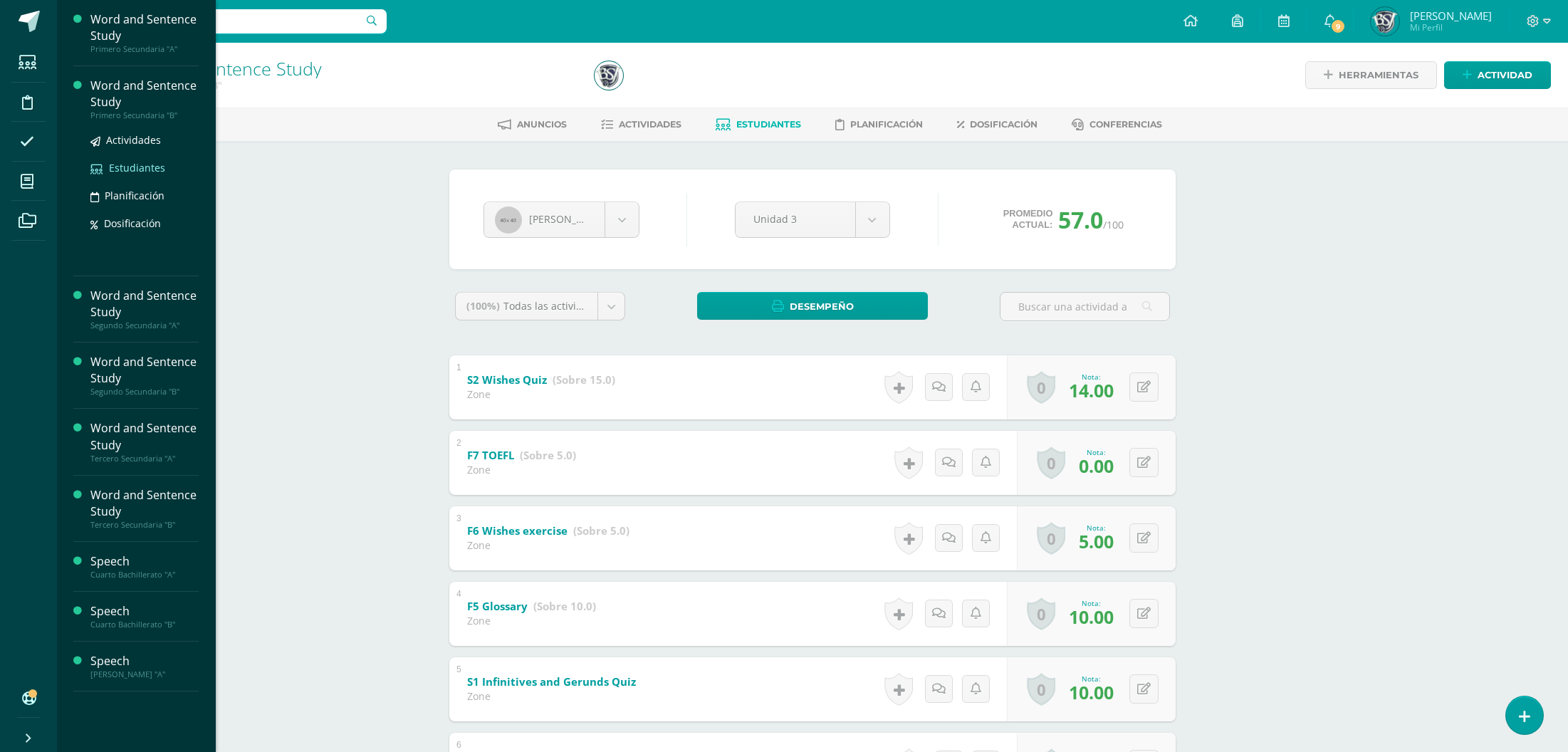
click at [134, 168] on span "Estudiantes" at bounding box center [137, 167] width 57 height 14
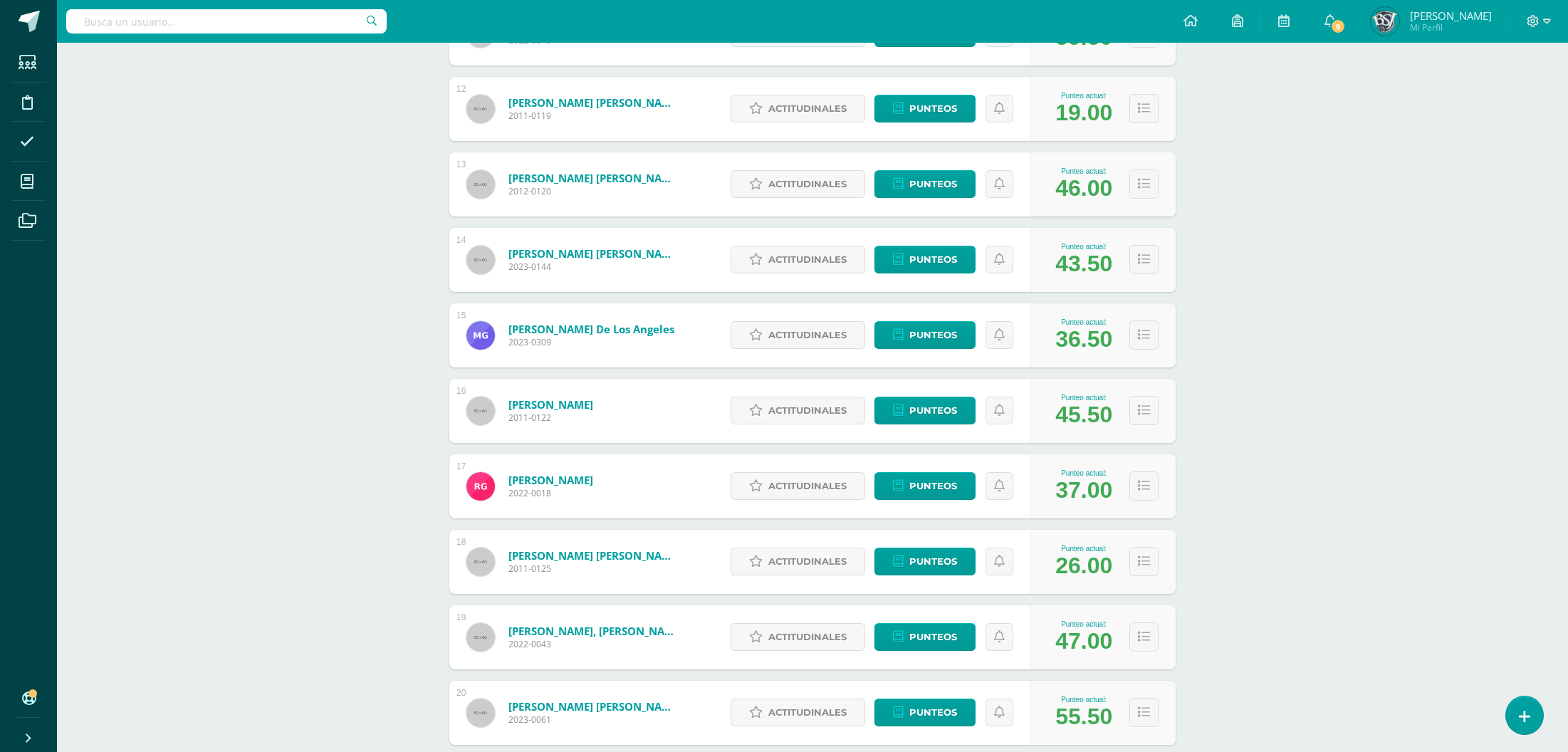
scroll to position [1900, 0]
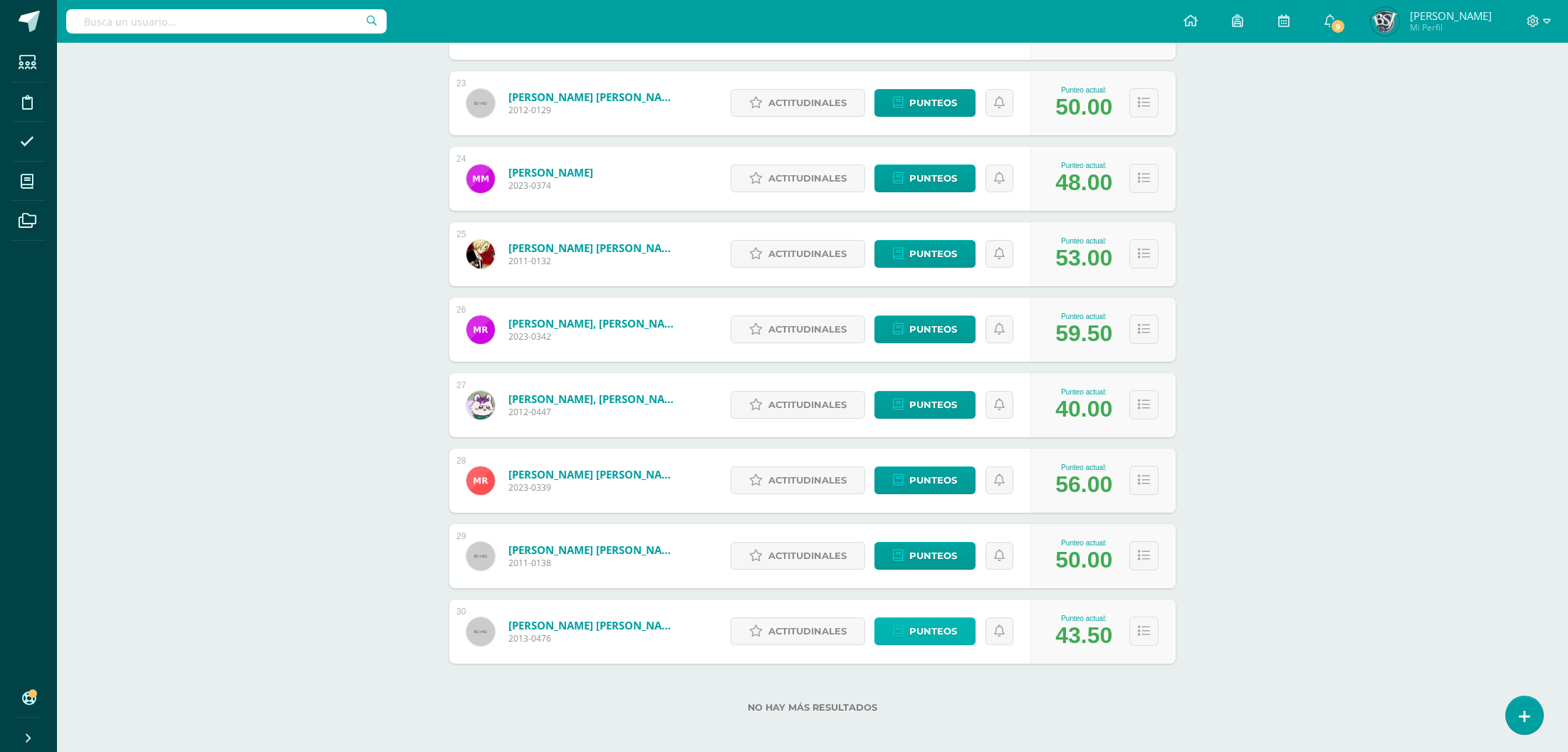
click at [897, 628] on icon at bounding box center [898, 631] width 10 height 12
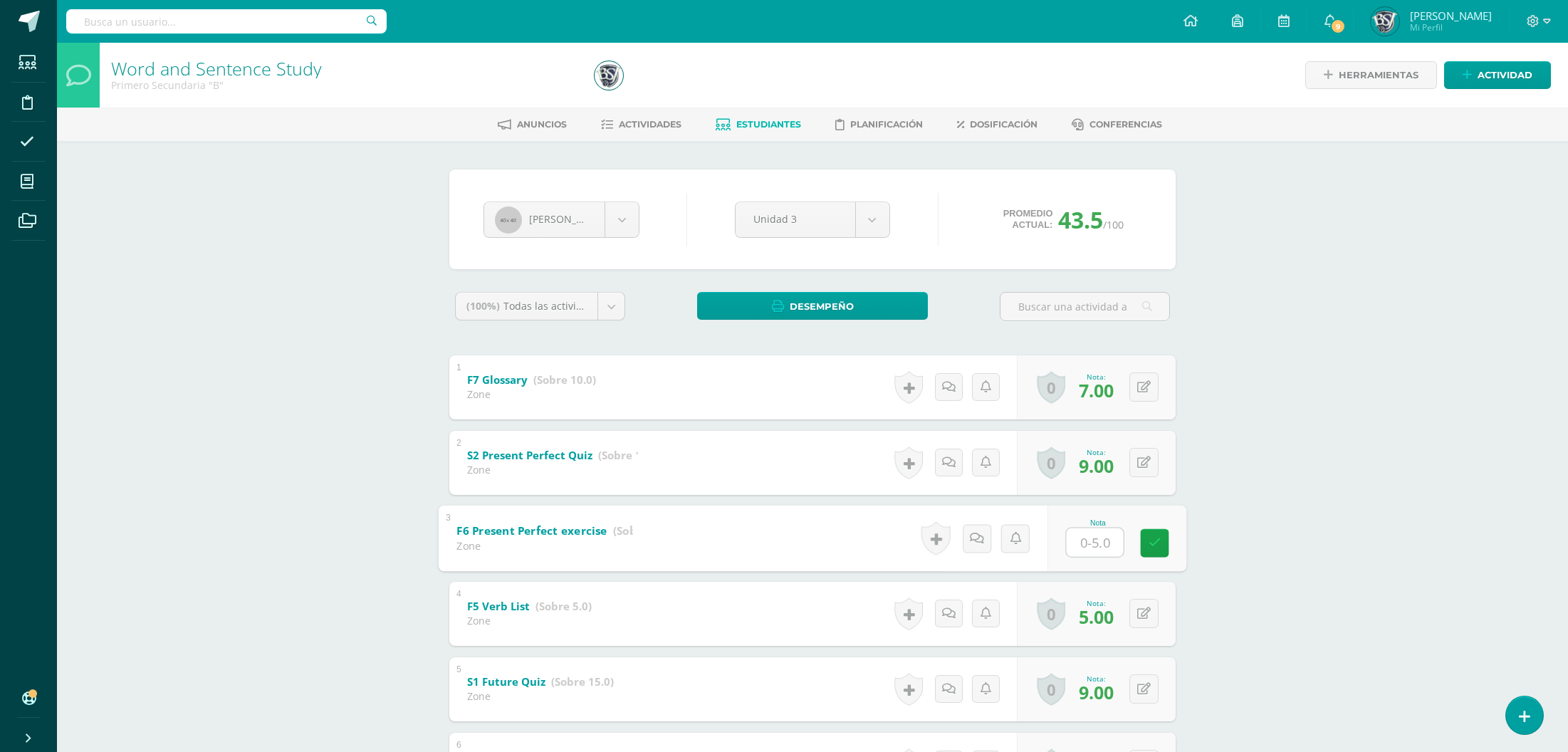
click at [1092, 552] on input "text" at bounding box center [1095, 541] width 57 height 28
click at [1088, 540] on input "text" at bounding box center [1095, 541] width 57 height 28
type input "5"
click at [611, 218] on body "Estudiantes Disciplina Asistencia Mis cursos Archivos Soporte Centro de ayuda Ú…" at bounding box center [784, 559] width 1568 height 1118
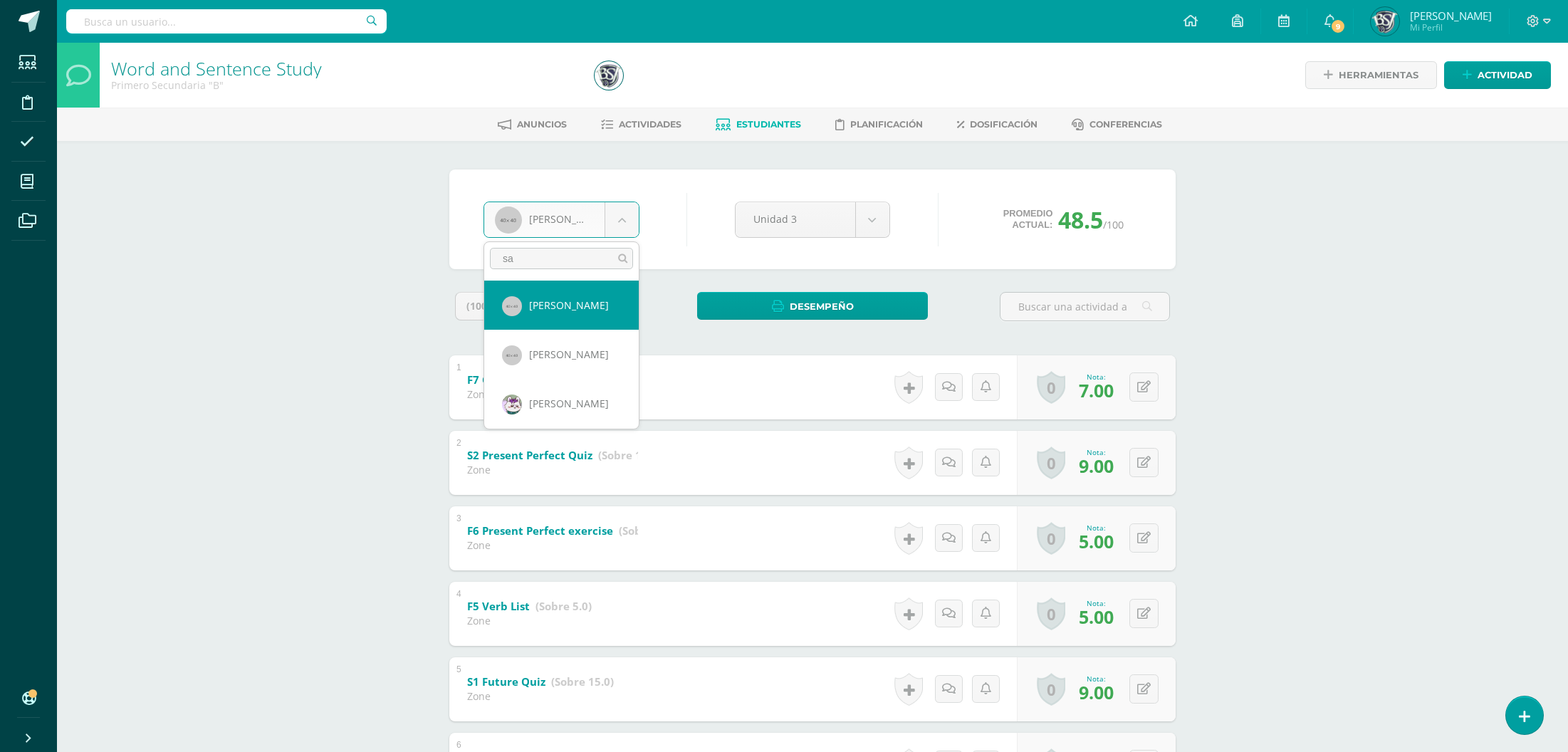
type input "s"
type input "jona"
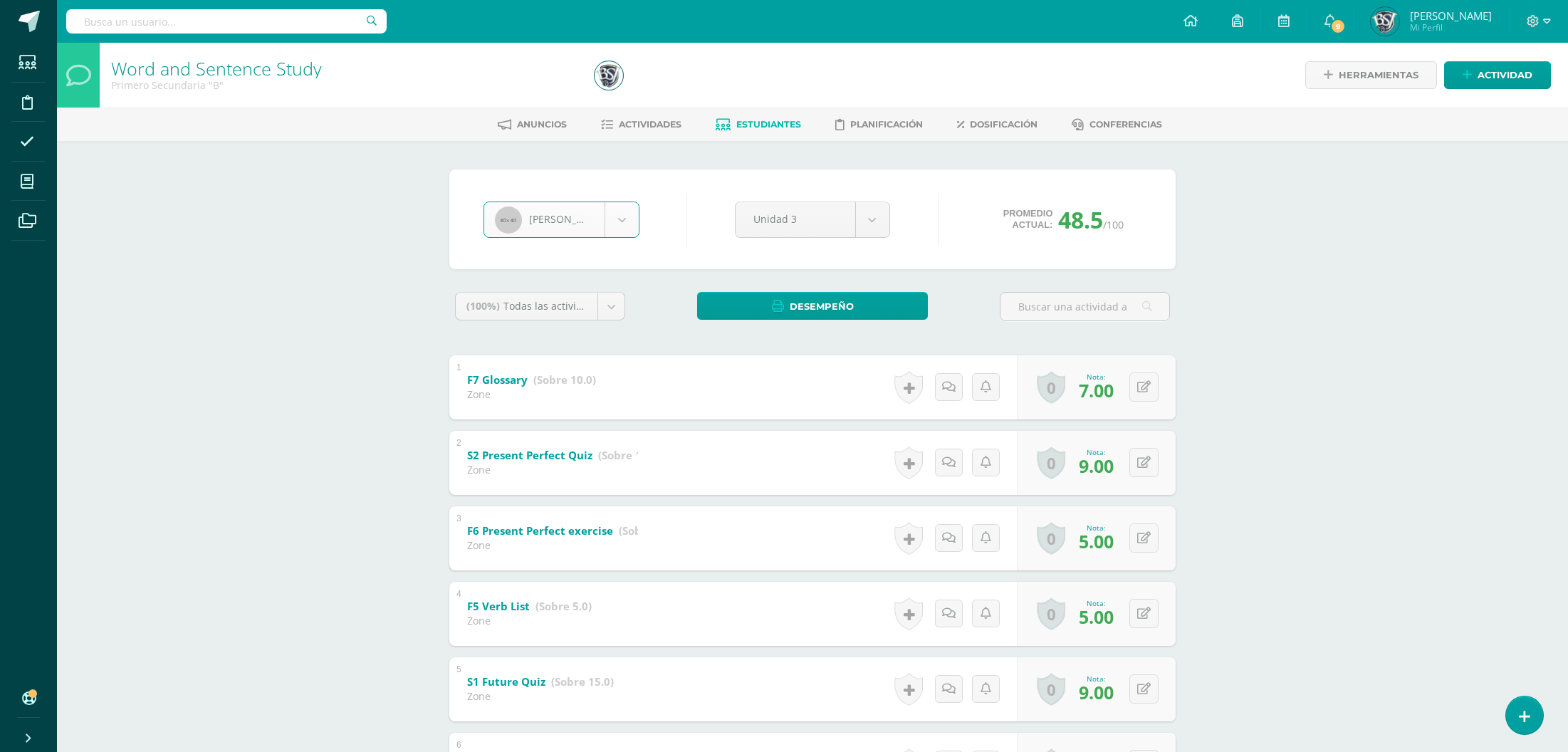
select select "684"
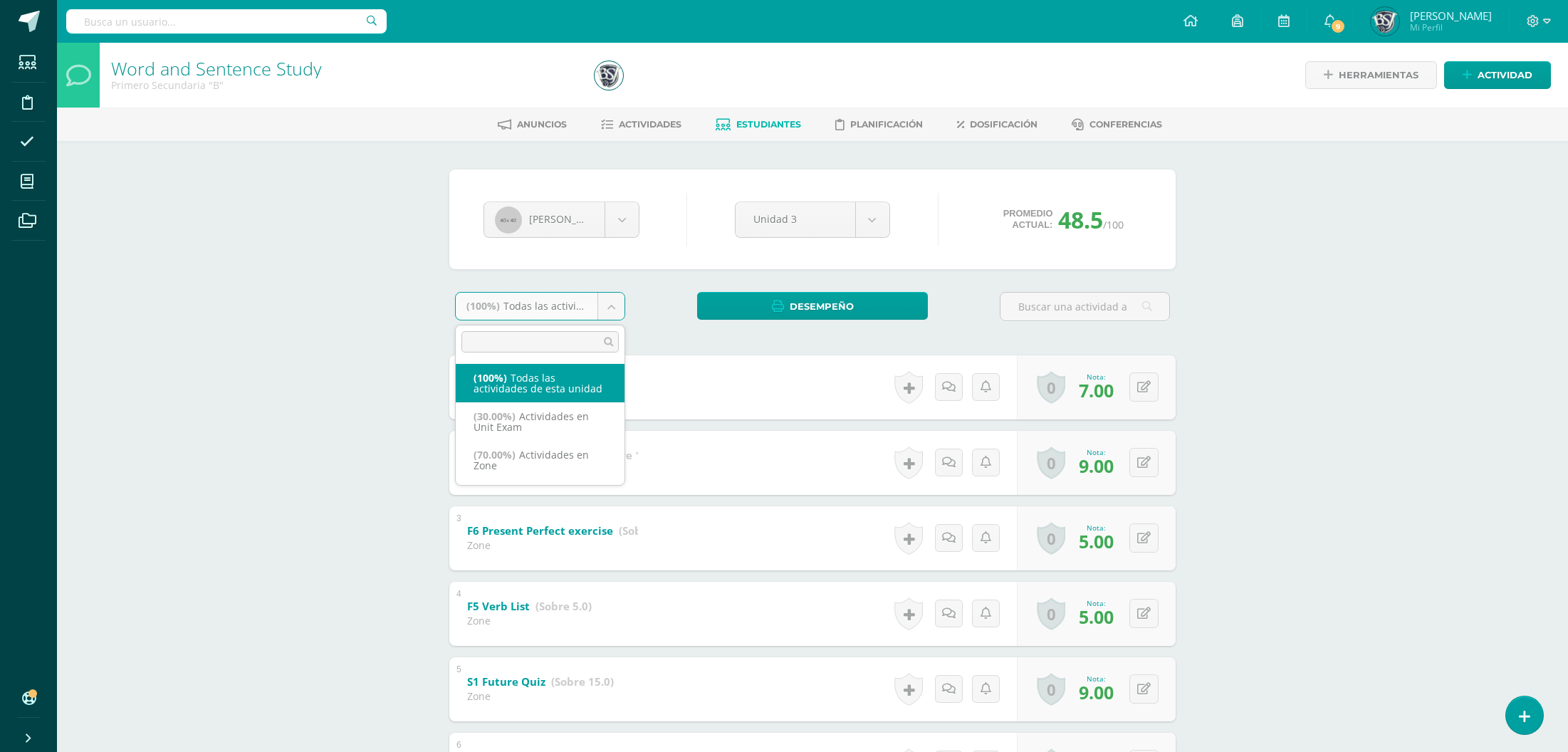
click at [571, 317] on body "Estudiantes Disciplina Asistencia Mis cursos Archivos Soporte Centro de ayuda Ú…" at bounding box center [784, 559] width 1568 height 1118
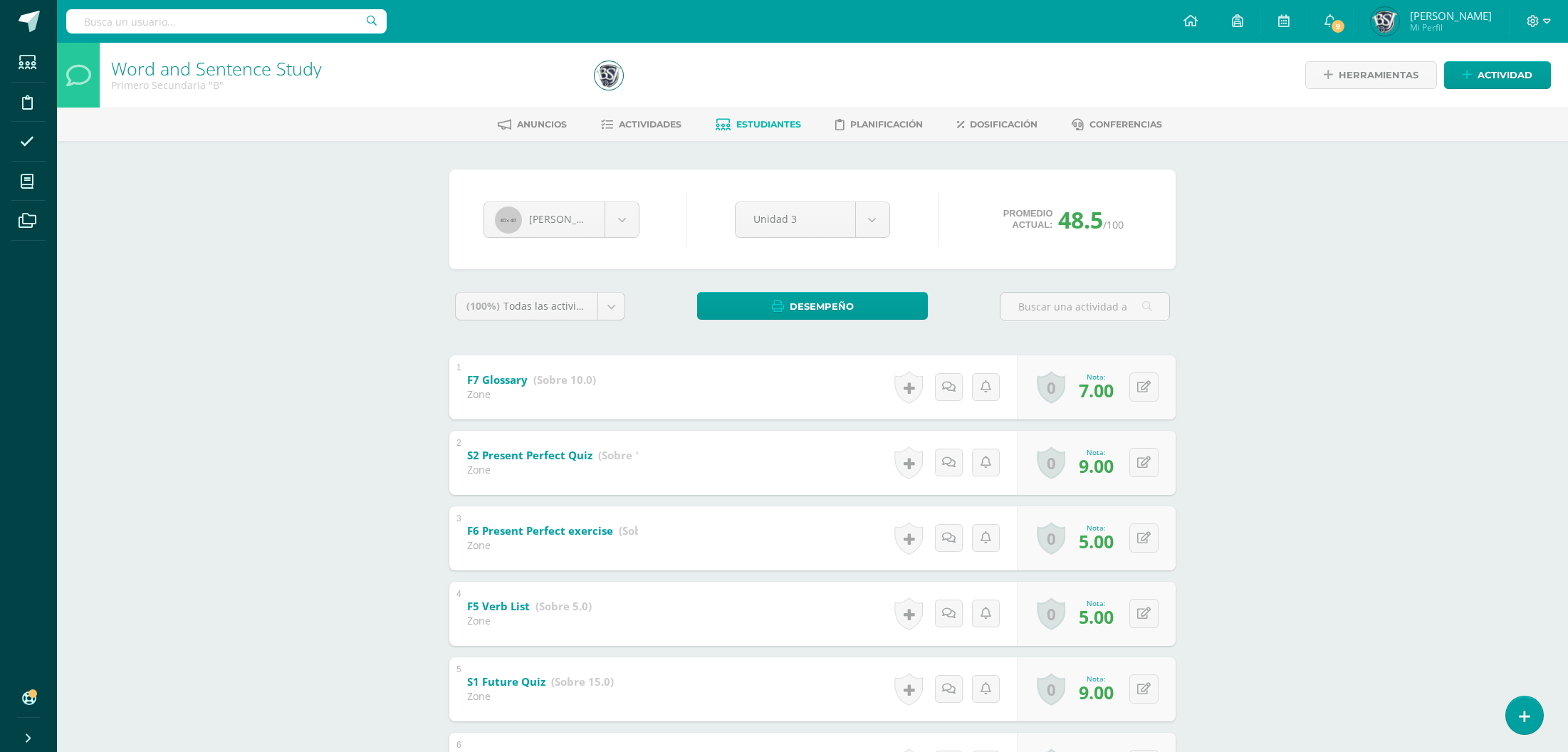
click at [571, 317] on body "Estudiantes Disciplina Asistencia Mis cursos Archivos Soporte Centro de ayuda Ú…" at bounding box center [784, 559] width 1568 height 1118
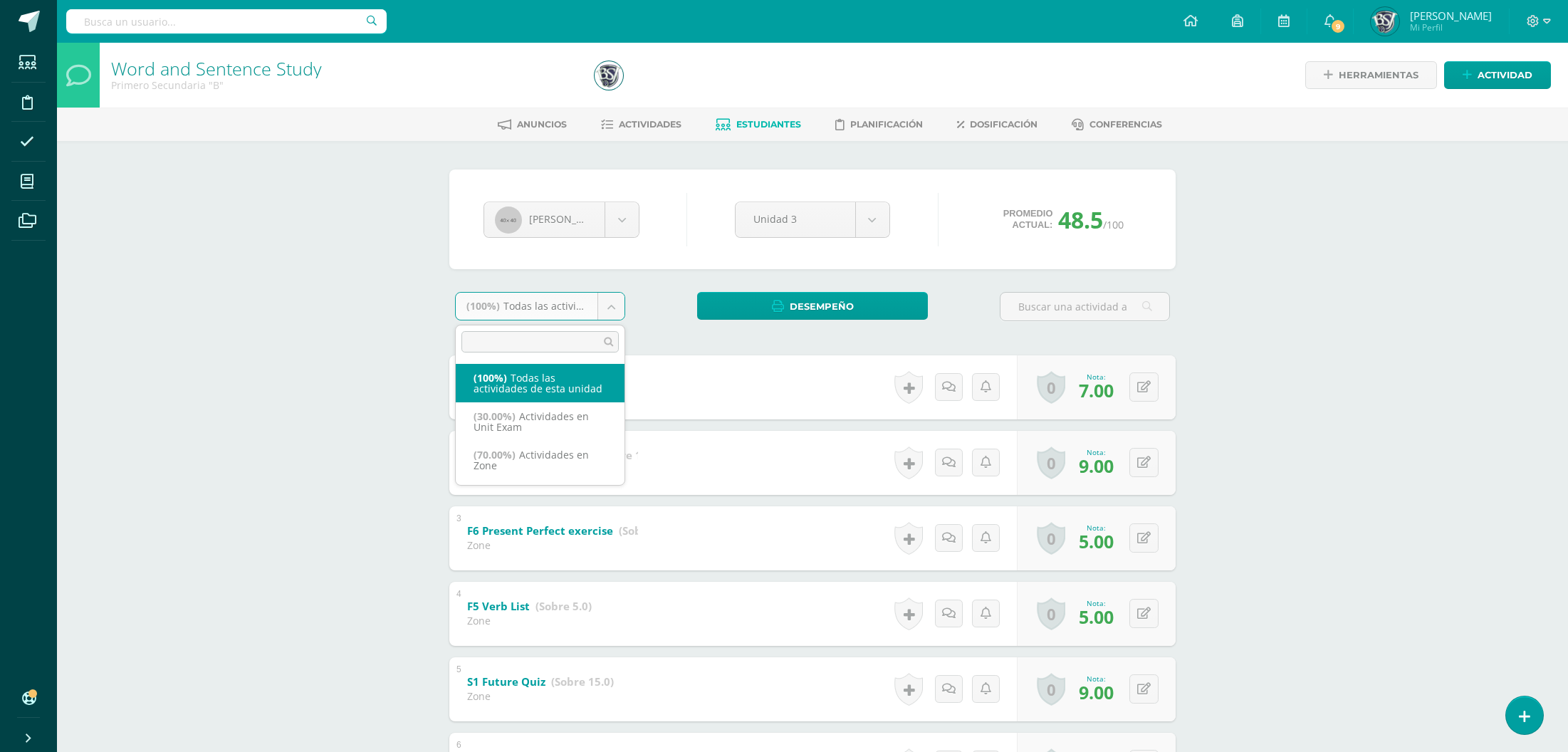
click at [571, 317] on body "Estudiantes Disciplina Asistencia Mis cursos Archivos Soporte Centro de ayuda Ú…" at bounding box center [784, 559] width 1568 height 1118
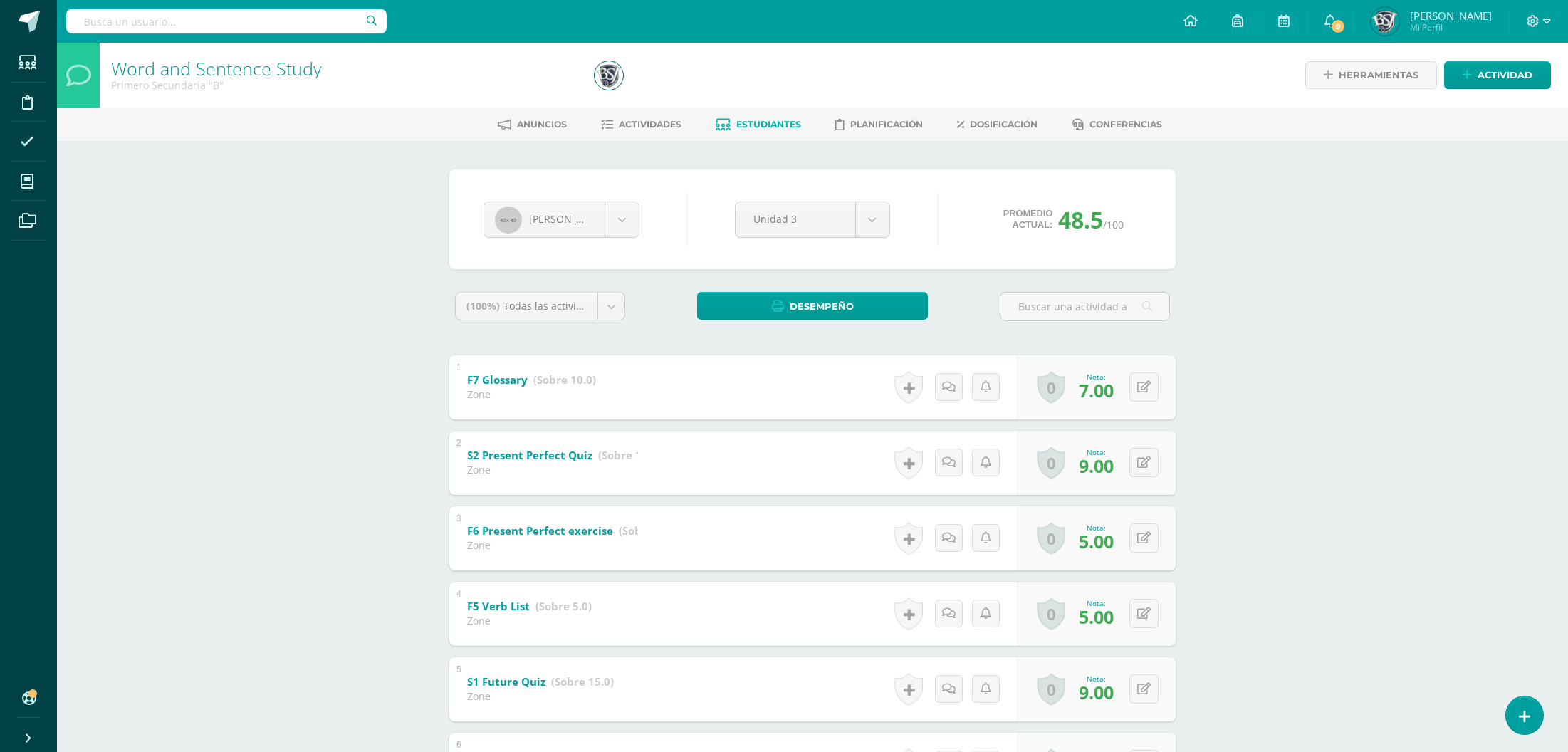
click at [571, 317] on body "Estudiantes Disciplina Asistencia Mis cursos Archivos Soporte Centro de ayuda Ú…" at bounding box center [784, 559] width 1568 height 1118
click at [1384, 317] on body "Estudiantes Disciplina Asistencia Mis cursos Archivos Soporte Centro de ayuda Ú…" at bounding box center [784, 559] width 1568 height 1118
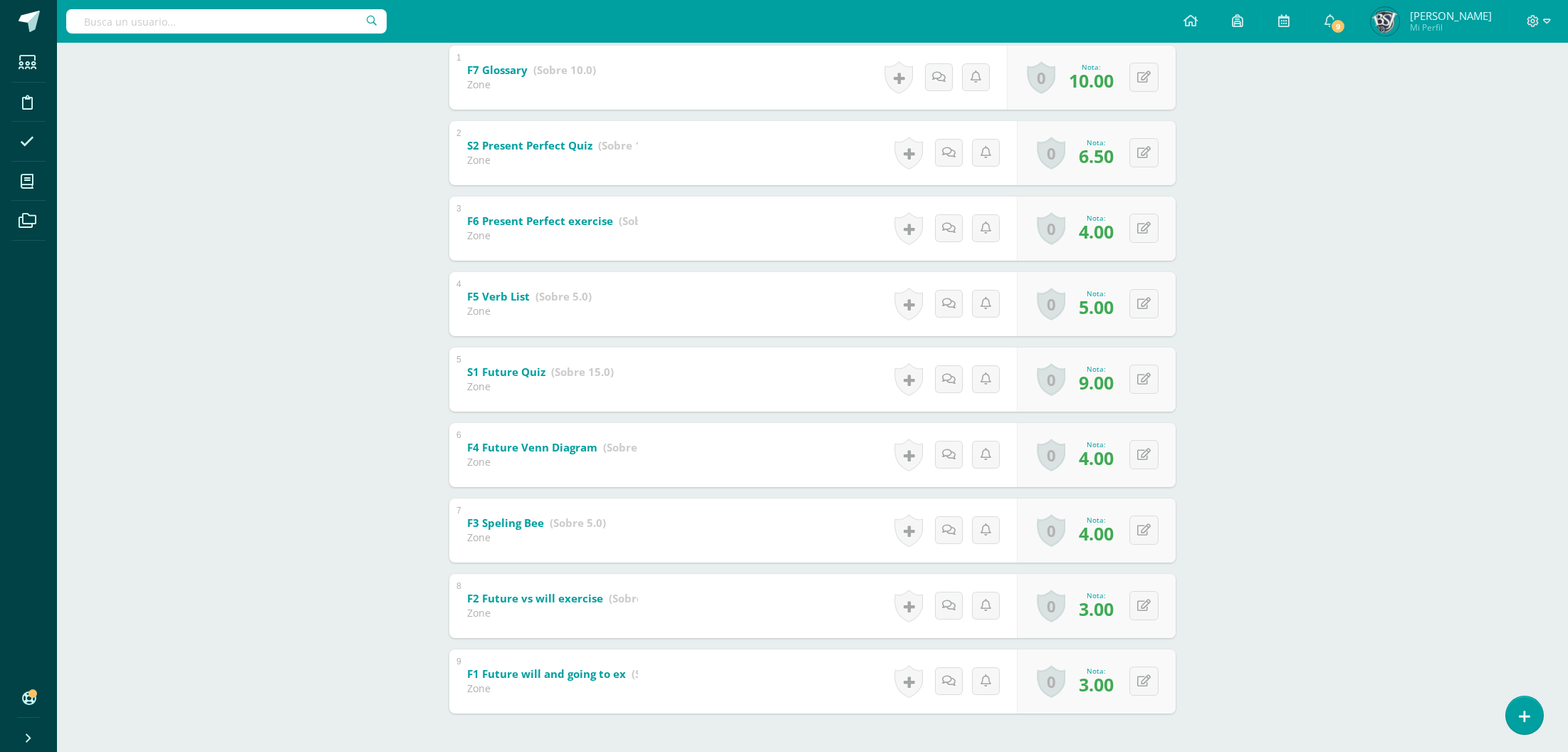
scroll to position [365, 0]
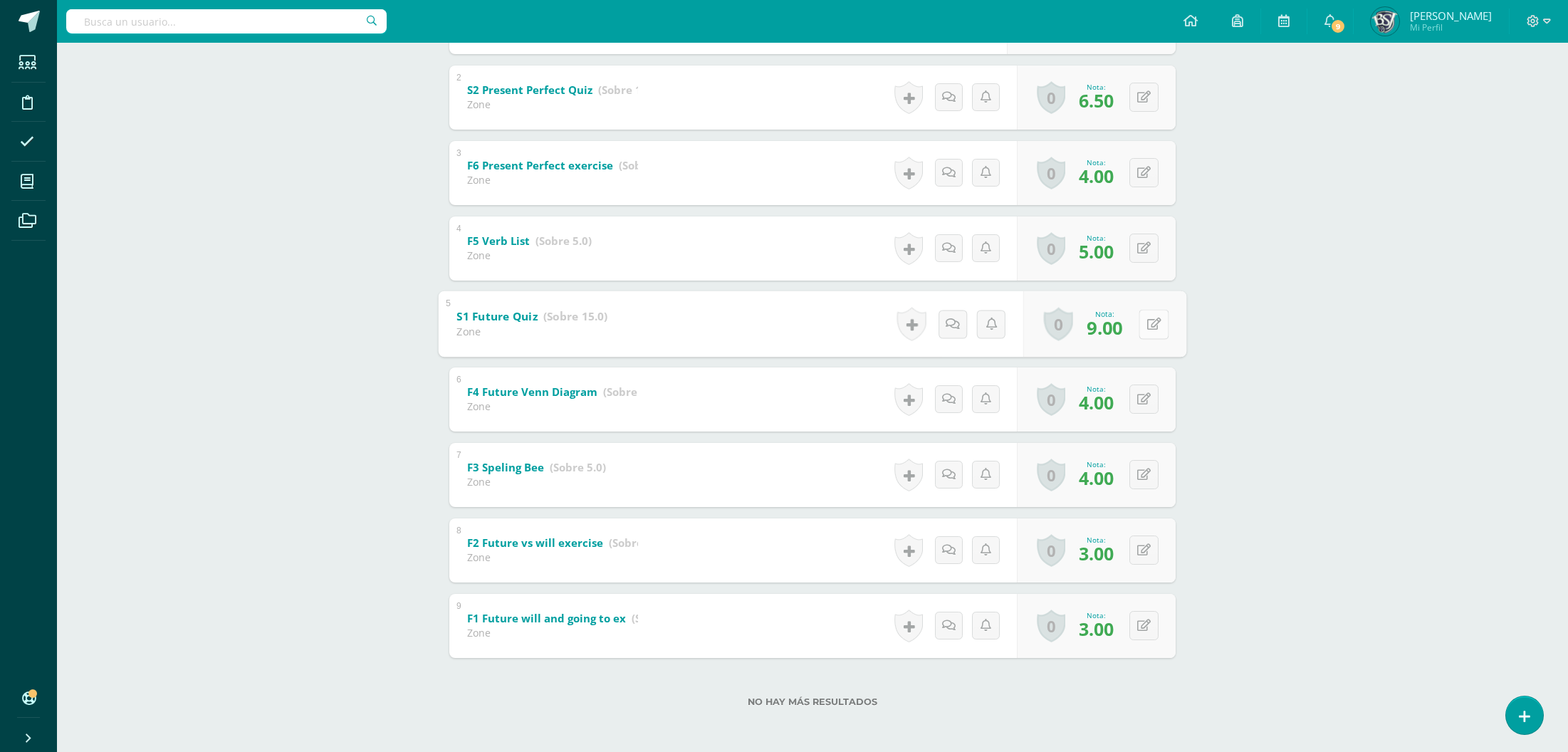
click at [1151, 326] on button at bounding box center [1153, 324] width 30 height 30
type input "11.5"
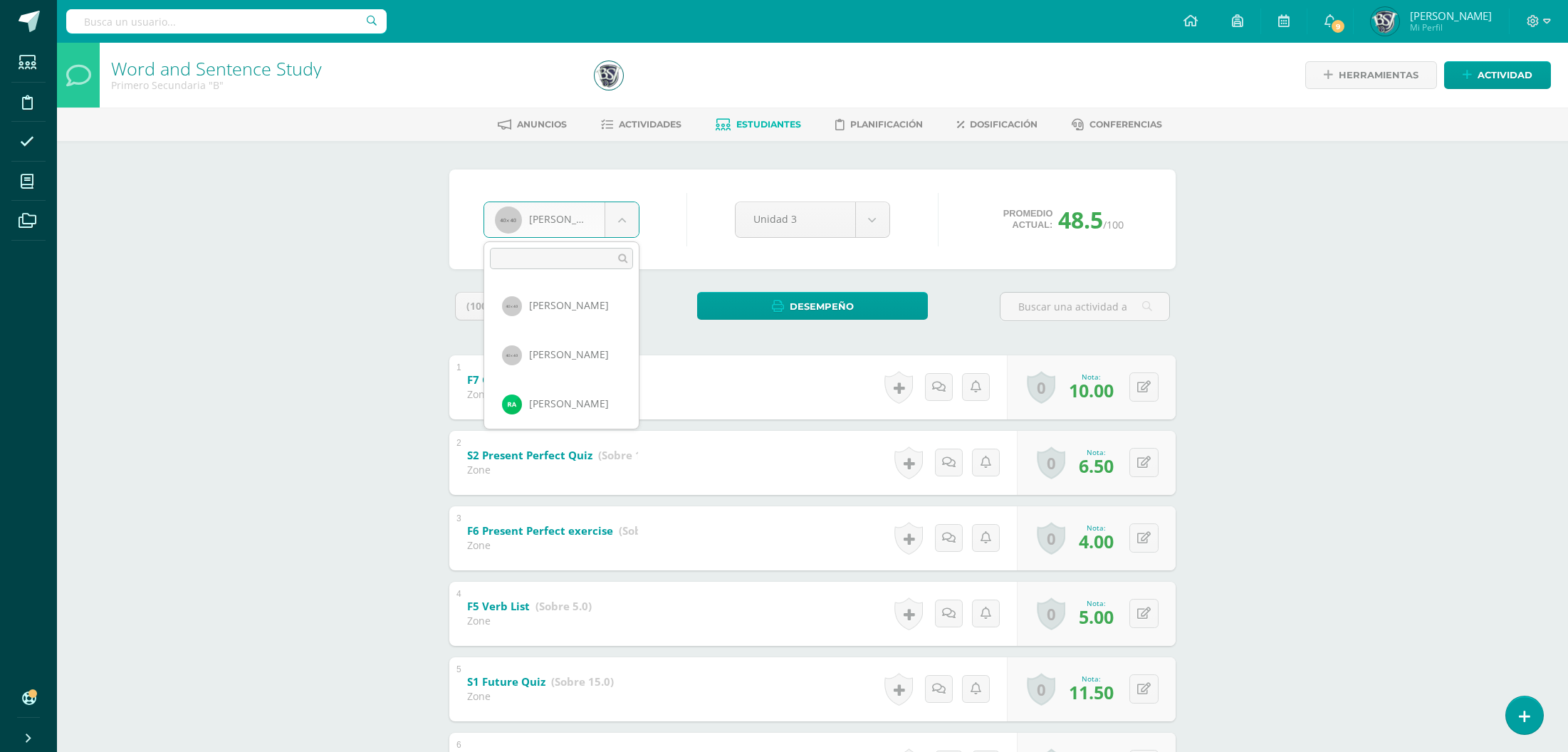
click at [615, 230] on body "Estudiantes Disciplina Asistencia Mis cursos Archivos Soporte Centro de ayuda Ú…" at bounding box center [784, 559] width 1568 height 1118
type input "c"
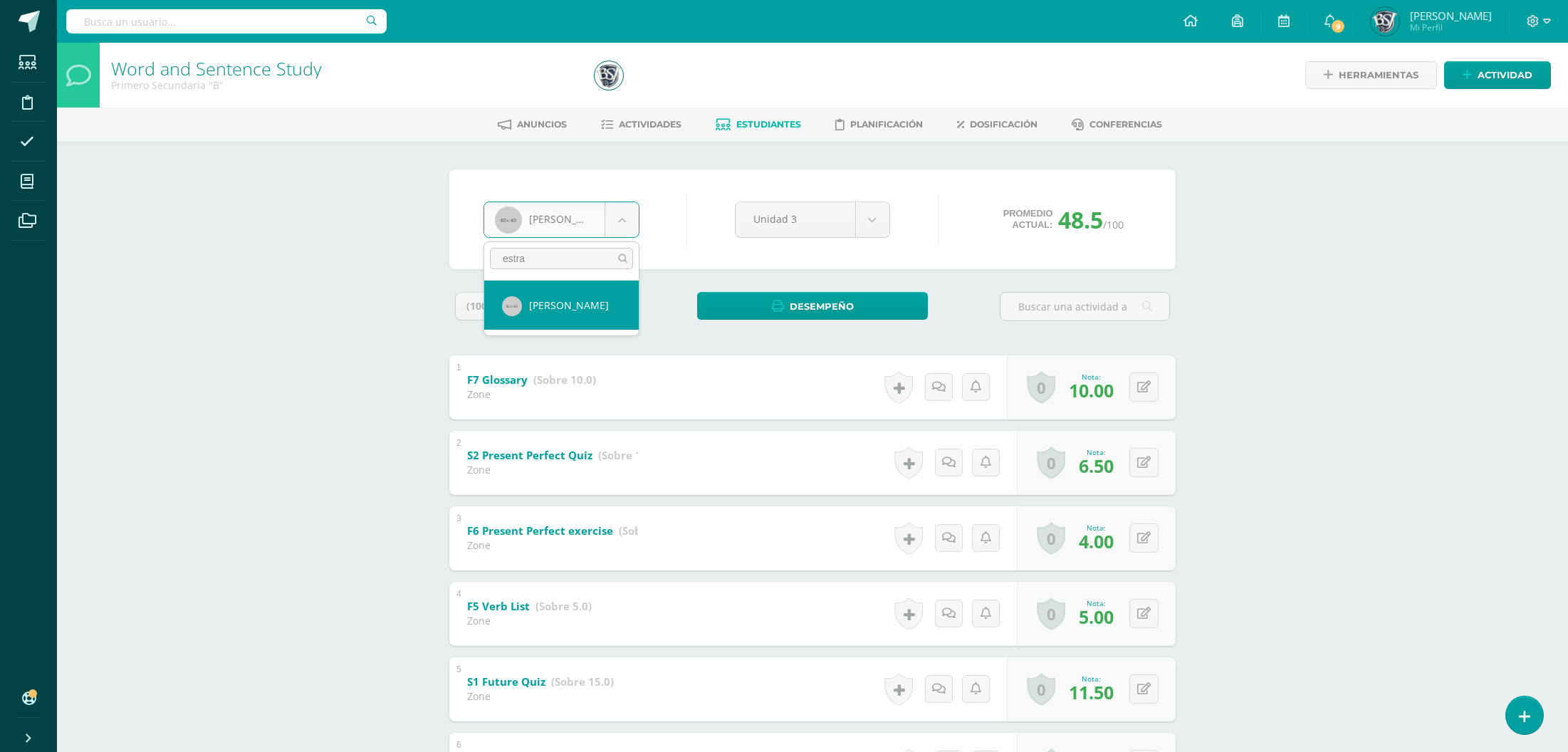
type input "estra"
select select "706"
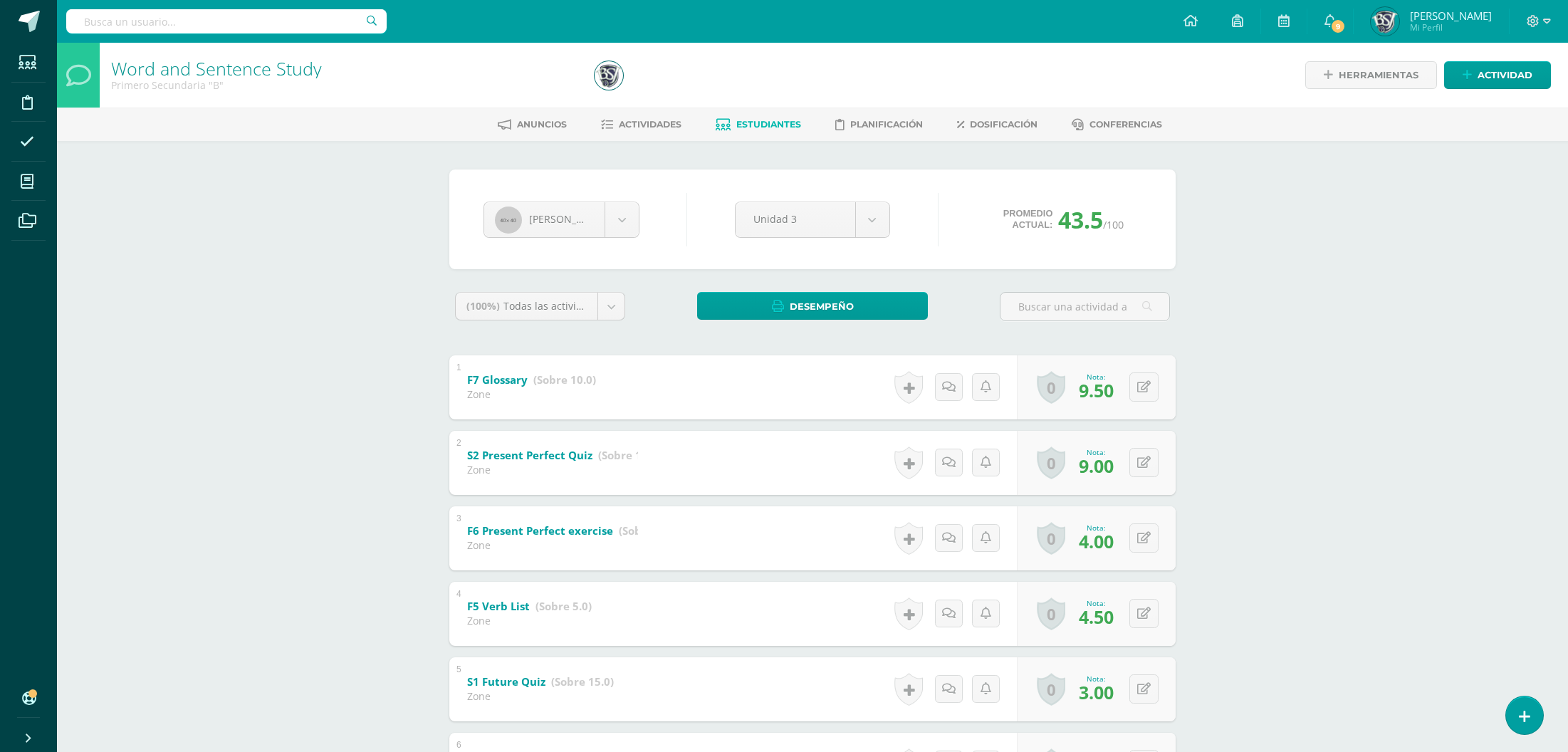
click at [1287, 247] on div "Word and Sentence Study Primero Secundaria "B" Herramientas Detalle de asistenc…" at bounding box center [812, 581] width 1511 height 1076
click at [655, 120] on span "Actividades" at bounding box center [650, 124] width 63 height 11
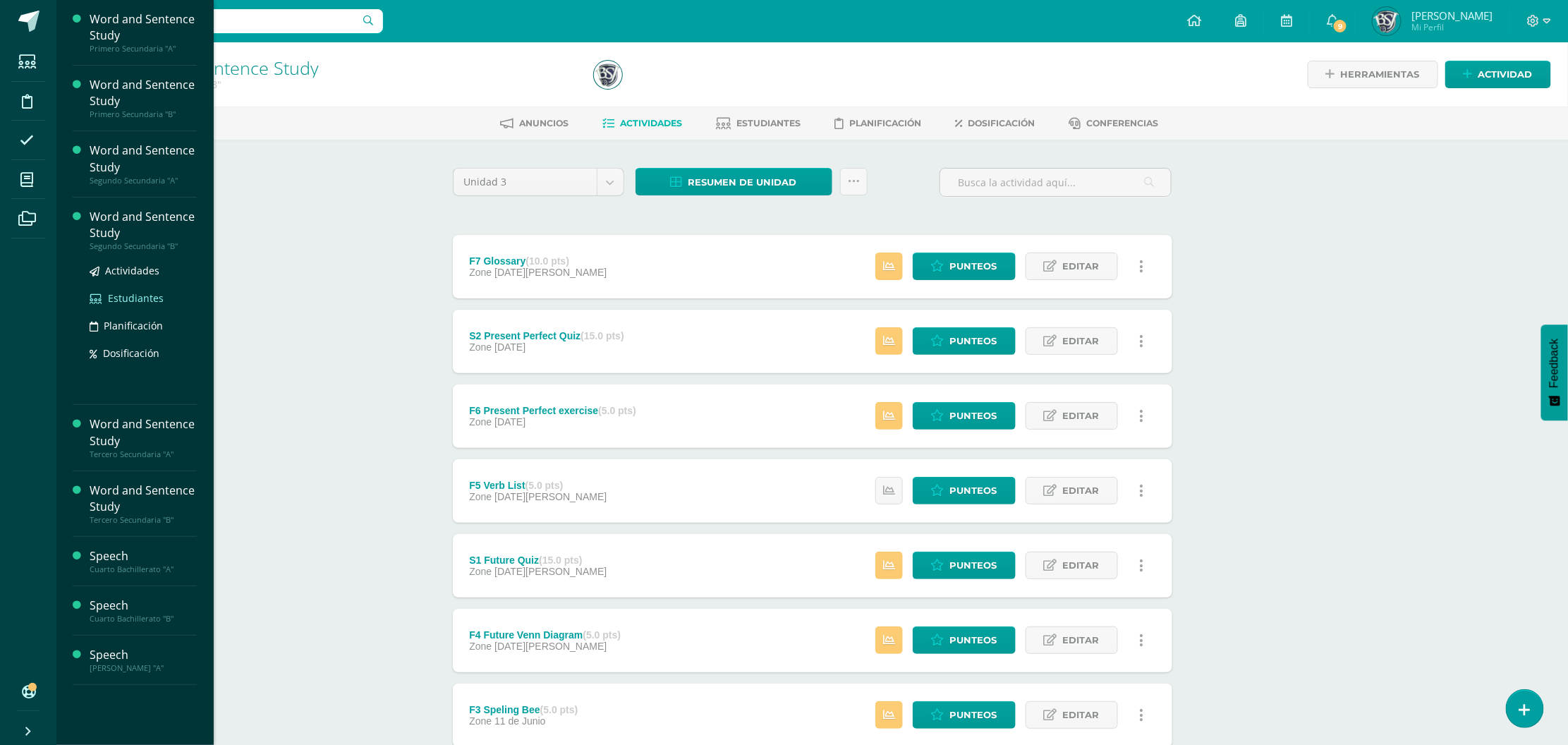
click at [144, 302] on span "Estudiantes" at bounding box center [136, 298] width 56 height 14
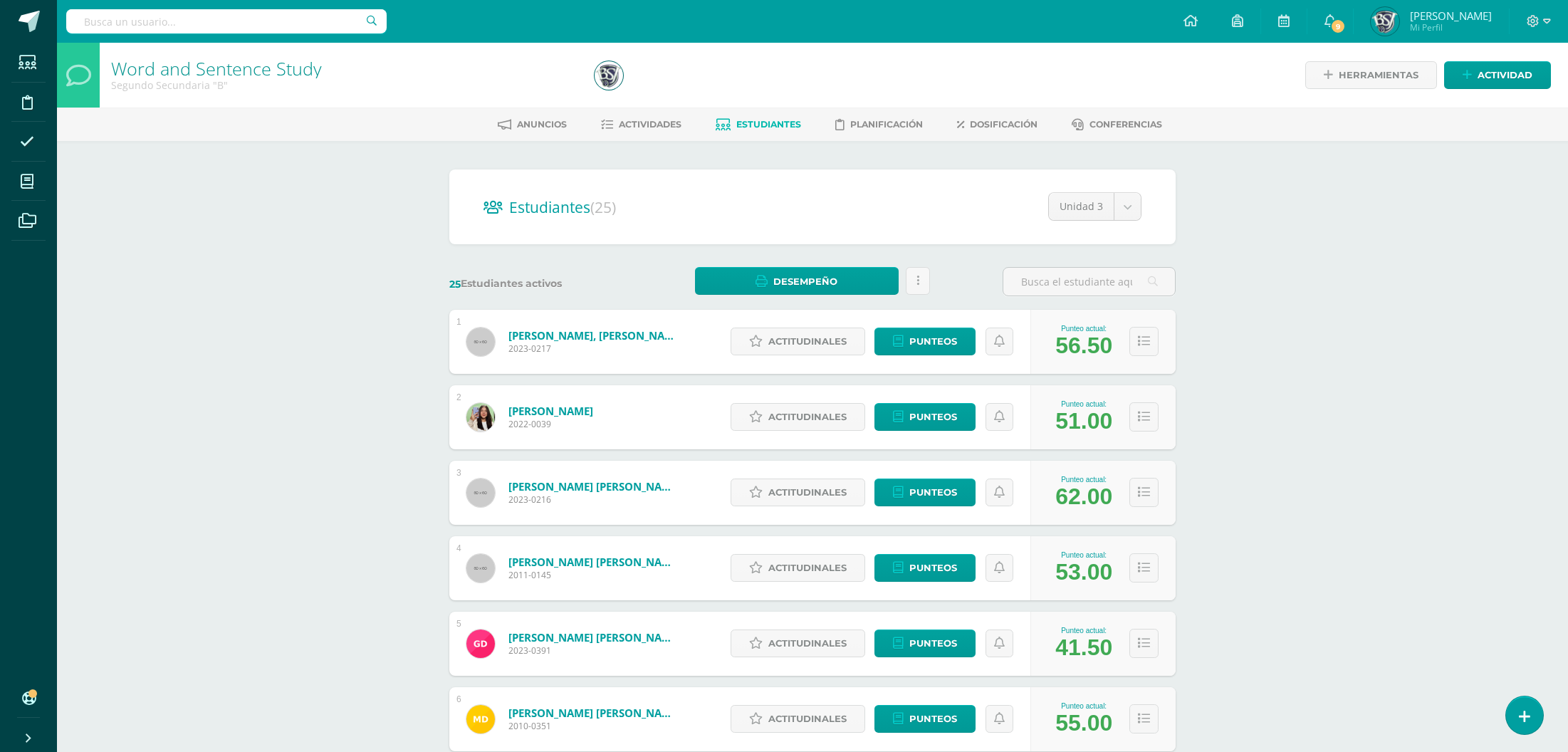
scroll to position [389, 0]
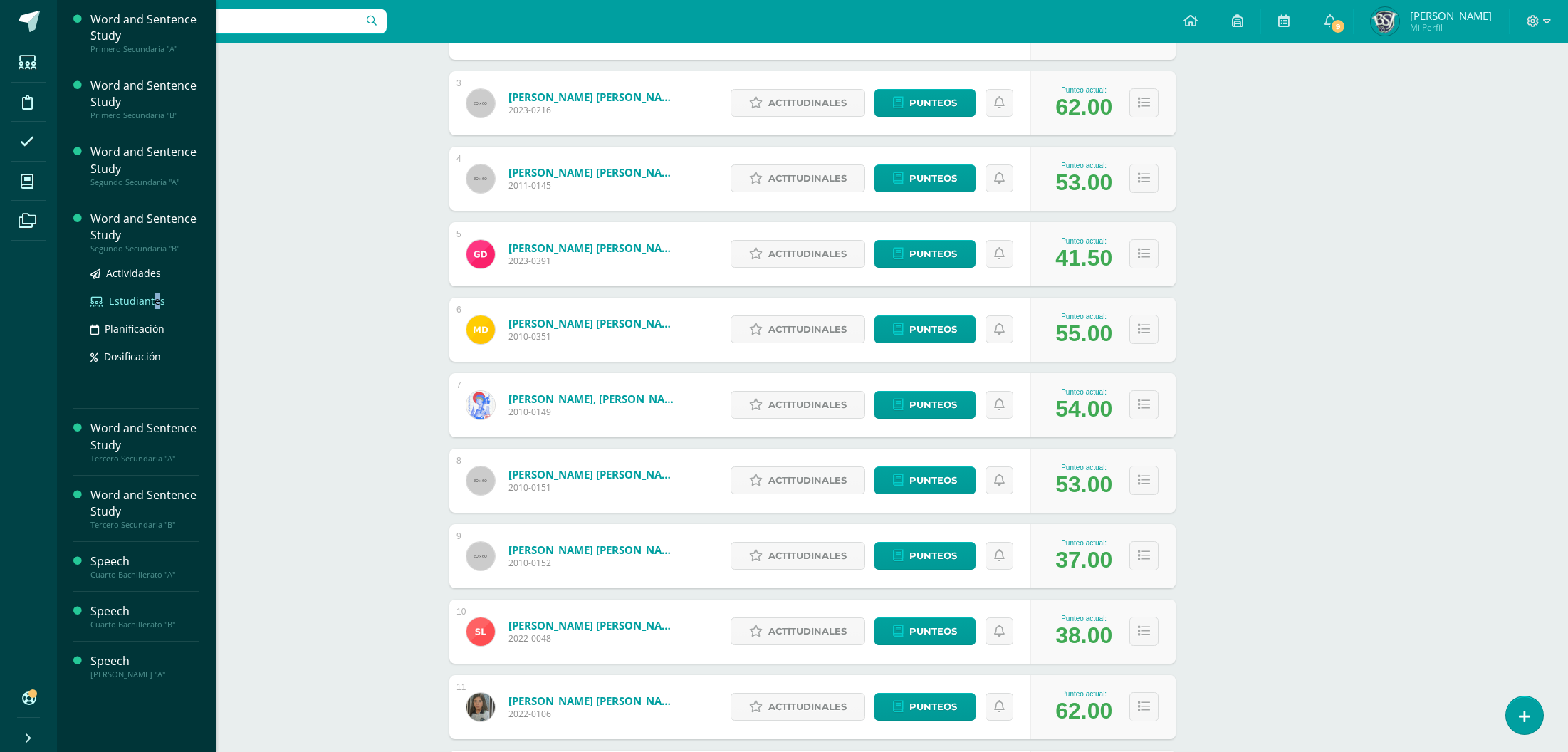
click at [153, 300] on span "Estudiantes" at bounding box center [137, 300] width 57 height 14
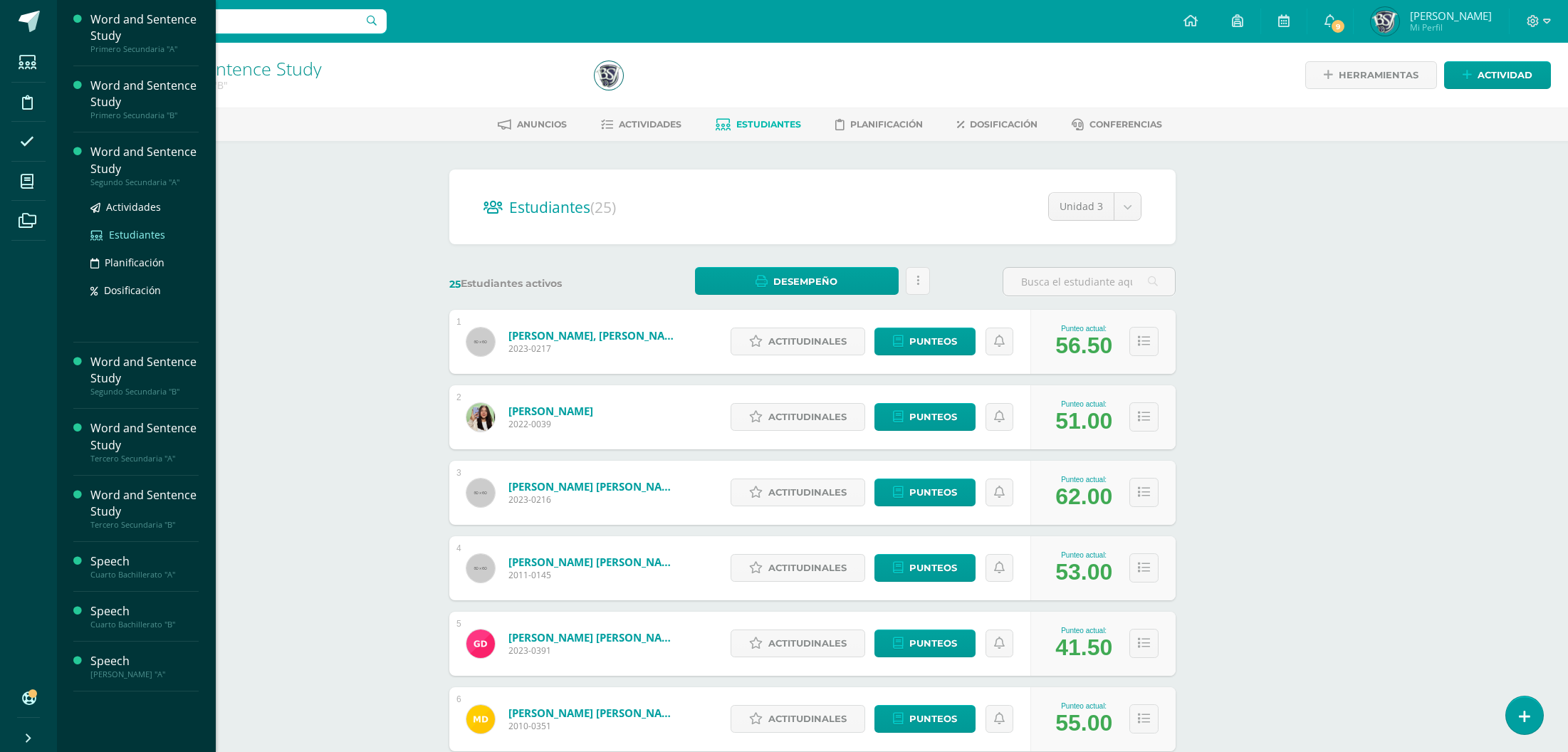
click at [126, 230] on span "Estudiantes" at bounding box center [137, 234] width 57 height 14
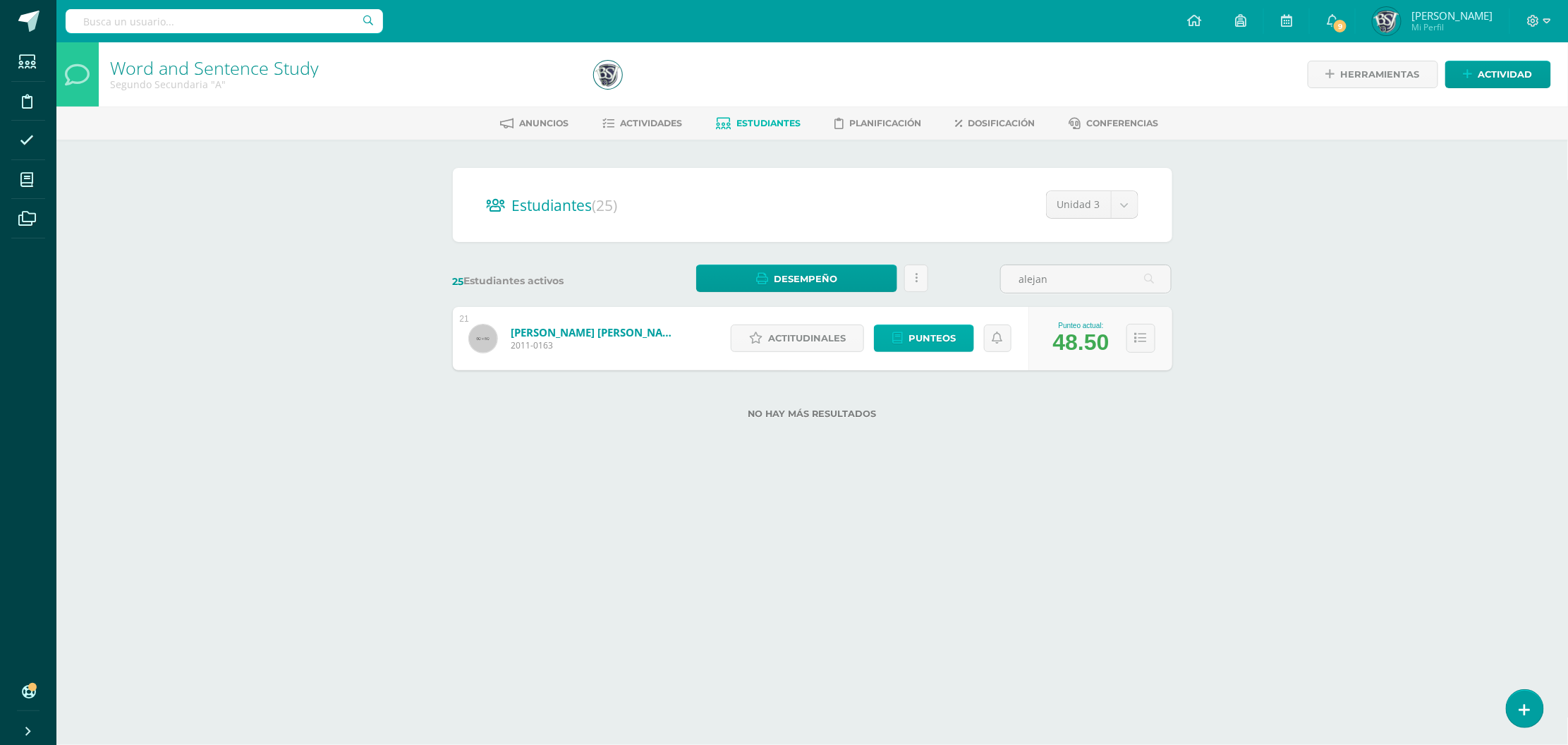
type input "alejan"
click at [934, 326] on span "Punteos" at bounding box center [932, 338] width 47 height 26
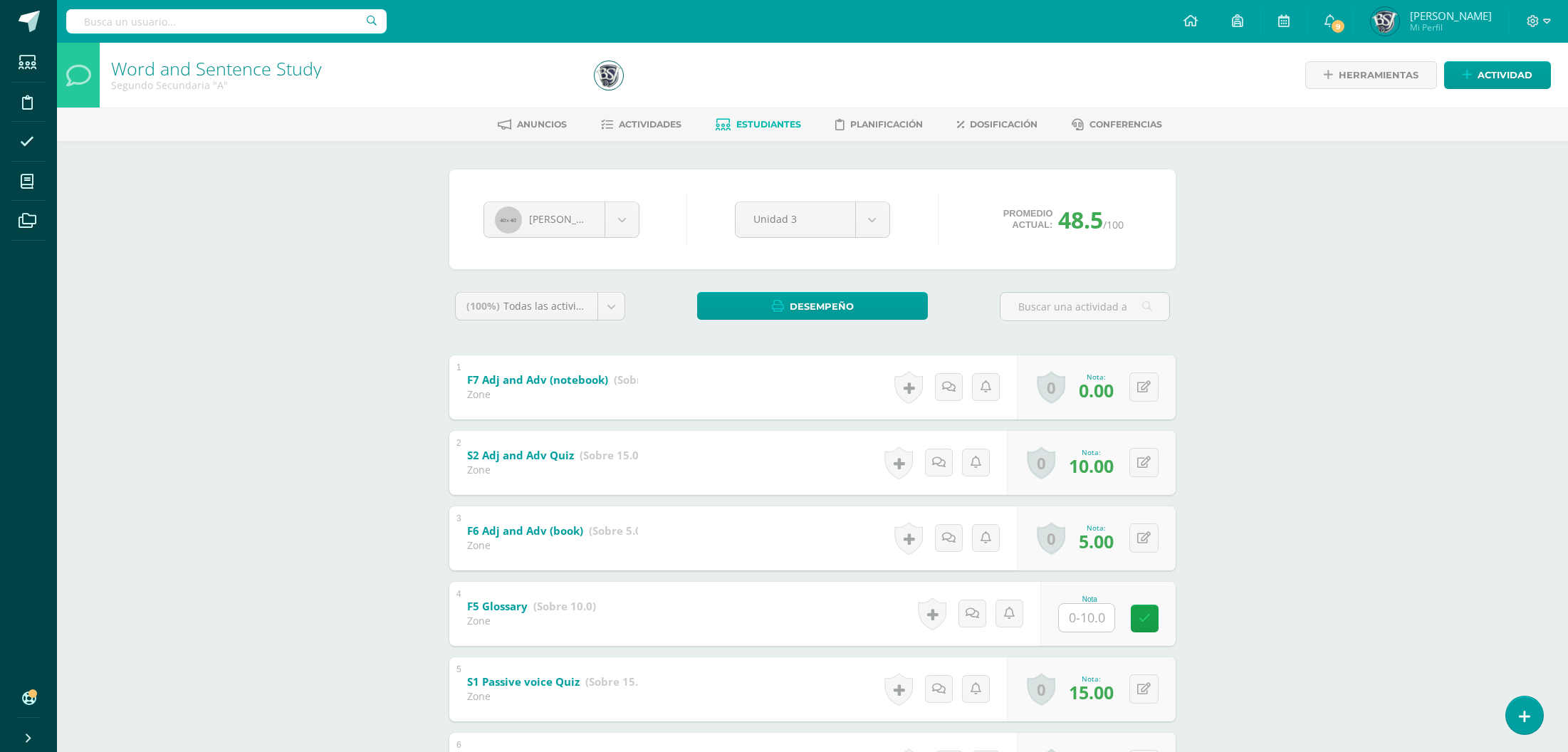
click at [395, 648] on div "Word and Sentence Study Segundo Secundaria "A" Herramientas Detalle de asistenc…" at bounding box center [812, 581] width 1511 height 1076
click at [1154, 393] on button at bounding box center [1144, 387] width 29 height 29
type input "5"
click at [1100, 615] on input "text" at bounding box center [1095, 617] width 57 height 28
type input "0"
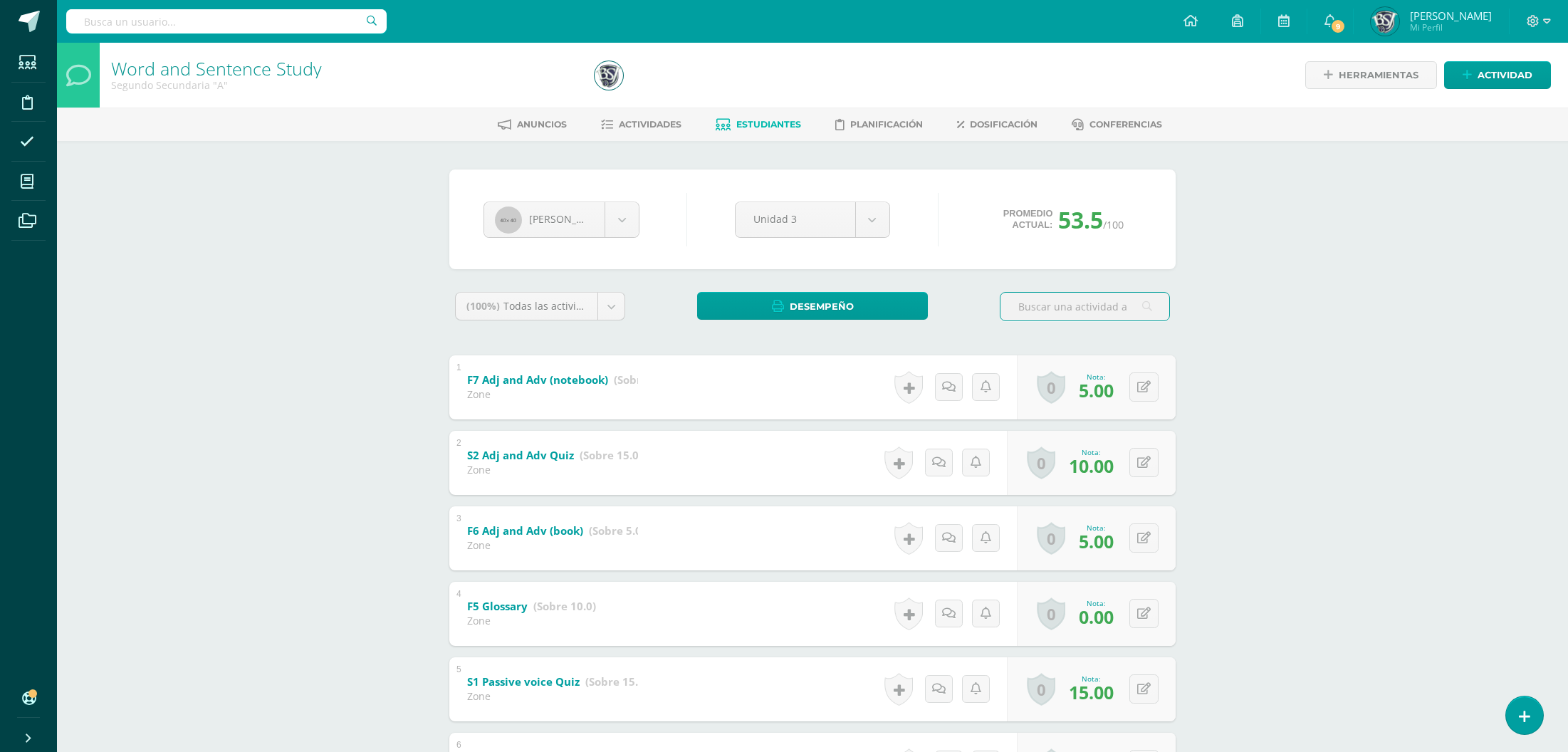
click at [1230, 492] on div "Word and Sentence Study Segundo Secundaria "A" Herramientas Detalle de asistenc…" at bounding box center [812, 581] width 1511 height 1076
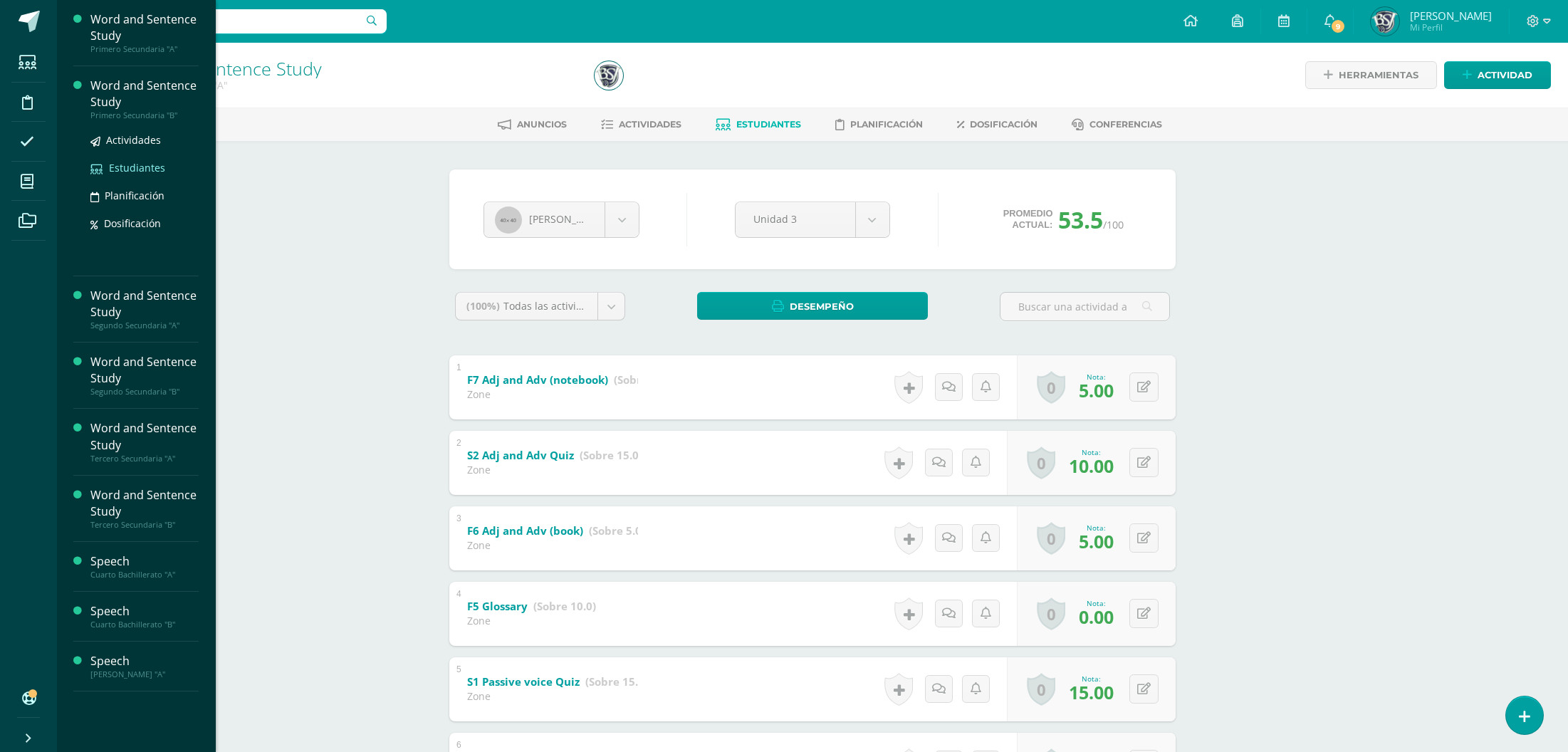
click at [124, 171] on span "Estudiantes" at bounding box center [137, 167] width 57 height 14
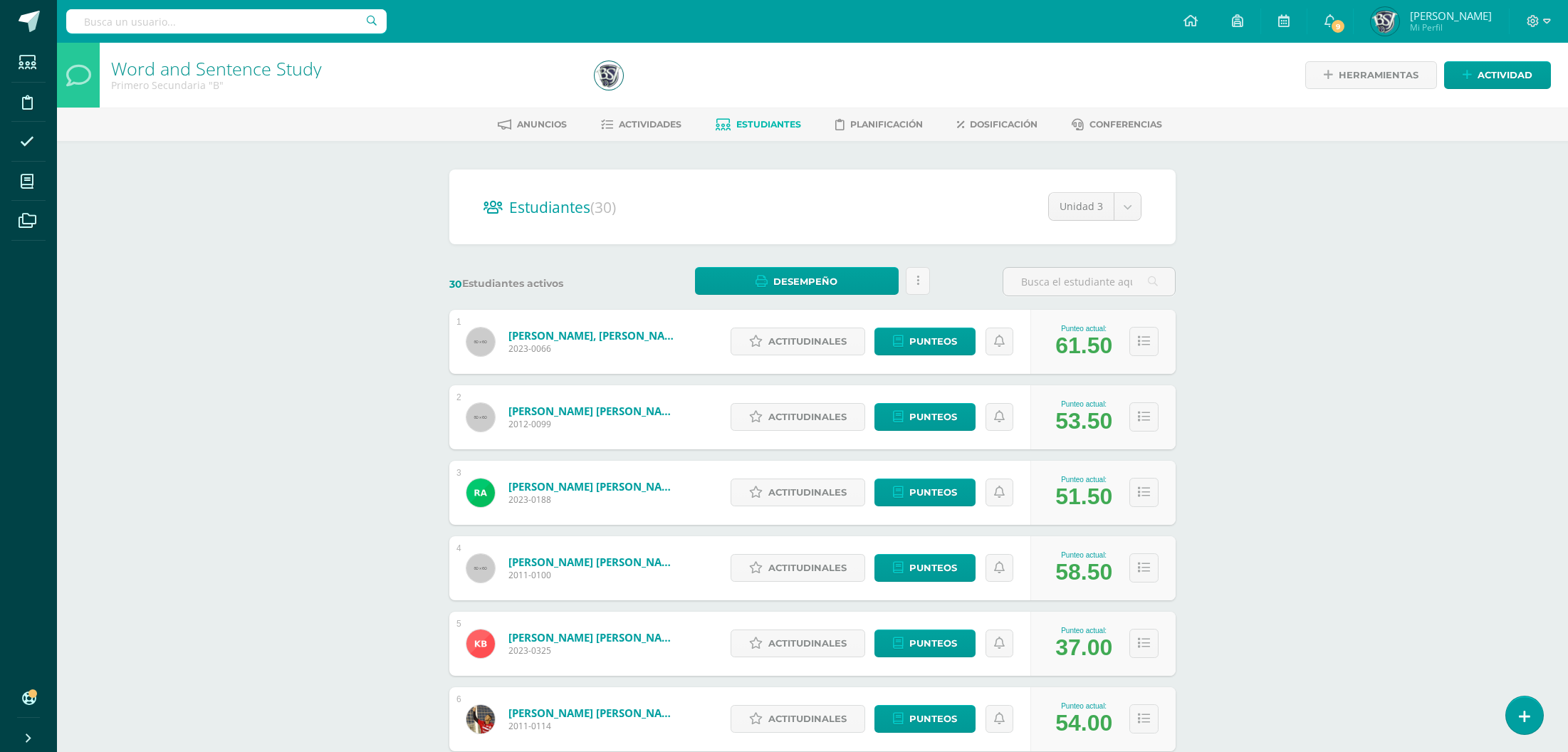
click at [1516, 410] on div "Word and Sentence Study Primero Secundaria "B" Herramientas Detalle de asistenc…" at bounding box center [812, 593] width 1511 height 1100
click at [989, 124] on span "Dosificación" at bounding box center [1004, 124] width 68 height 11
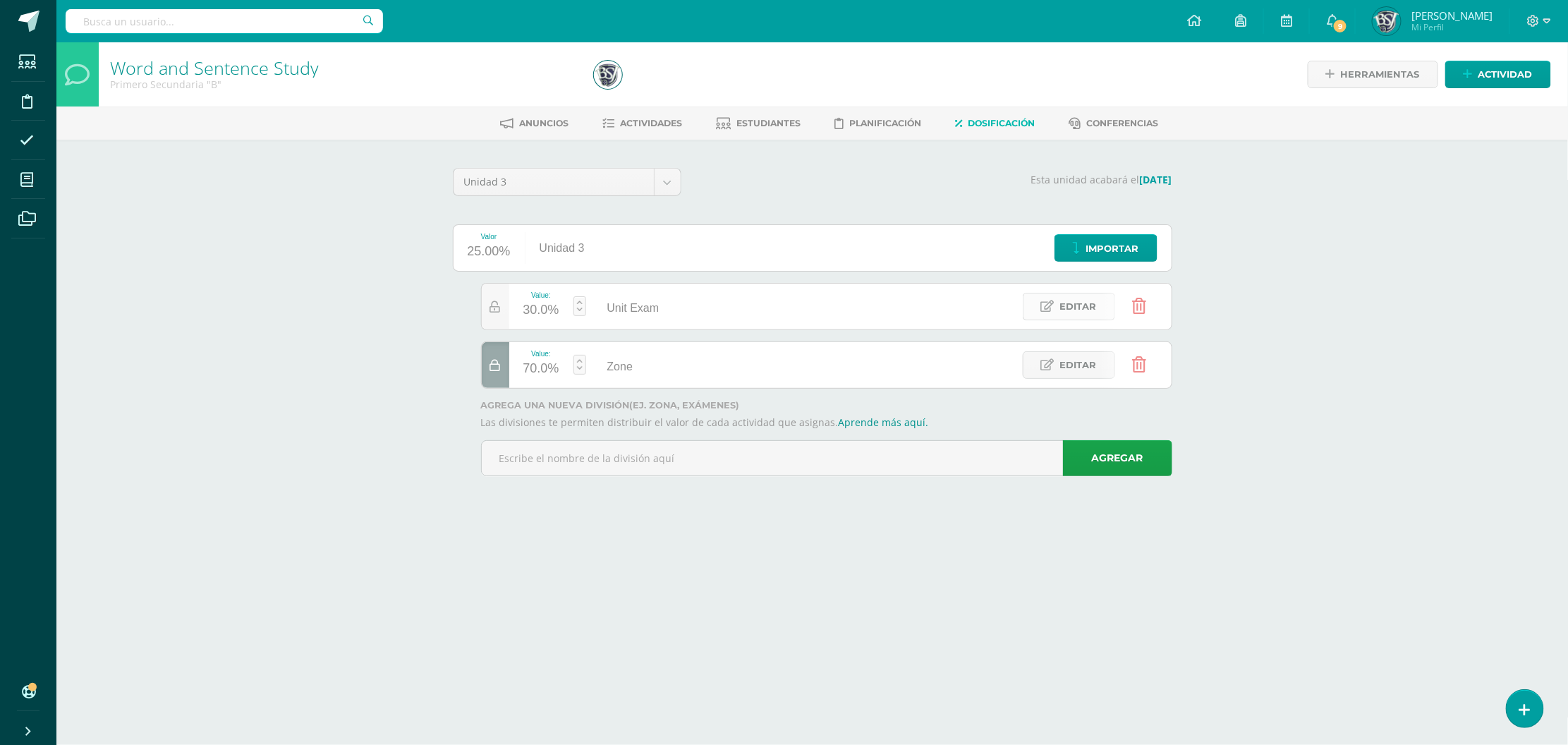
click at [1071, 314] on span "Editar" at bounding box center [1078, 306] width 37 height 26
click at [1054, 302] on icon at bounding box center [1056, 306] width 13 height 13
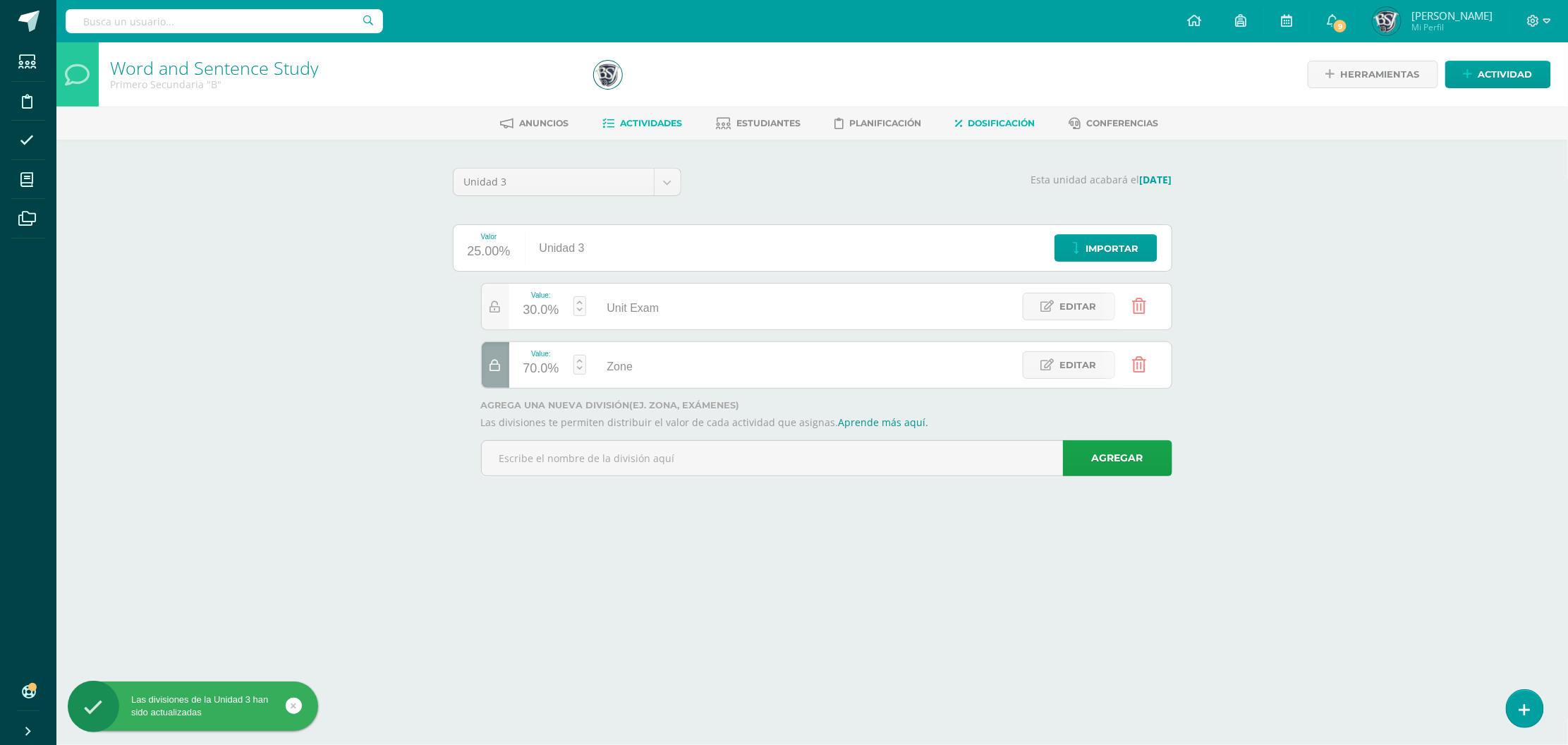
click at [647, 128] on span "Actividades" at bounding box center [651, 122] width 62 height 10
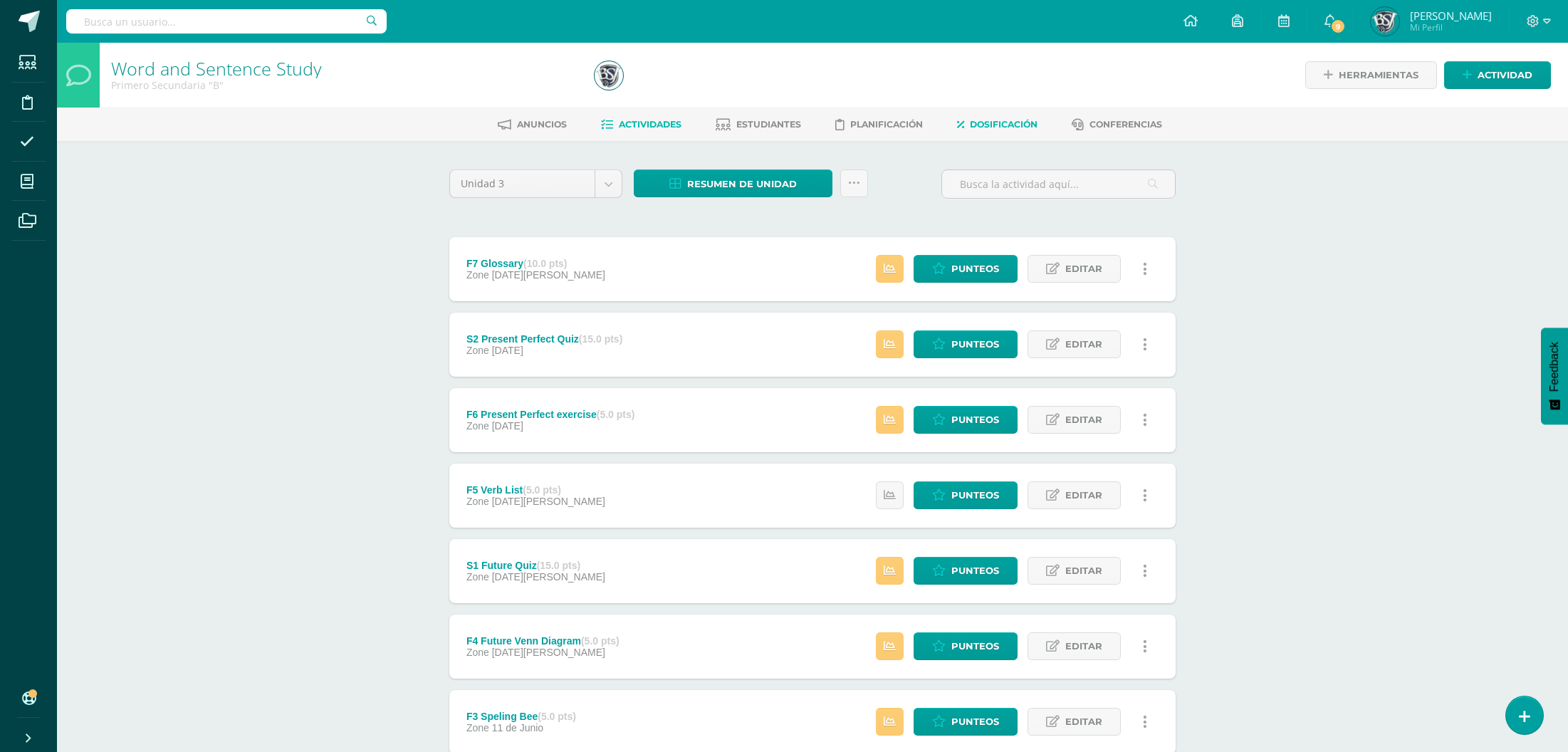
click at [964, 126] on icon at bounding box center [960, 124] width 7 height 12
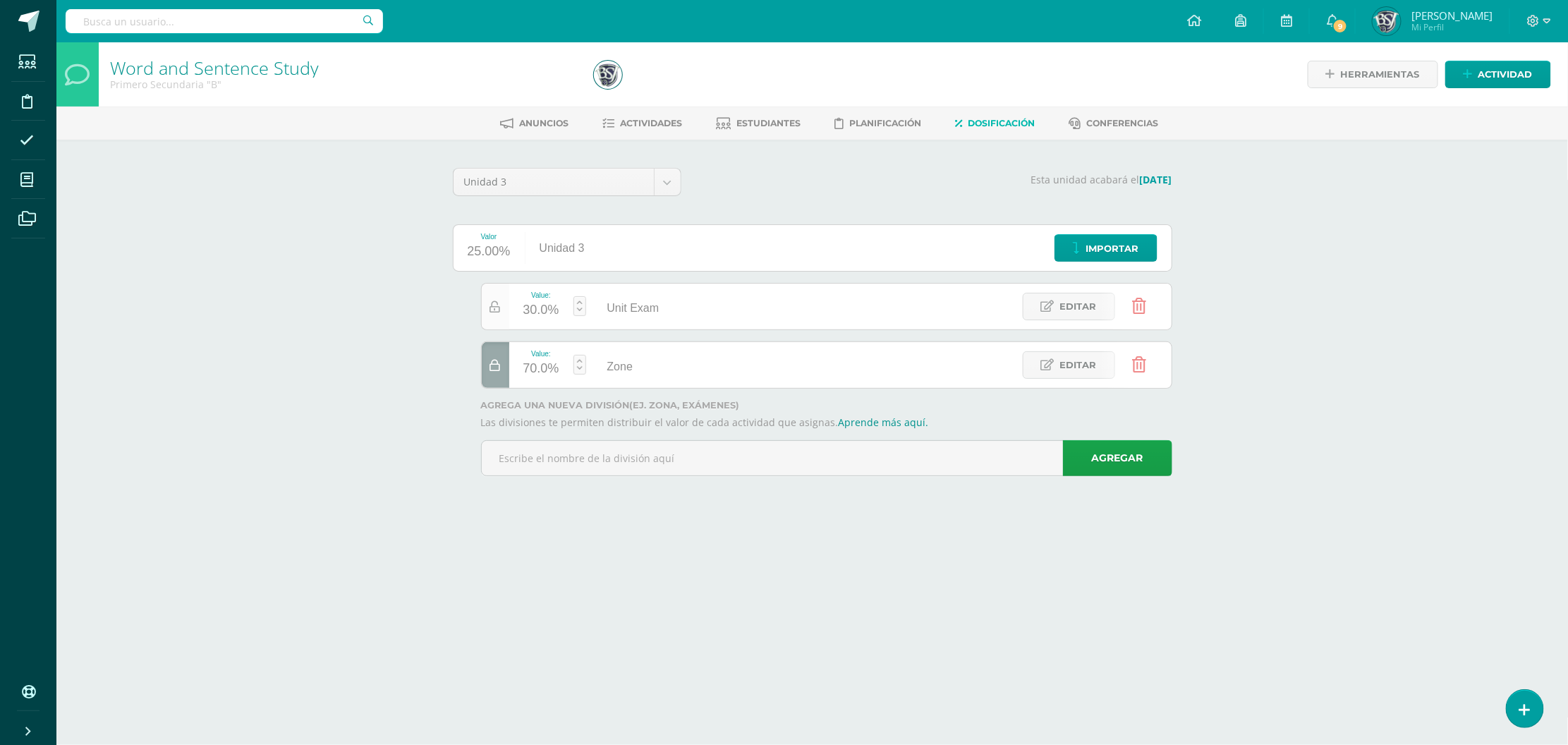
click at [482, 310] on div at bounding box center [495, 306] width 27 height 46
click at [501, 306] on div at bounding box center [495, 306] width 27 height 46
click at [1066, 310] on span "Editar" at bounding box center [1078, 306] width 37 height 26
click at [1066, 310] on link at bounding box center [1056, 306] width 29 height 29
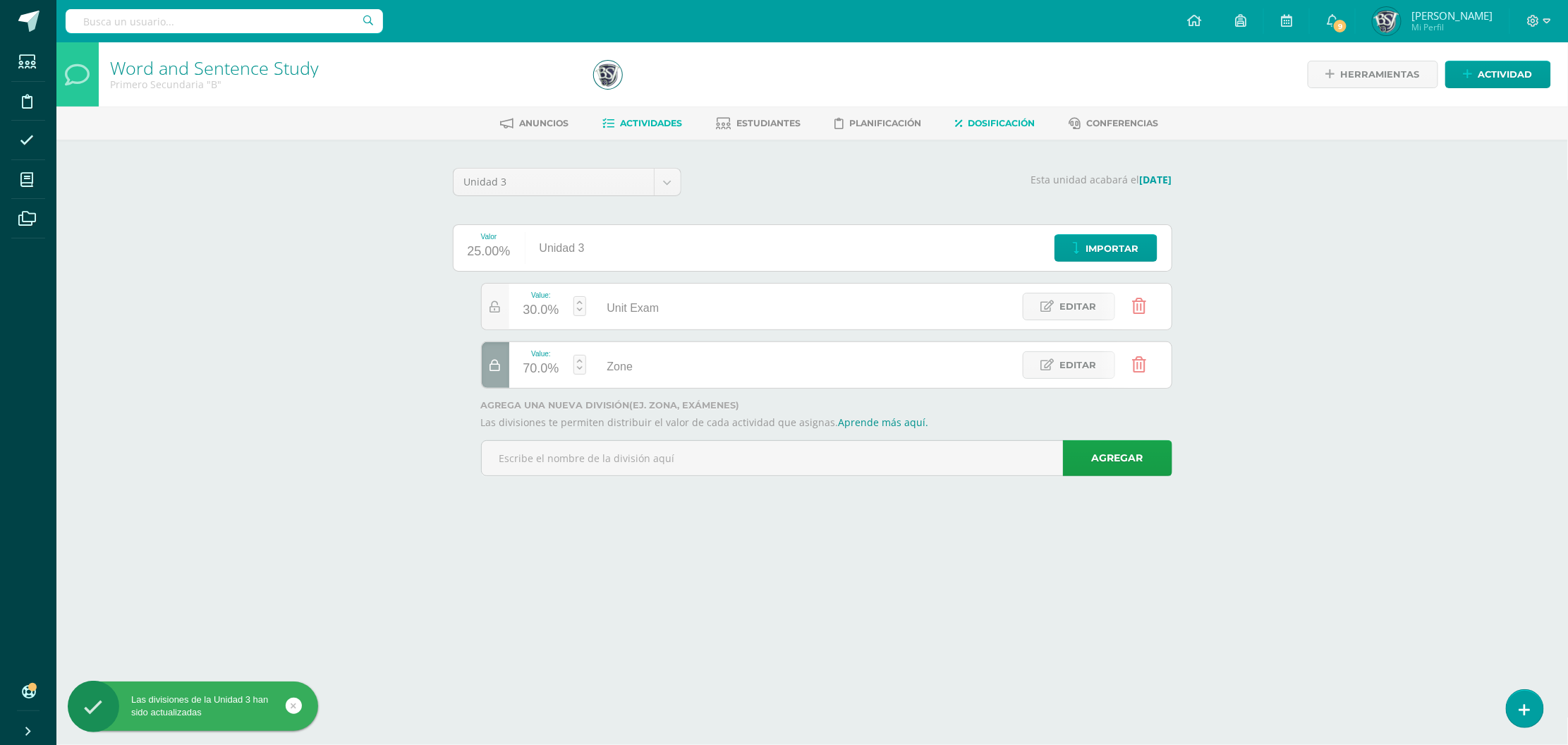
click at [620, 123] on span "Actividades" at bounding box center [651, 122] width 62 height 10
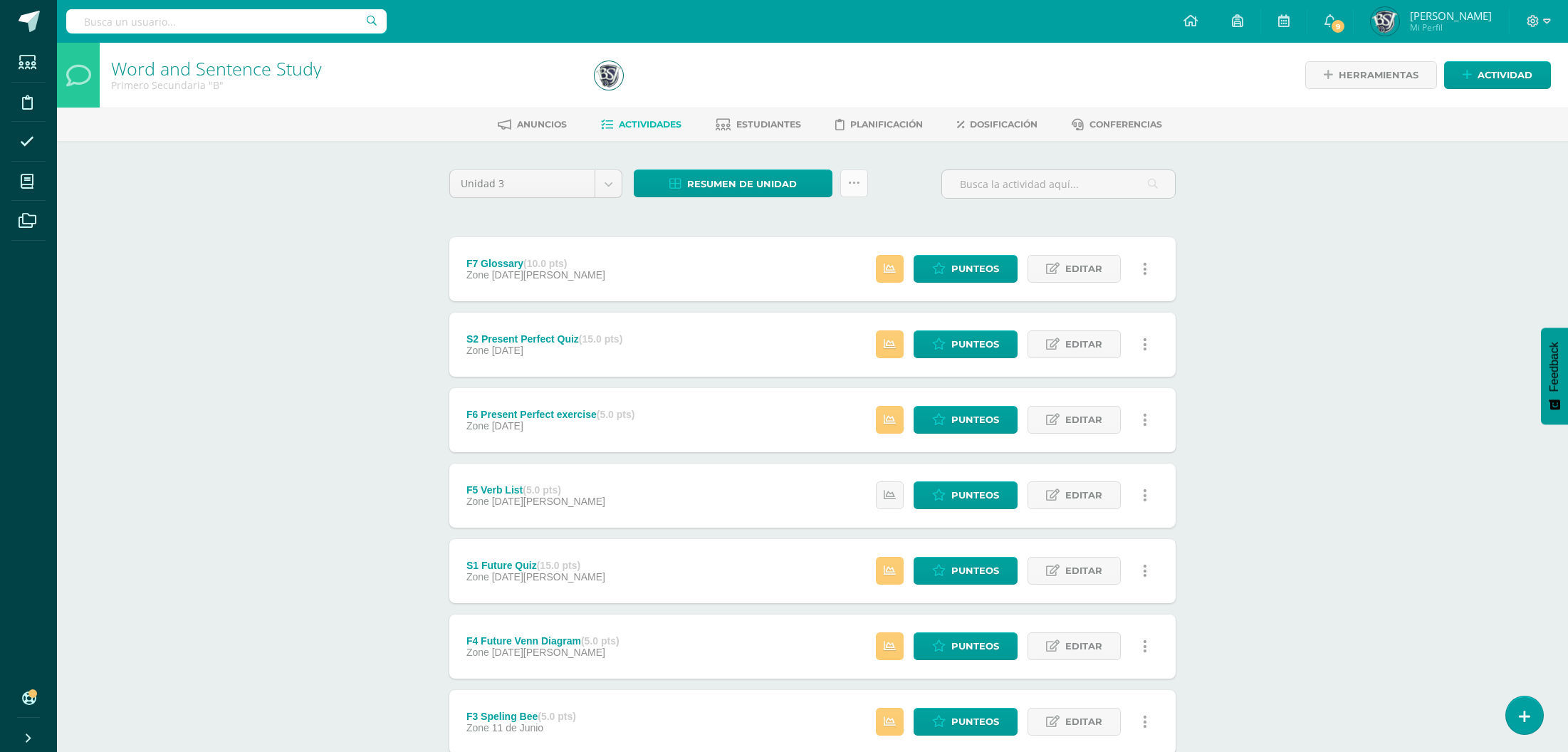
click at [854, 188] on icon at bounding box center [853, 183] width 12 height 12
click at [1202, 257] on div "Unidad 3 Unidad 1 Unidad 2 Unidad 3 Unidad 4 Resumen de unidad Descargar como H…" at bounding box center [812, 570] width 783 height 859
click at [1485, 78] on span "Actividad" at bounding box center [1505, 75] width 55 height 27
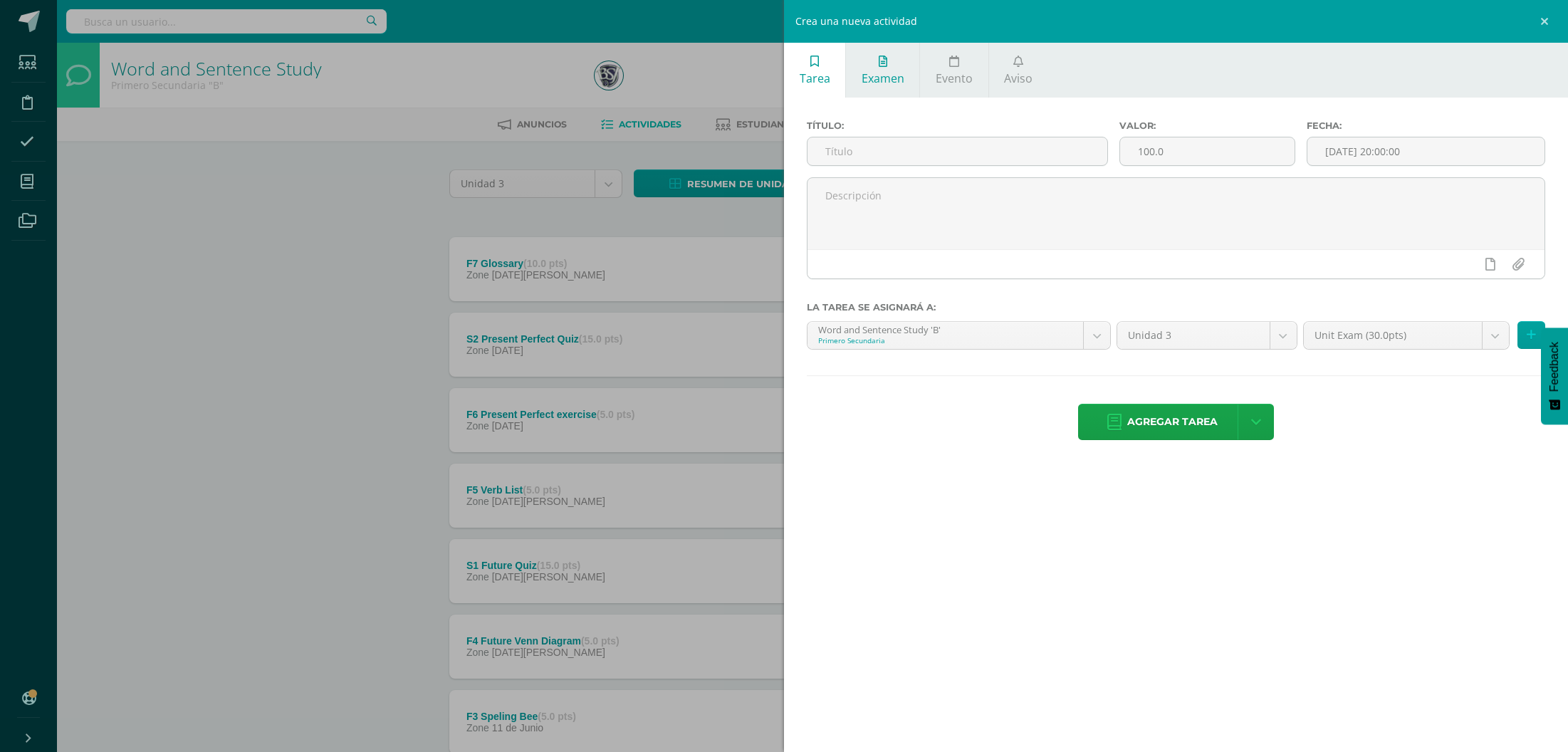
click at [882, 66] on icon at bounding box center [883, 61] width 9 height 11
click at [1424, 347] on body "Estudiantes Disciplina Asistencia Mis cursos Archivos Soporte Centro de ayuda Ú…" at bounding box center [784, 500] width 1568 height 1000
click at [1371, 338] on body "Estudiantes Disciplina Asistencia Mis cursos Archivos Soporte Centro de ayuda Ú…" at bounding box center [784, 500] width 1568 height 1000
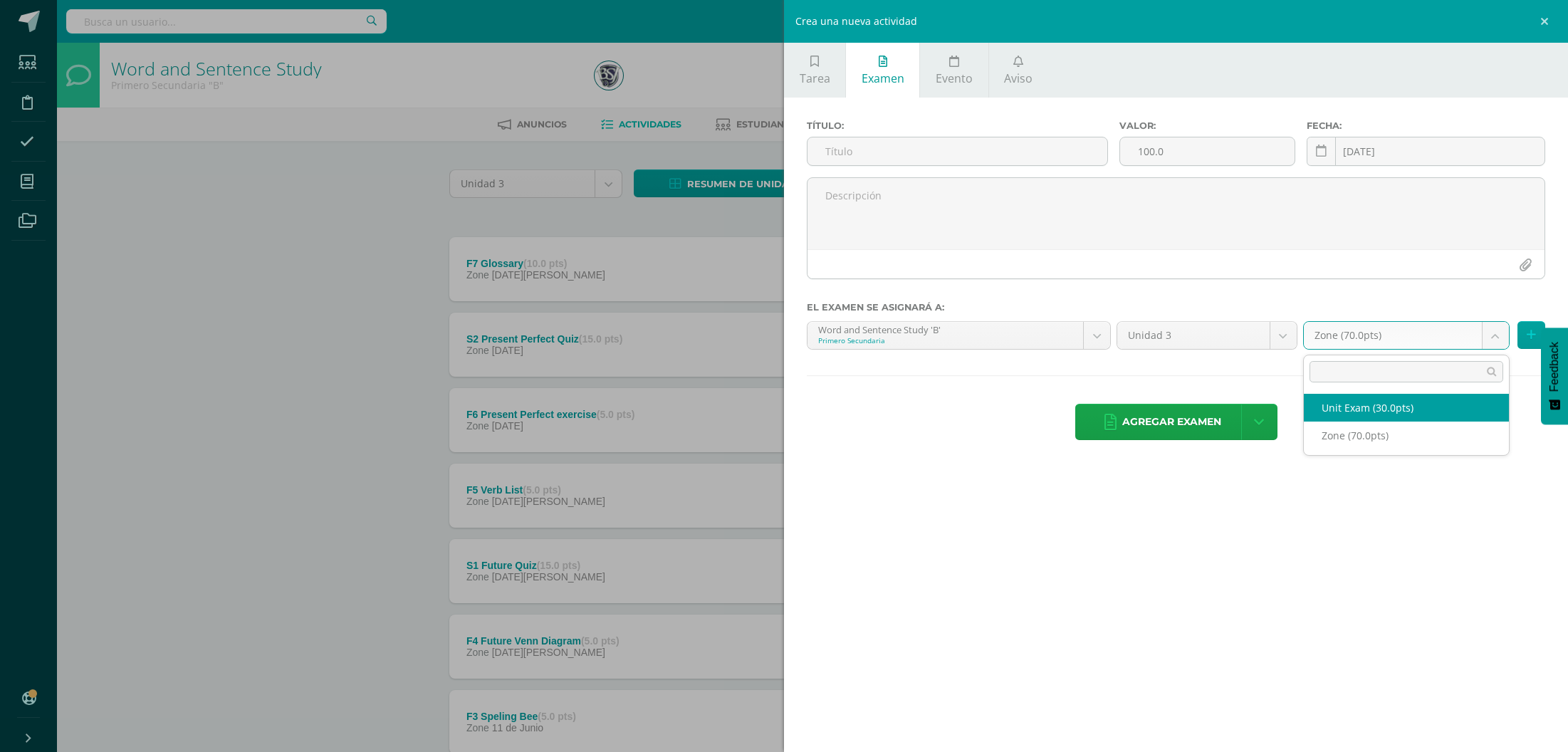
select select "41492"
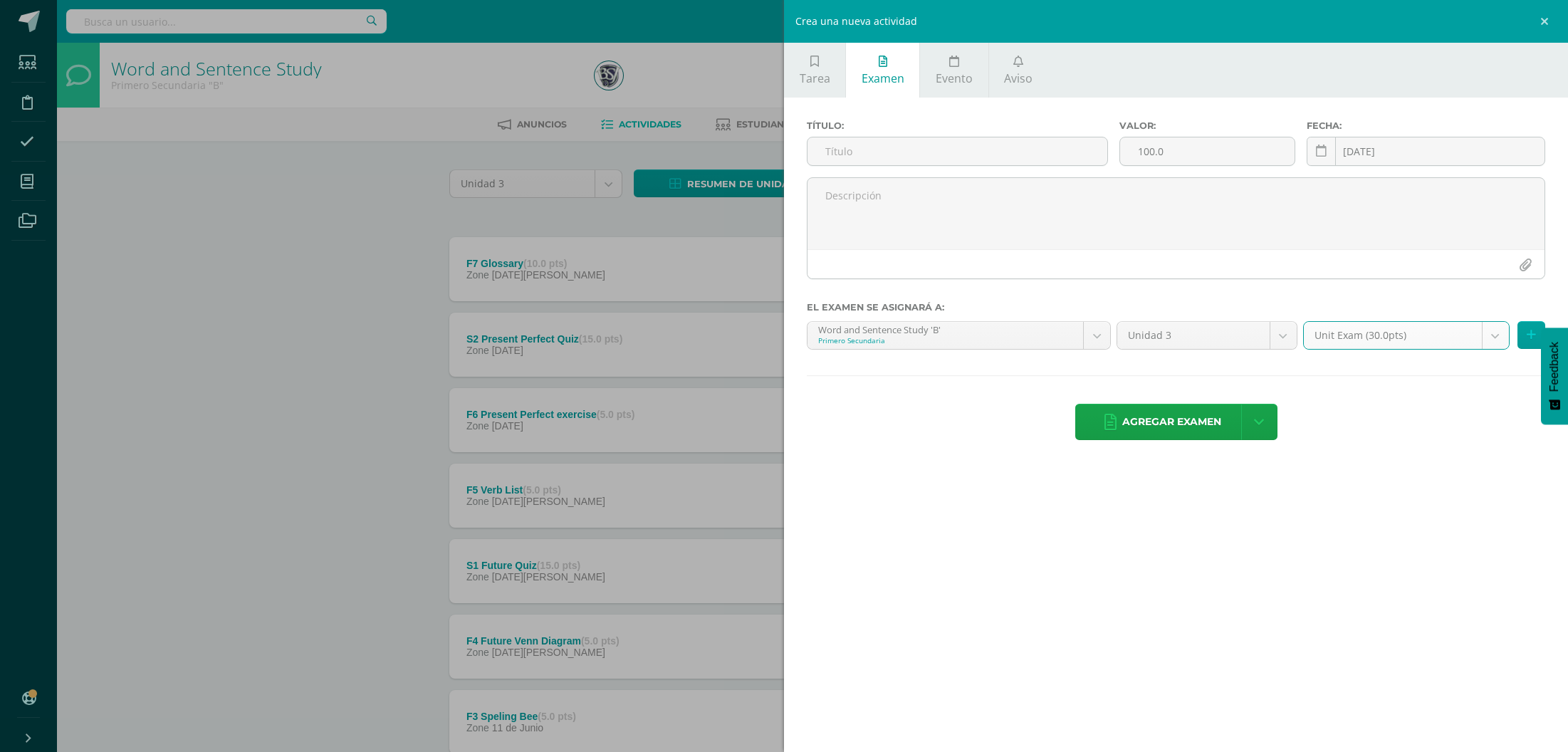
click at [1379, 419] on div "Agregar examen Agregar examen y ocultar" at bounding box center [1176, 423] width 738 height 39
click at [977, 145] on div "Título:" at bounding box center [957, 149] width 312 height 57
drag, startPoint x: 977, startPoint y: 145, endPoint x: 979, endPoint y: 153, distance: 8.2
click at [979, 153] on input "text" at bounding box center [957, 151] width 300 height 27
click at [1162, 153] on input "100.0" at bounding box center [1207, 151] width 174 height 27
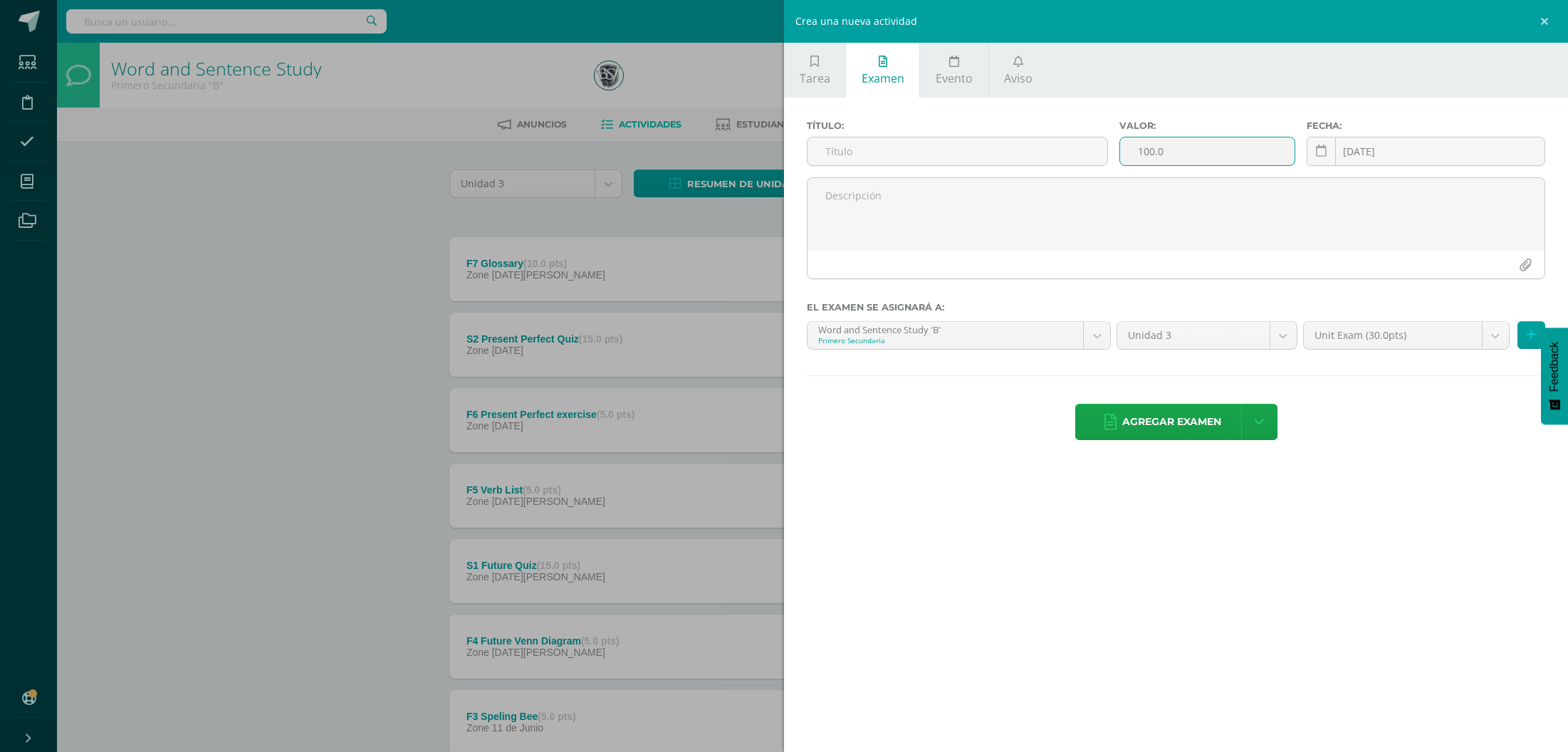
click at [1145, 150] on input "100.0" at bounding box center [1207, 151] width 174 height 27
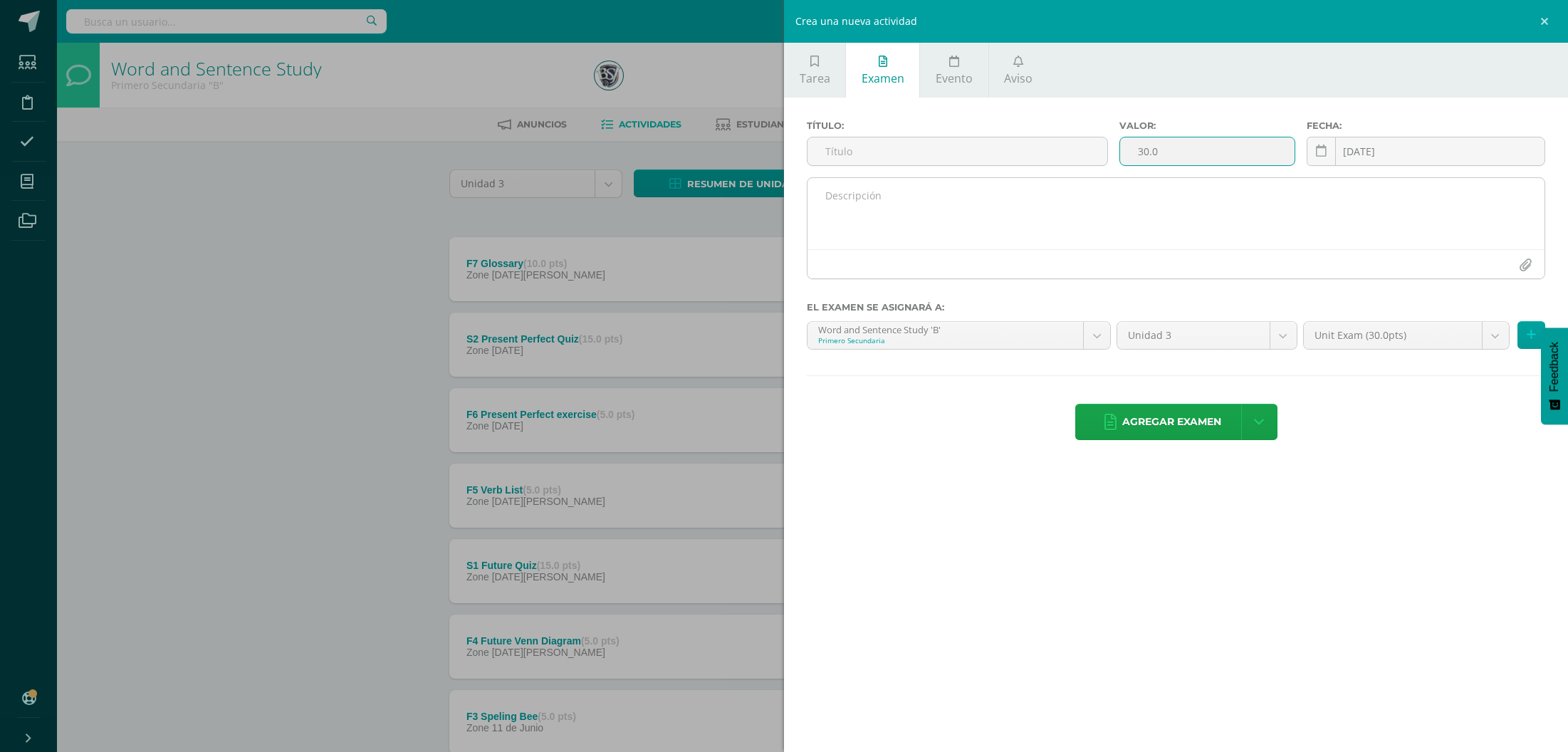
type input "30.0"
click at [1184, 224] on textarea at bounding box center [1176, 213] width 737 height 71
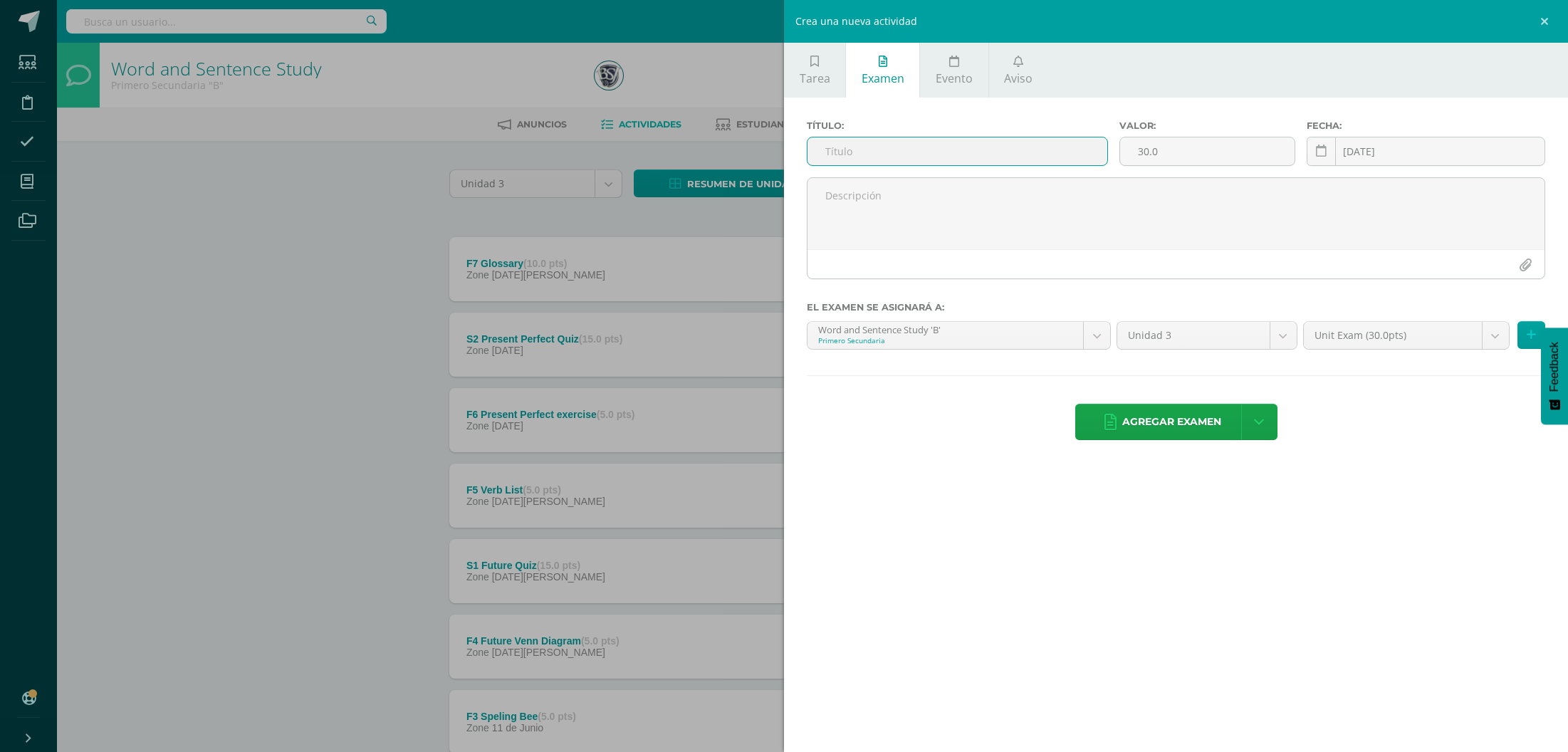
click at [1020, 156] on input "text" at bounding box center [957, 151] width 300 height 27
type input "Unit 3 End of Unit Exam"
click at [1390, 156] on input "[DATE]" at bounding box center [1426, 151] width 237 height 27
click at [1171, 536] on div "Tarea Examen Evento Aviso Título: Valor: 100.0 Fecha: 2025-08-11 20:00:00 La ta…" at bounding box center [1176, 376] width 784 height 752
click at [1166, 434] on span "Agregar examen" at bounding box center [1172, 422] width 99 height 35
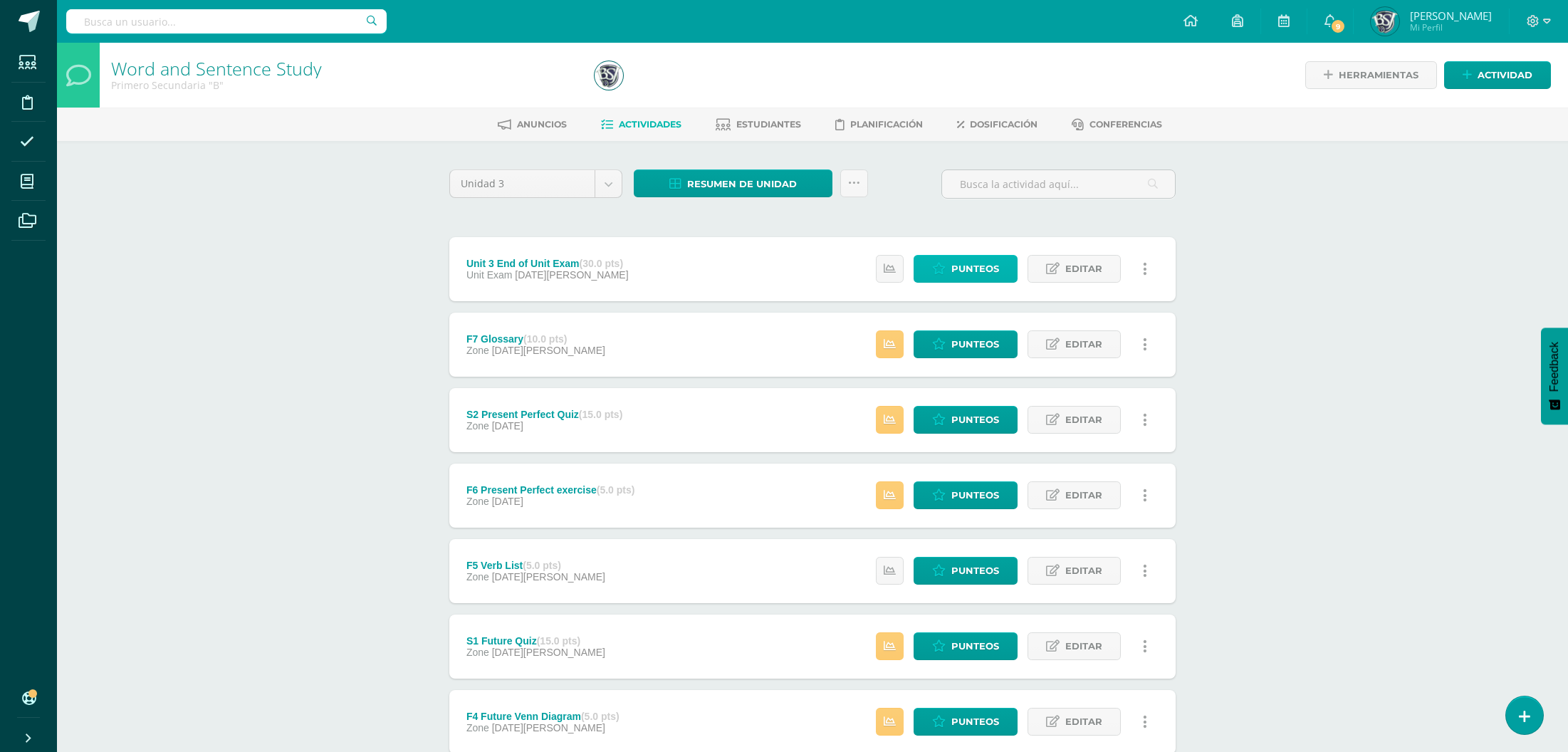
click at [975, 260] on span "Punteos" at bounding box center [975, 269] width 48 height 27
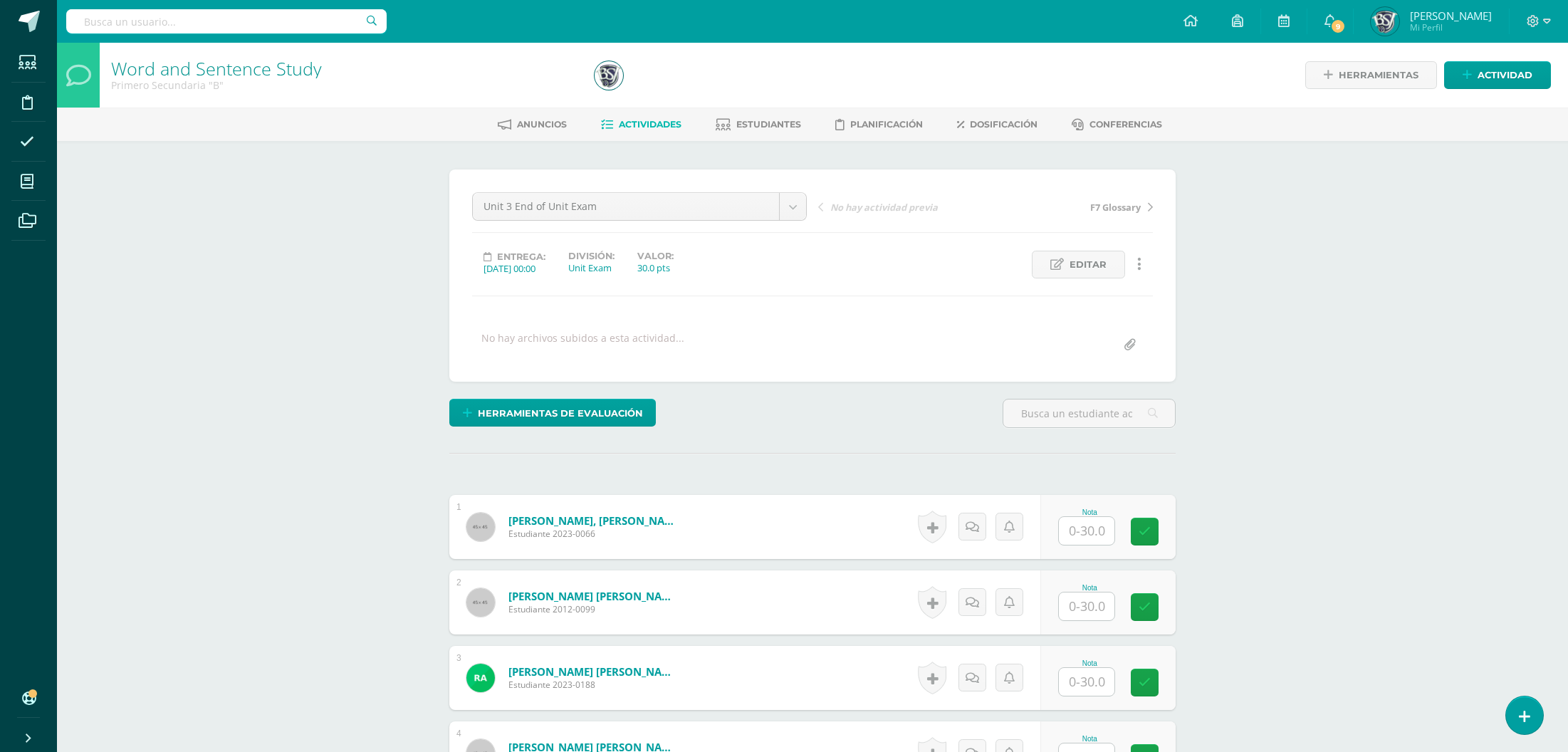
scroll to position [1395, 0]
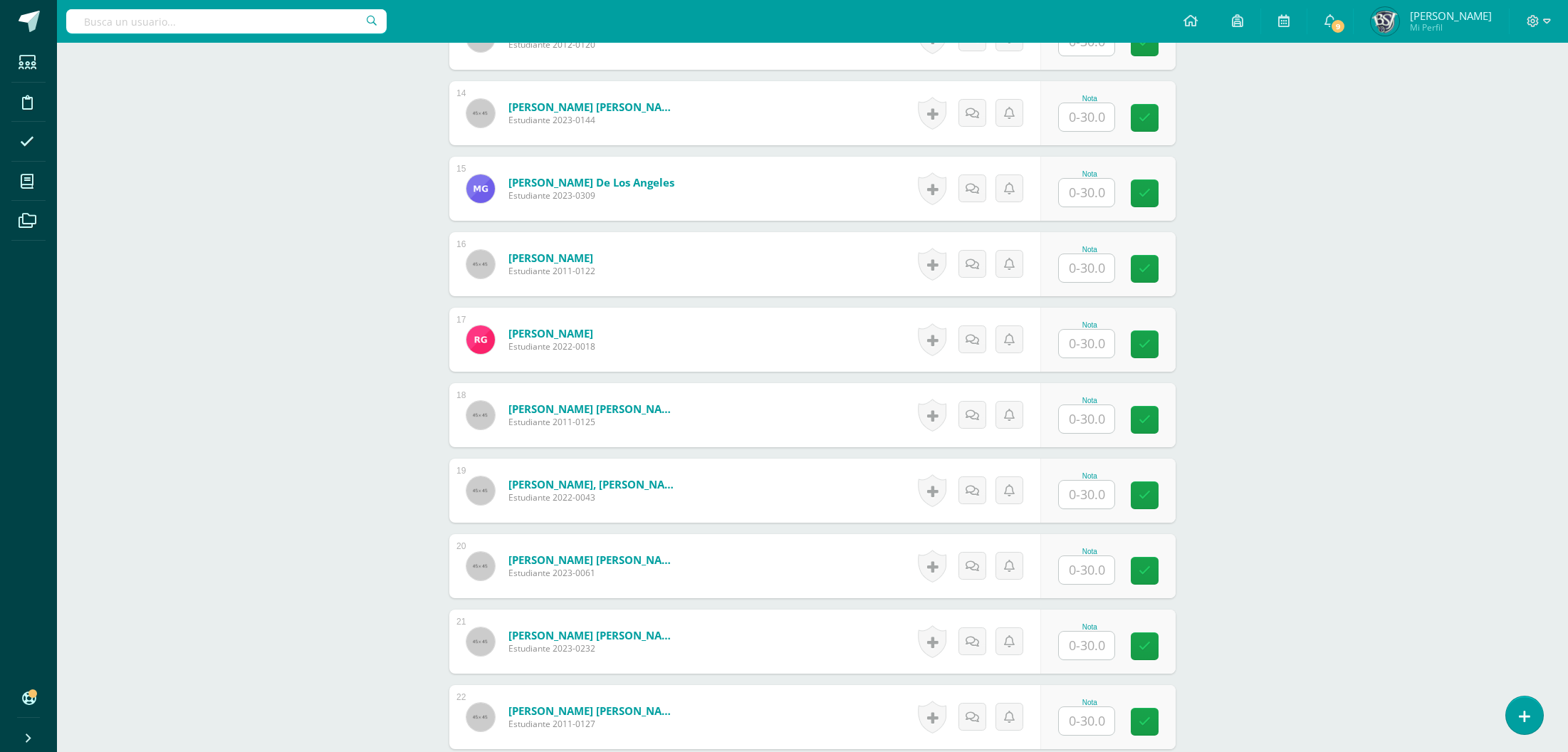
click at [1349, 456] on div "Word and Sentence Study Primero Secundaria "B" Herramientas Detalle de asistenc…" at bounding box center [812, 79] width 1511 height 2864
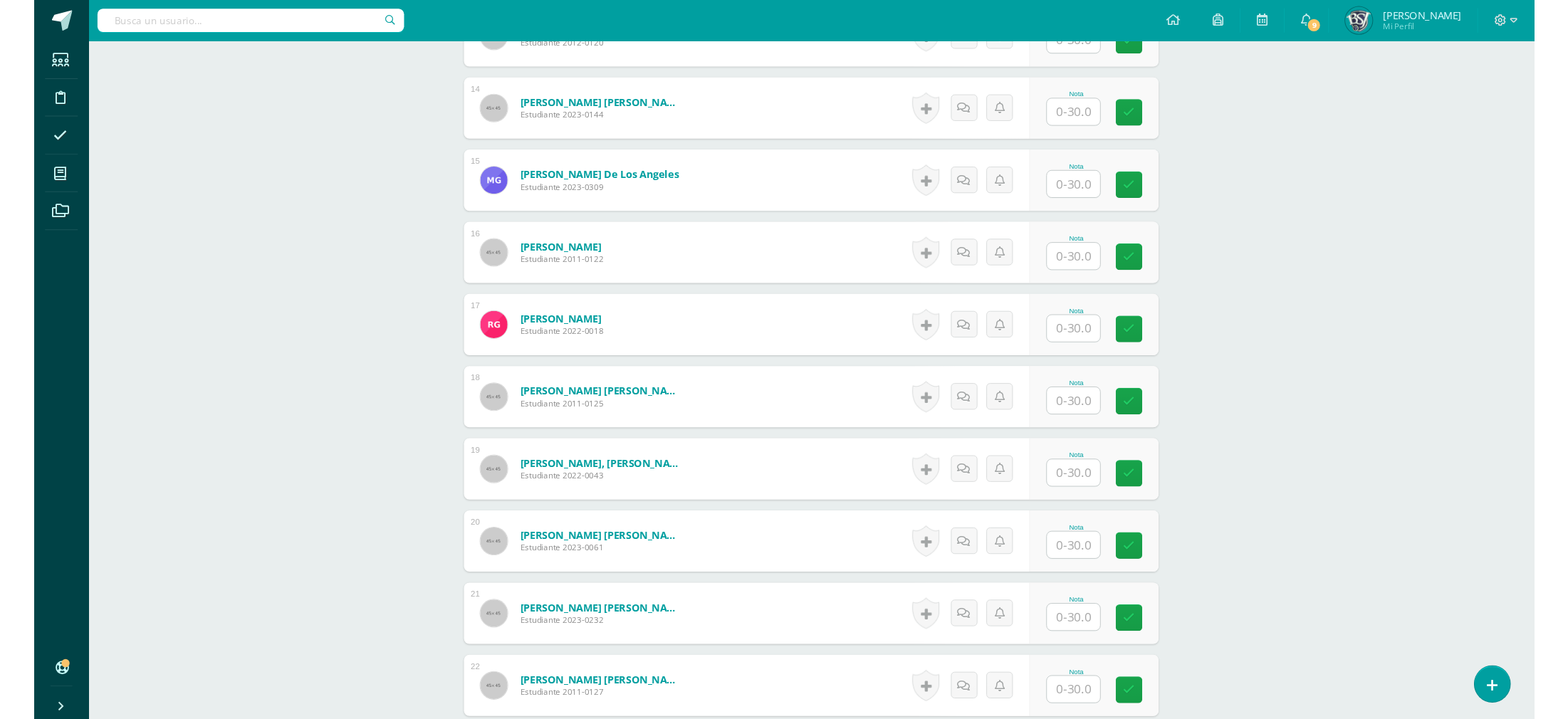
scroll to position [2148, 0]
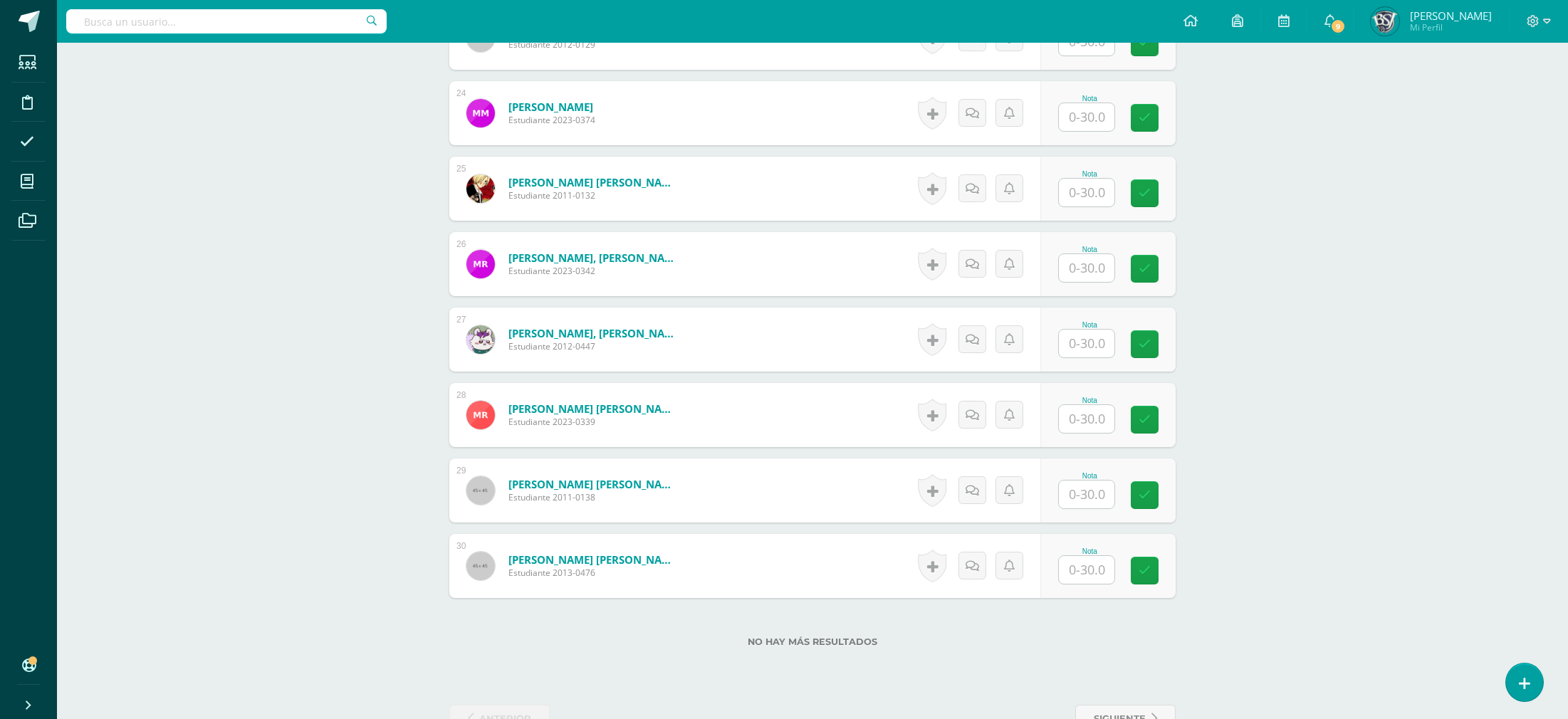
click at [1105, 500] on input "text" at bounding box center [1086, 494] width 56 height 27
click at [1081, 490] on input "text" at bounding box center [1095, 494] width 57 height 28
type input "17.5"
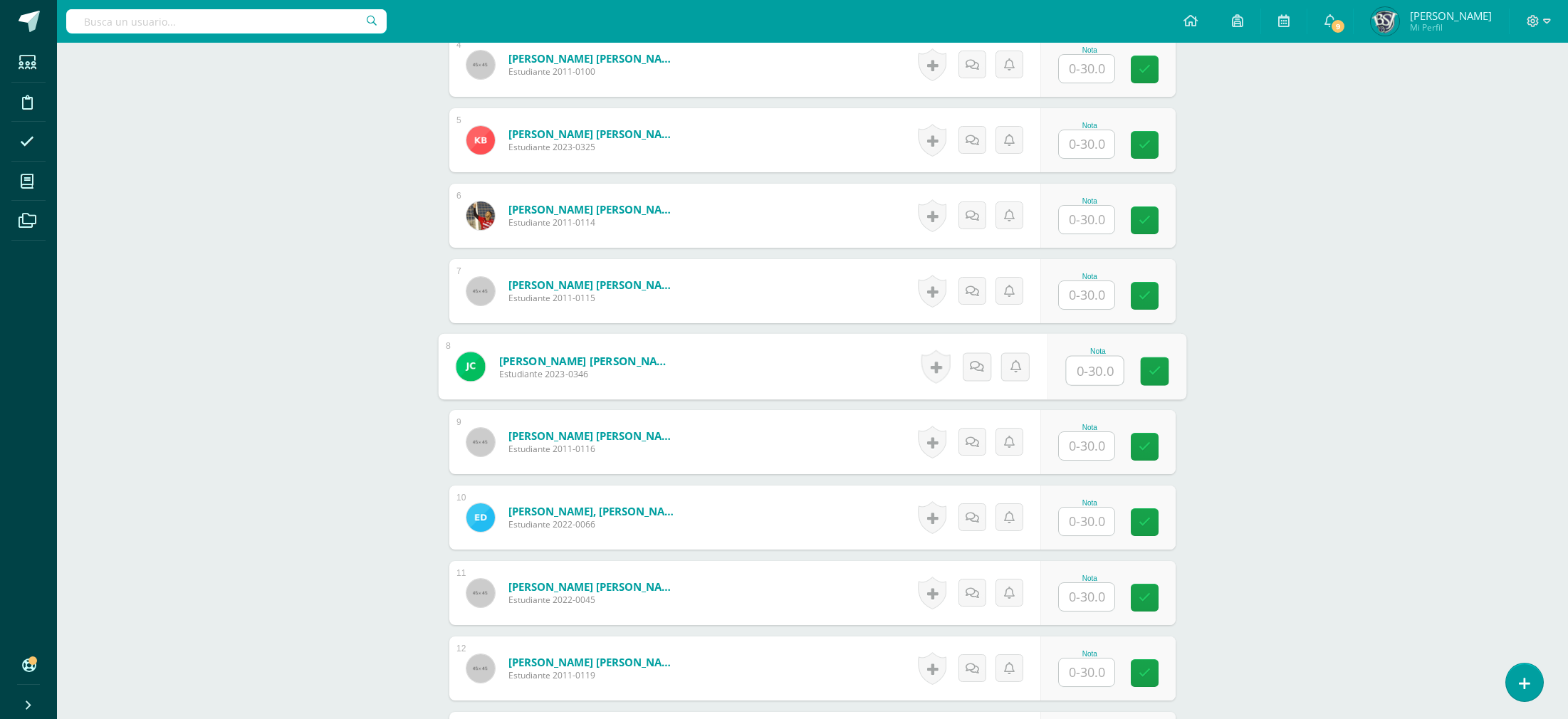
click at [1088, 357] on input "text" at bounding box center [1095, 370] width 57 height 28
click at [1074, 358] on input "text" at bounding box center [1095, 370] width 57 height 28
type input "27"
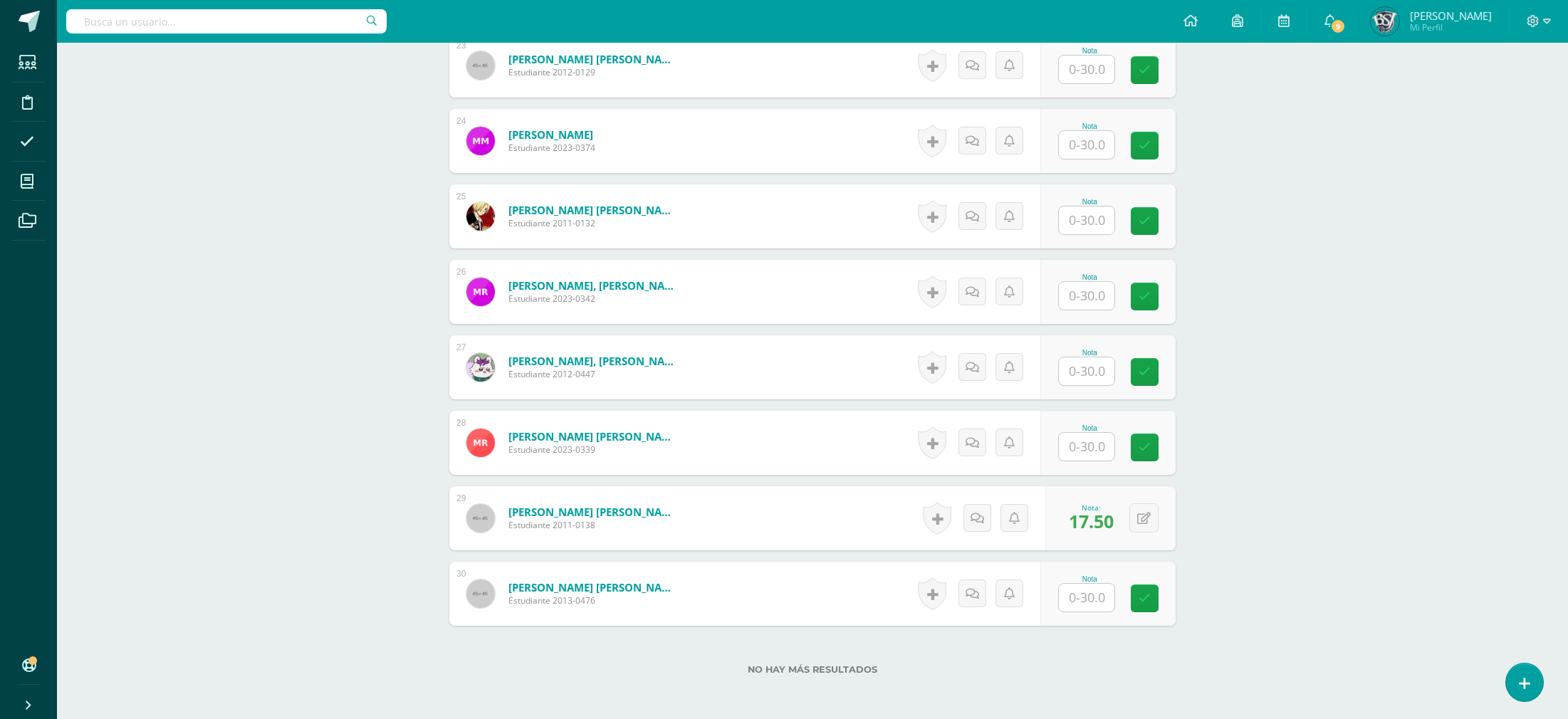
click at [1078, 373] on input "text" at bounding box center [1086, 371] width 56 height 27
type input "19.5"
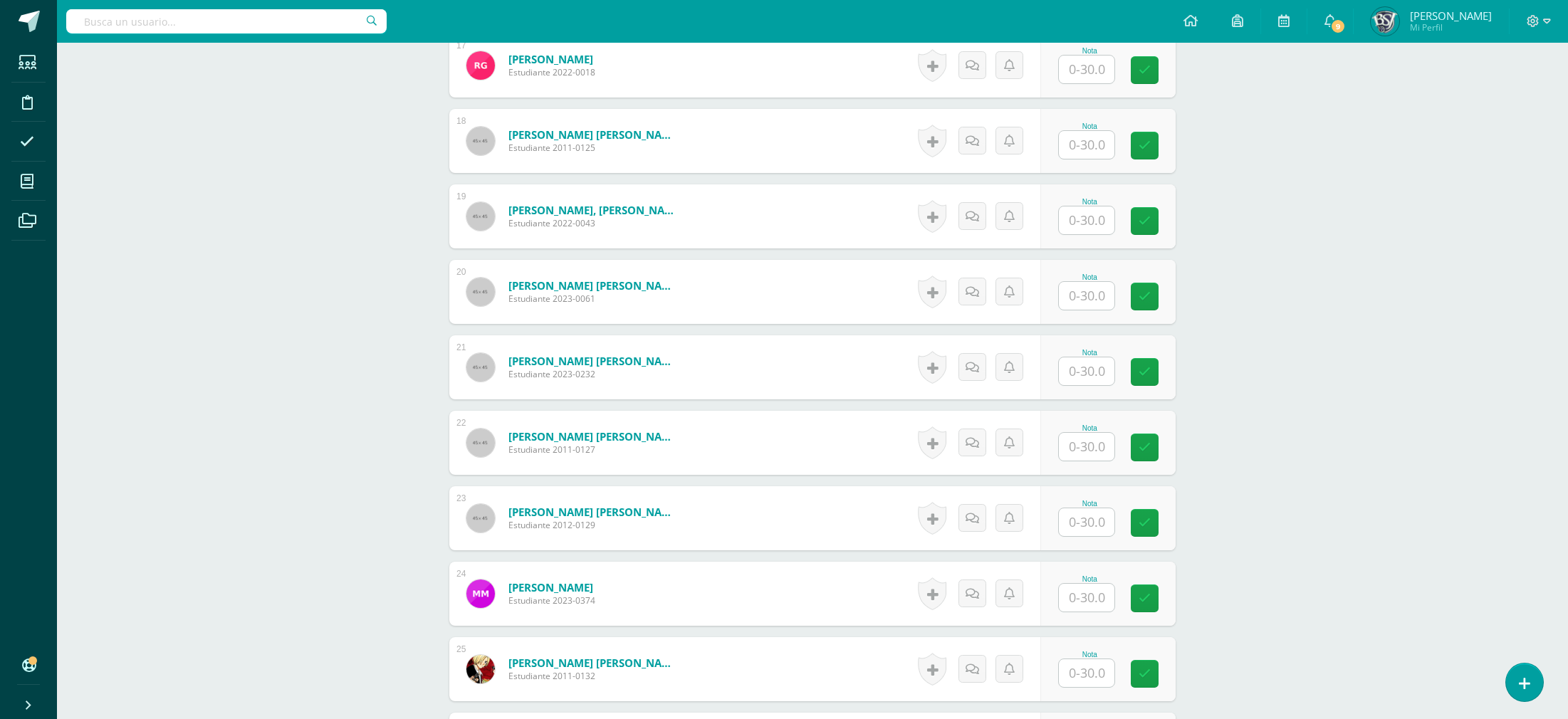
click at [1093, 373] on input "text" at bounding box center [1086, 371] width 56 height 27
type input "27.5"
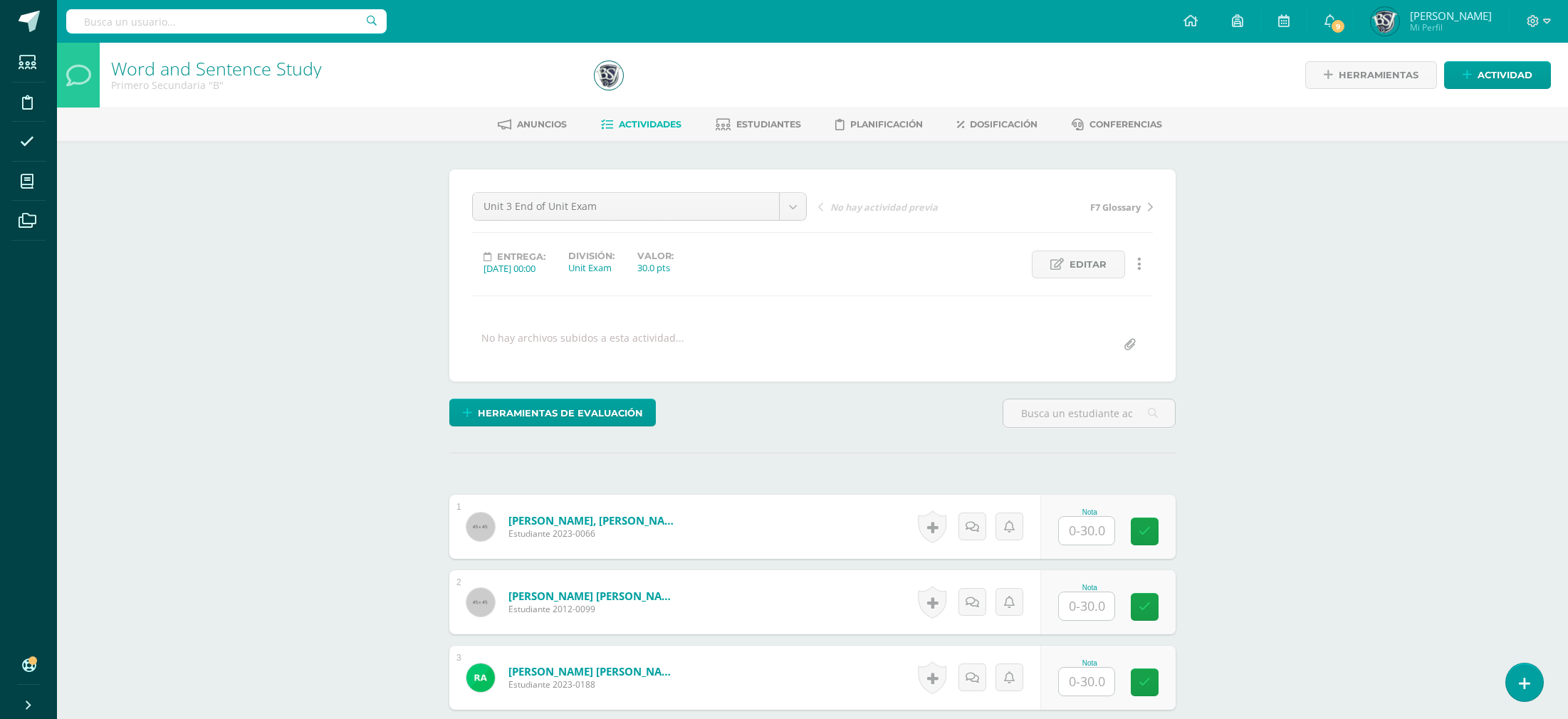
scroll to position [839, 0]
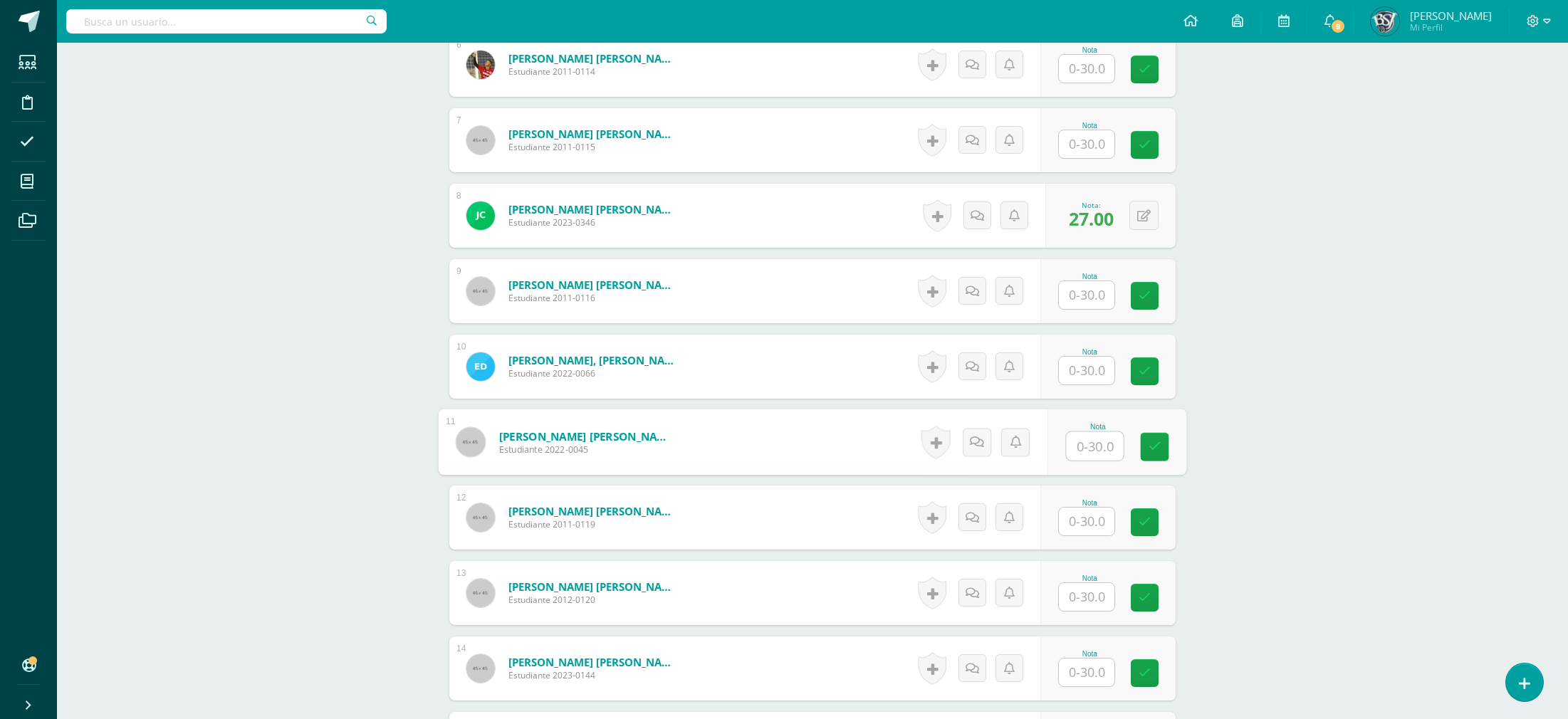
click at [1071, 458] on input "text" at bounding box center [1095, 445] width 57 height 28
click at [1280, 435] on div "Word and Sentence Study Primero Secundaria "B" Herramientas Detalle de asistenc…" at bounding box center [812, 637] width 1511 height 2866
click at [1142, 454] on link at bounding box center [1144, 446] width 27 height 27
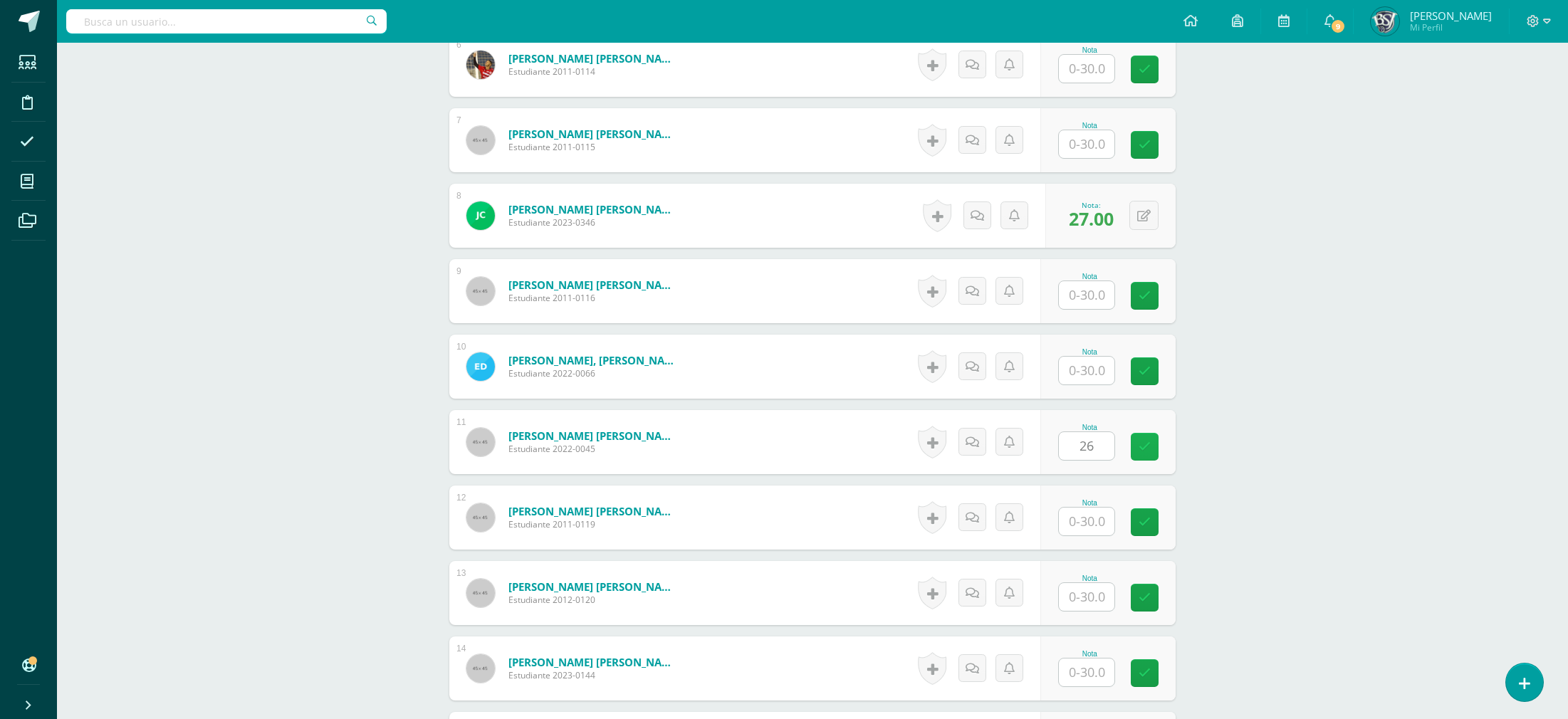
click at [1142, 454] on link at bounding box center [1144, 446] width 27 height 27
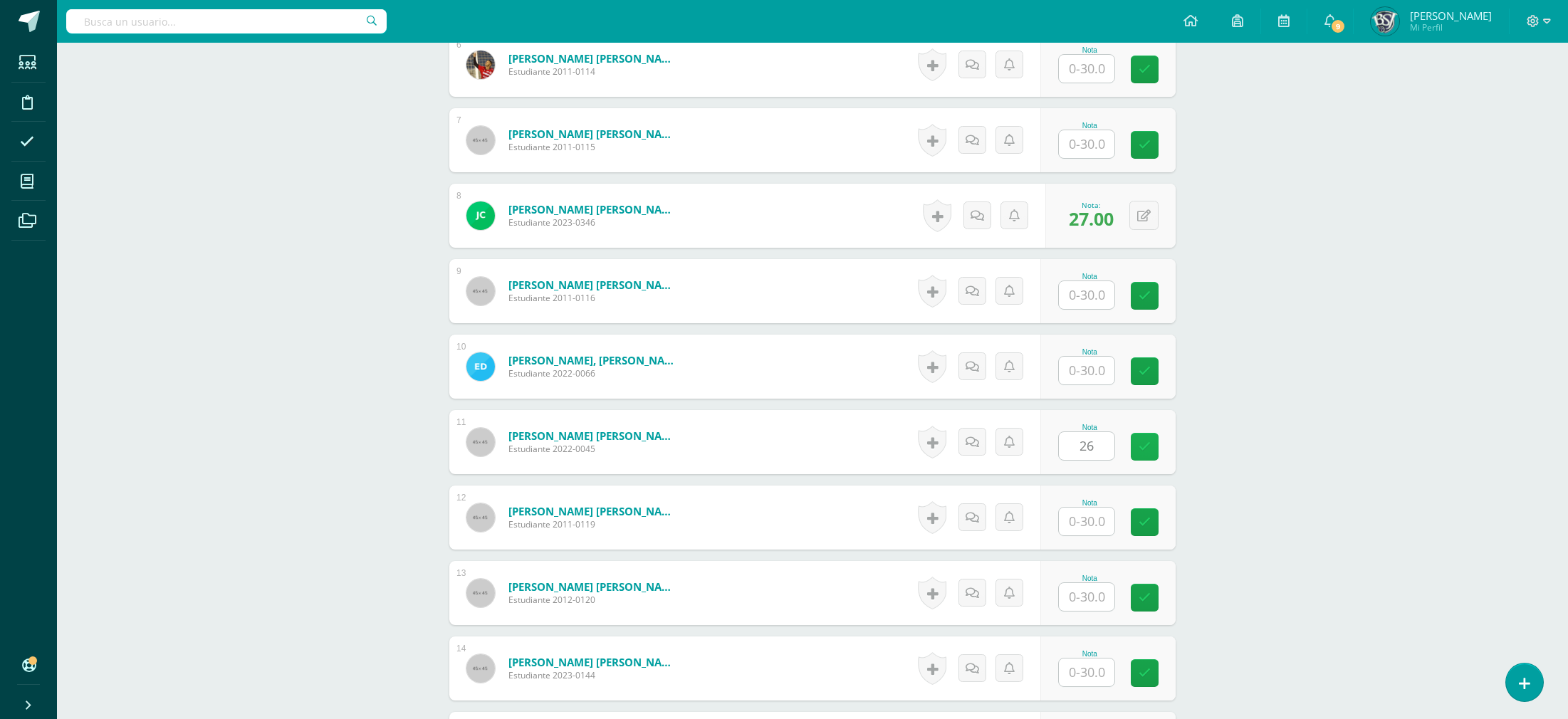
click at [1142, 454] on link at bounding box center [1144, 446] width 27 height 27
type input "0"
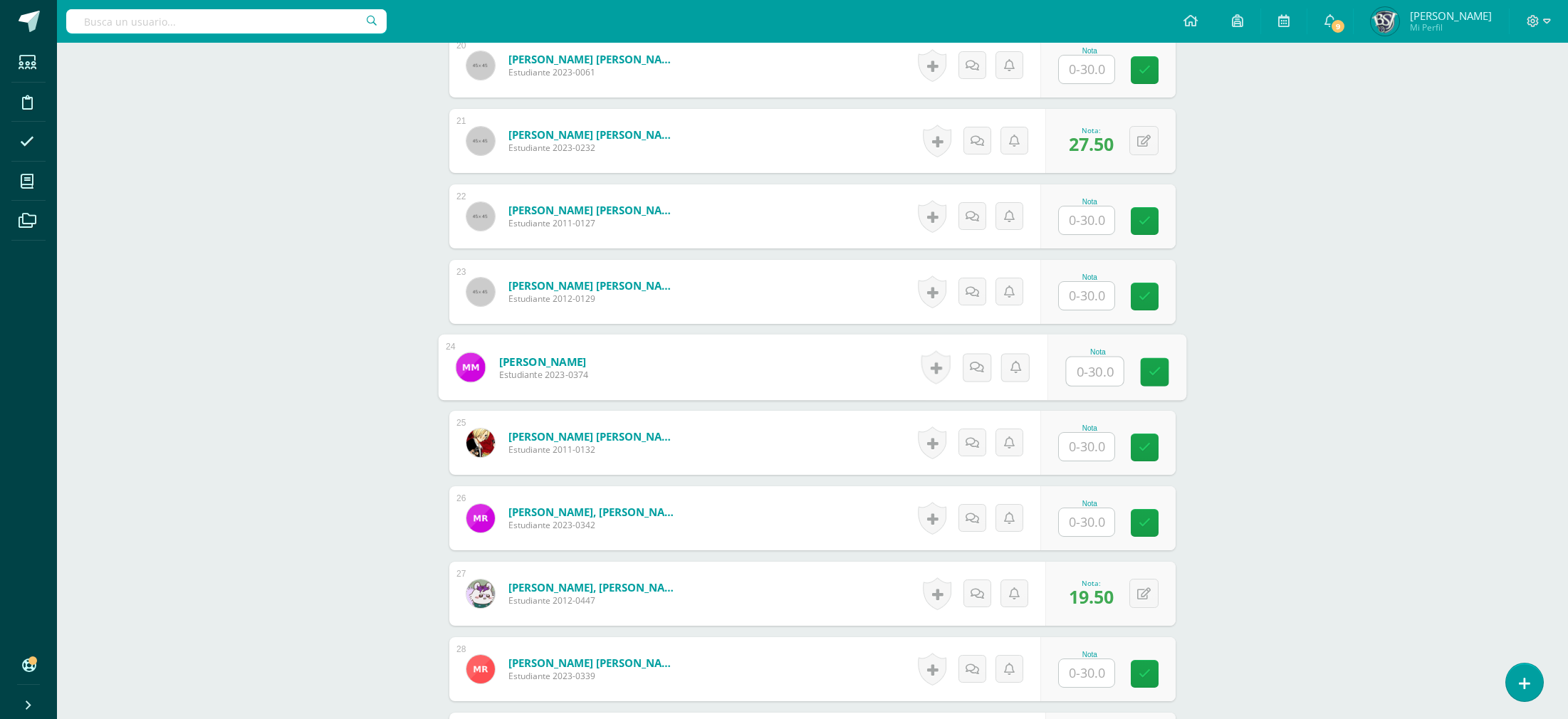
click at [1096, 376] on input "text" at bounding box center [1095, 371] width 57 height 28
type input "7"
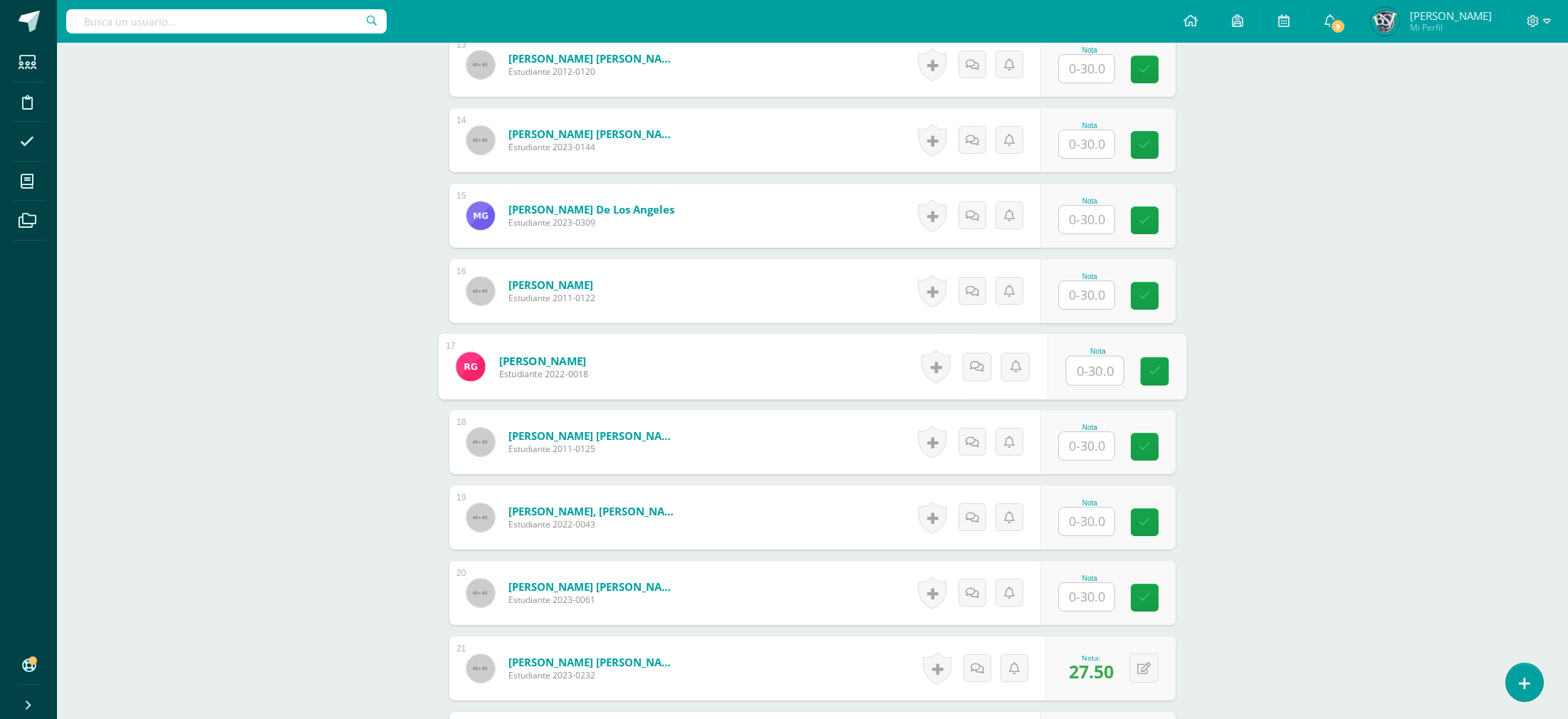
click at [1097, 362] on input "text" at bounding box center [1095, 370] width 57 height 28
type input "13"
click at [1358, 509] on div "Word and Sentence Study Primero Secundaria "B" Herramientas Detalle de asistenc…" at bounding box center [812, 109] width 1511 height 2866
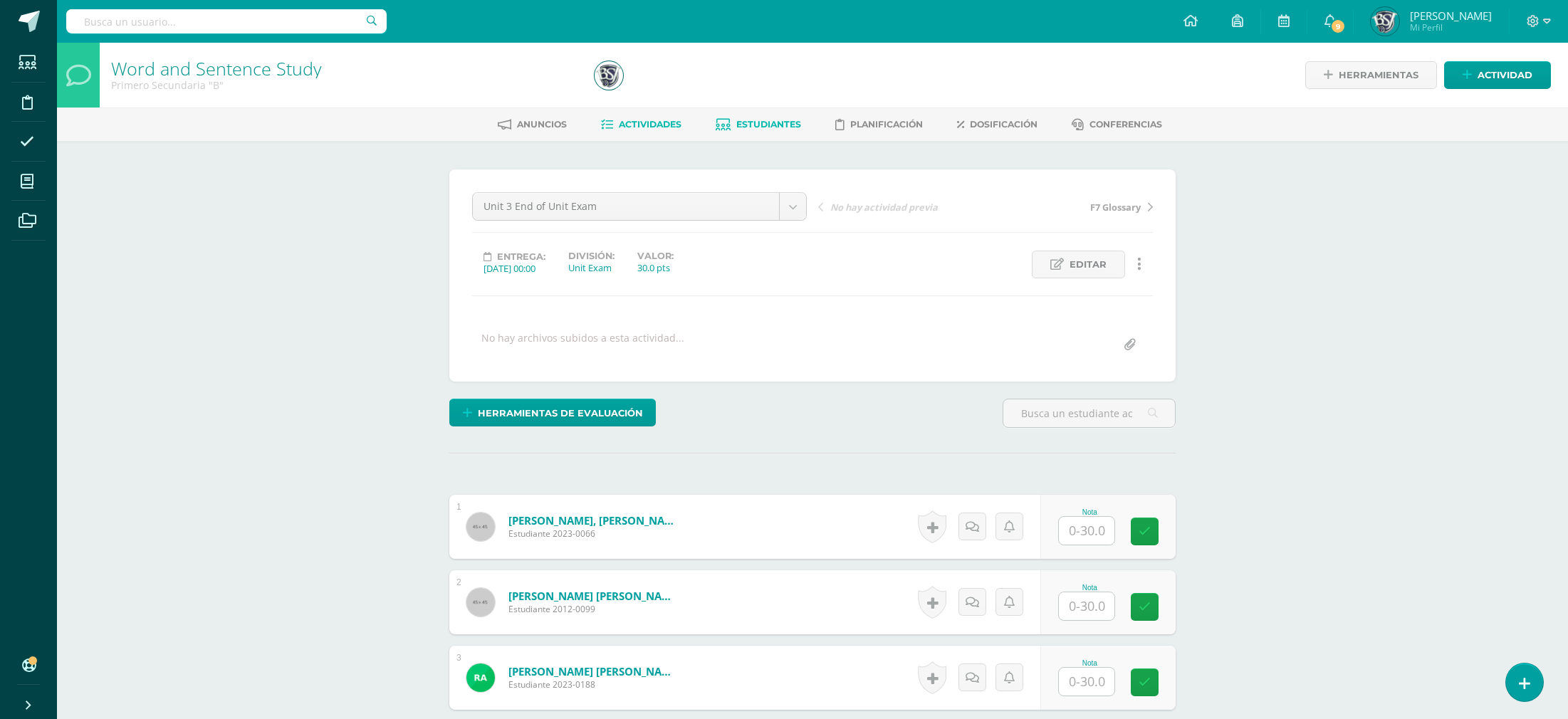
click at [736, 123] on span "Estudiantes" at bounding box center [769, 123] width 65 height 10
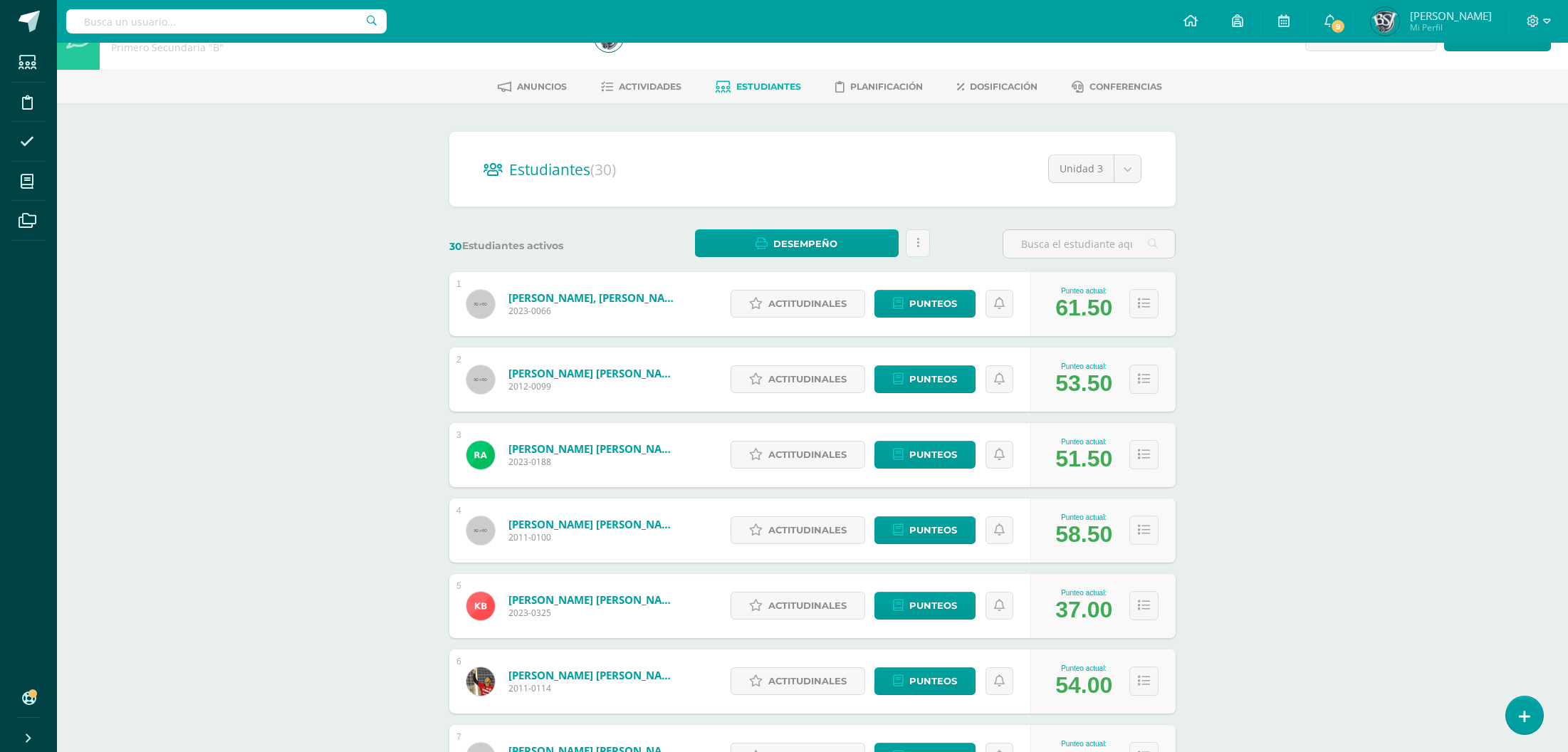
scroll to position [39, 0]
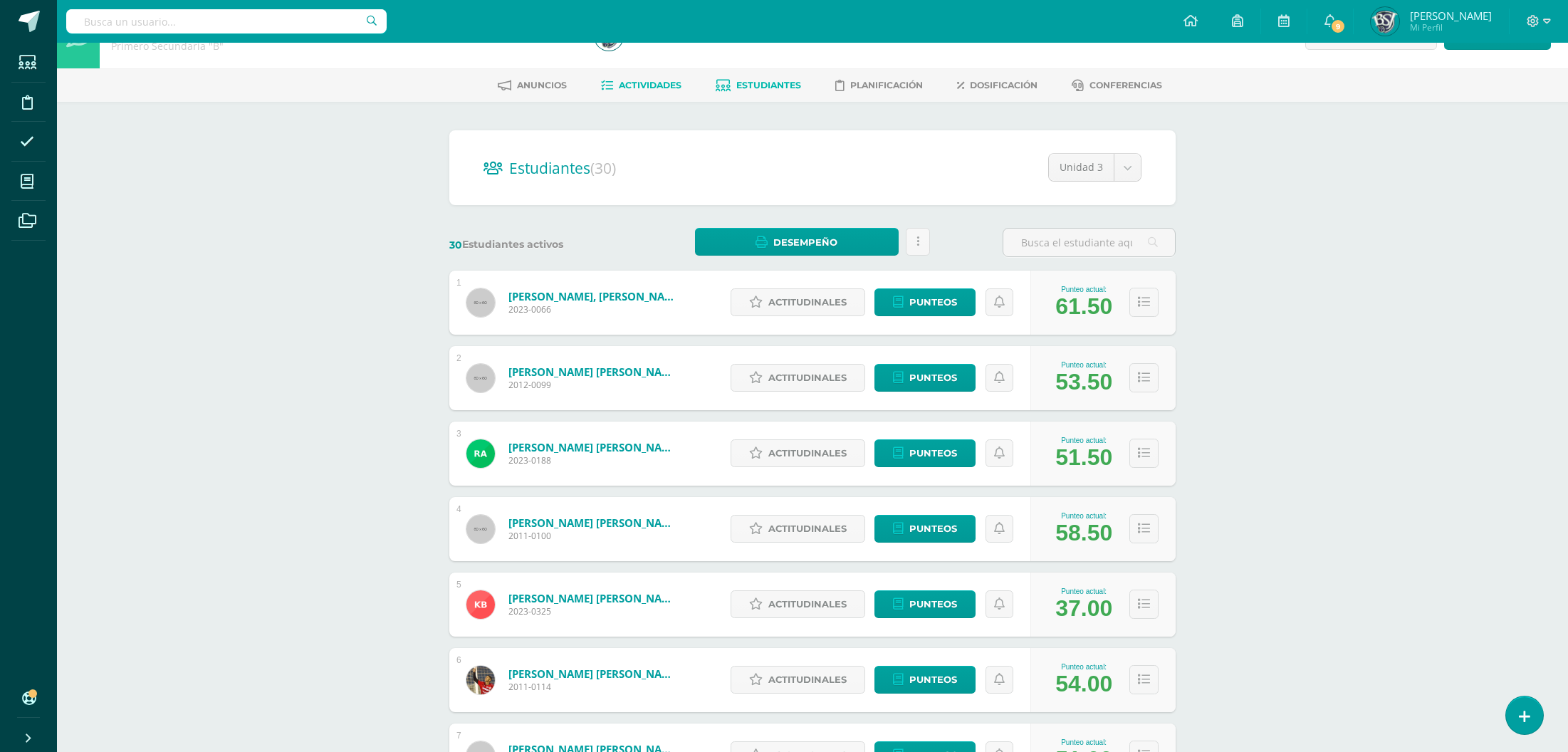
click at [661, 85] on span "Actividades" at bounding box center [650, 85] width 63 height 11
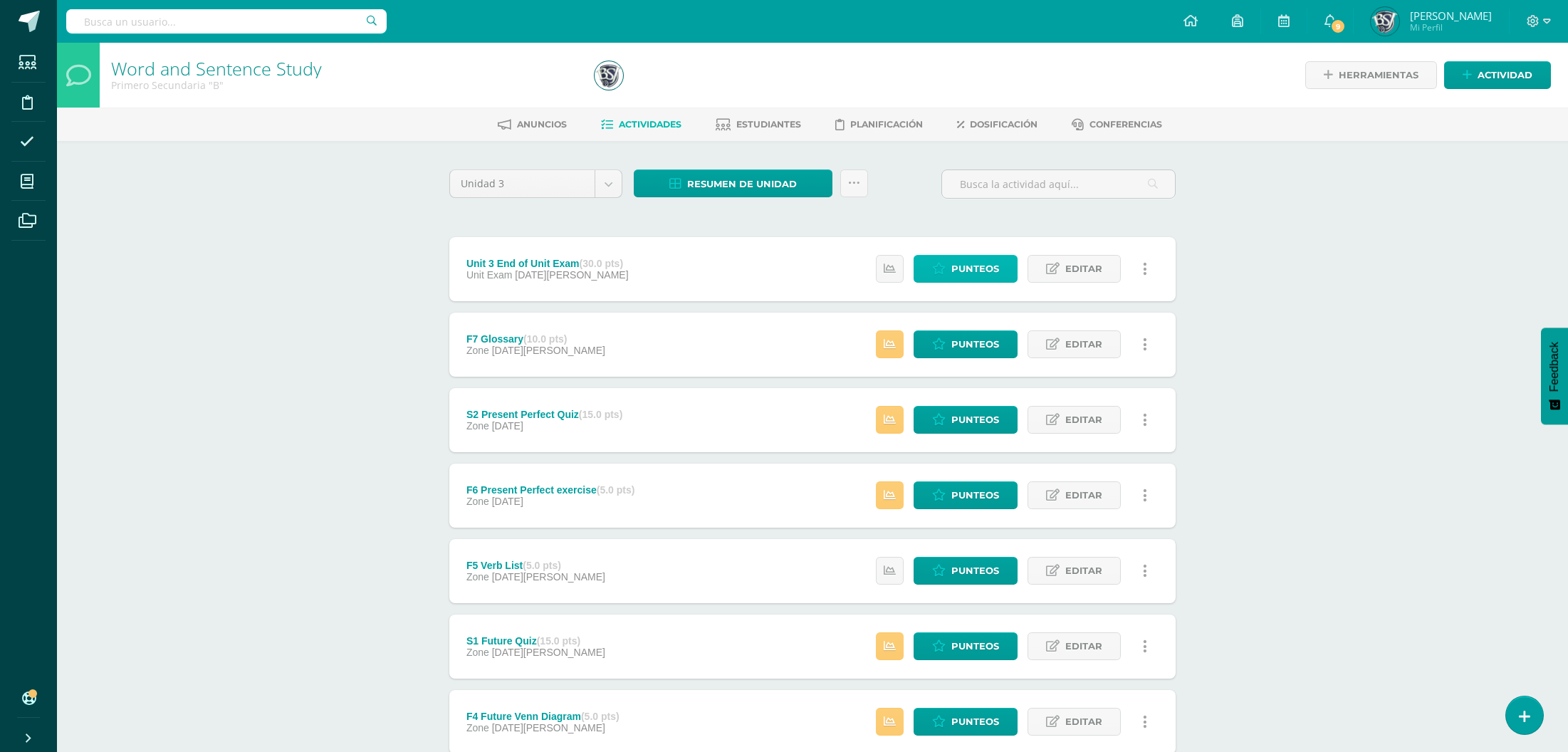
click at [963, 263] on span "Punteos" at bounding box center [975, 269] width 48 height 27
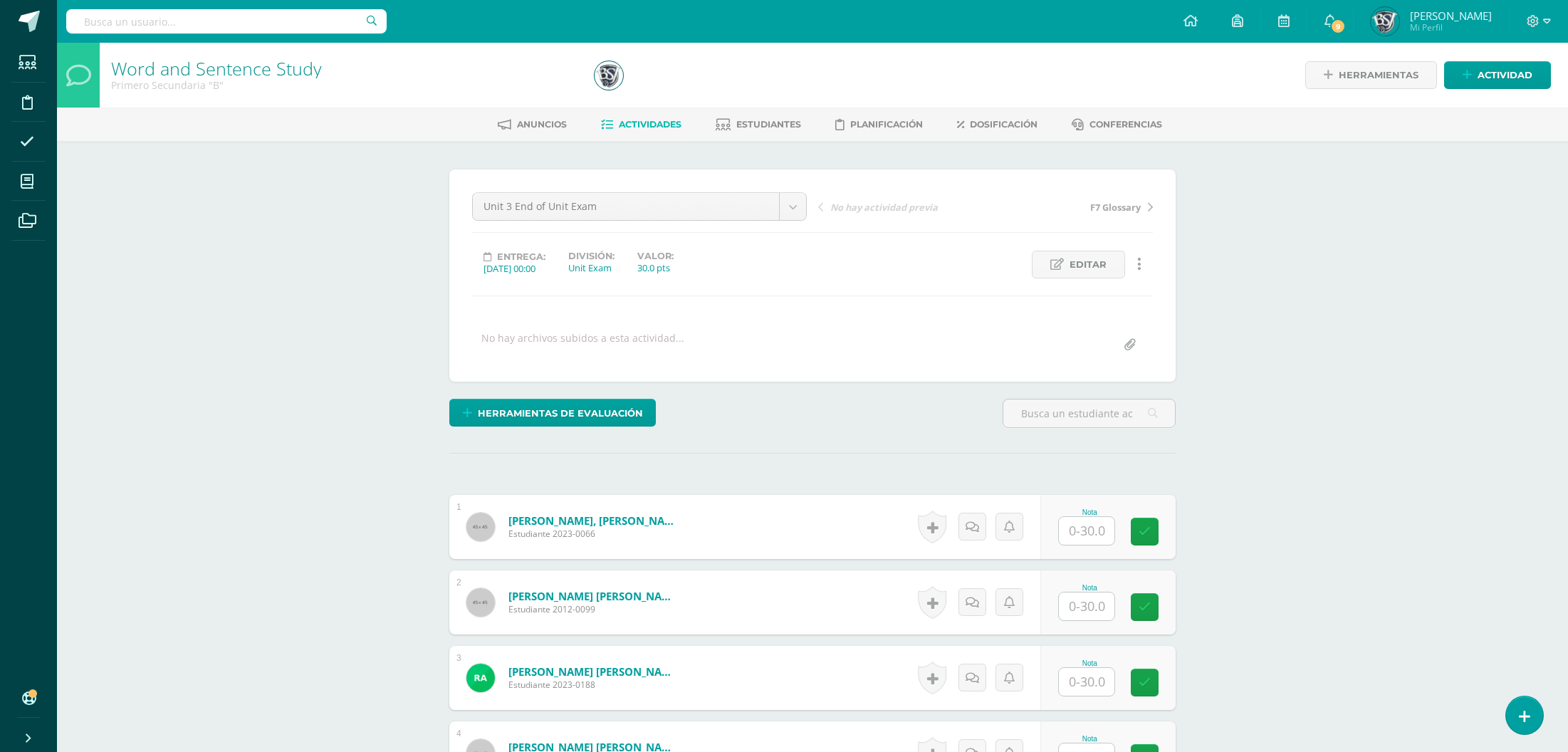
click at [1459, 417] on div "Word and Sentence Study Primero Secundaria "B" Herramientas Detalle de asistenc…" at bounding box center [812, 720] width 1511 height 1354
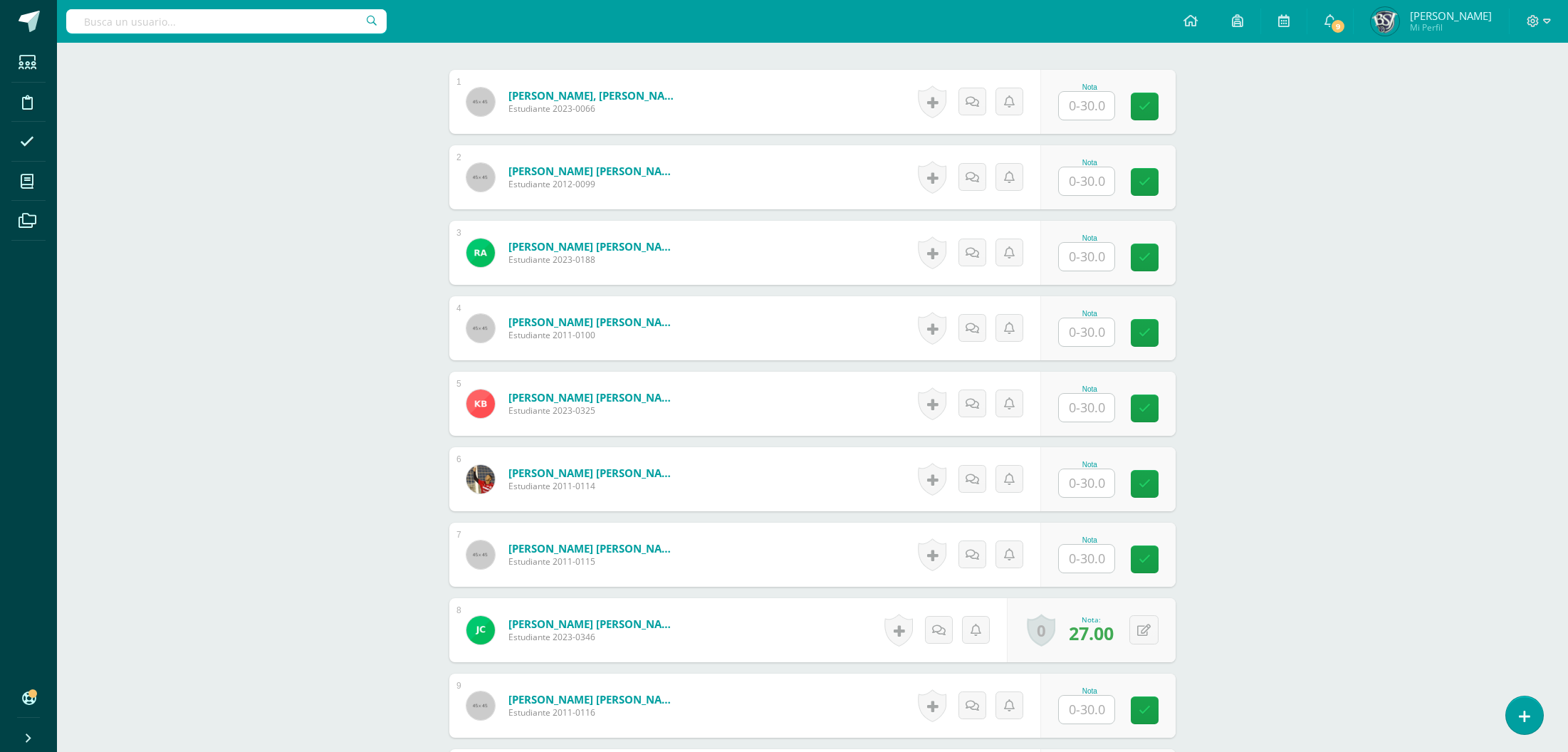
scroll to position [641, 0]
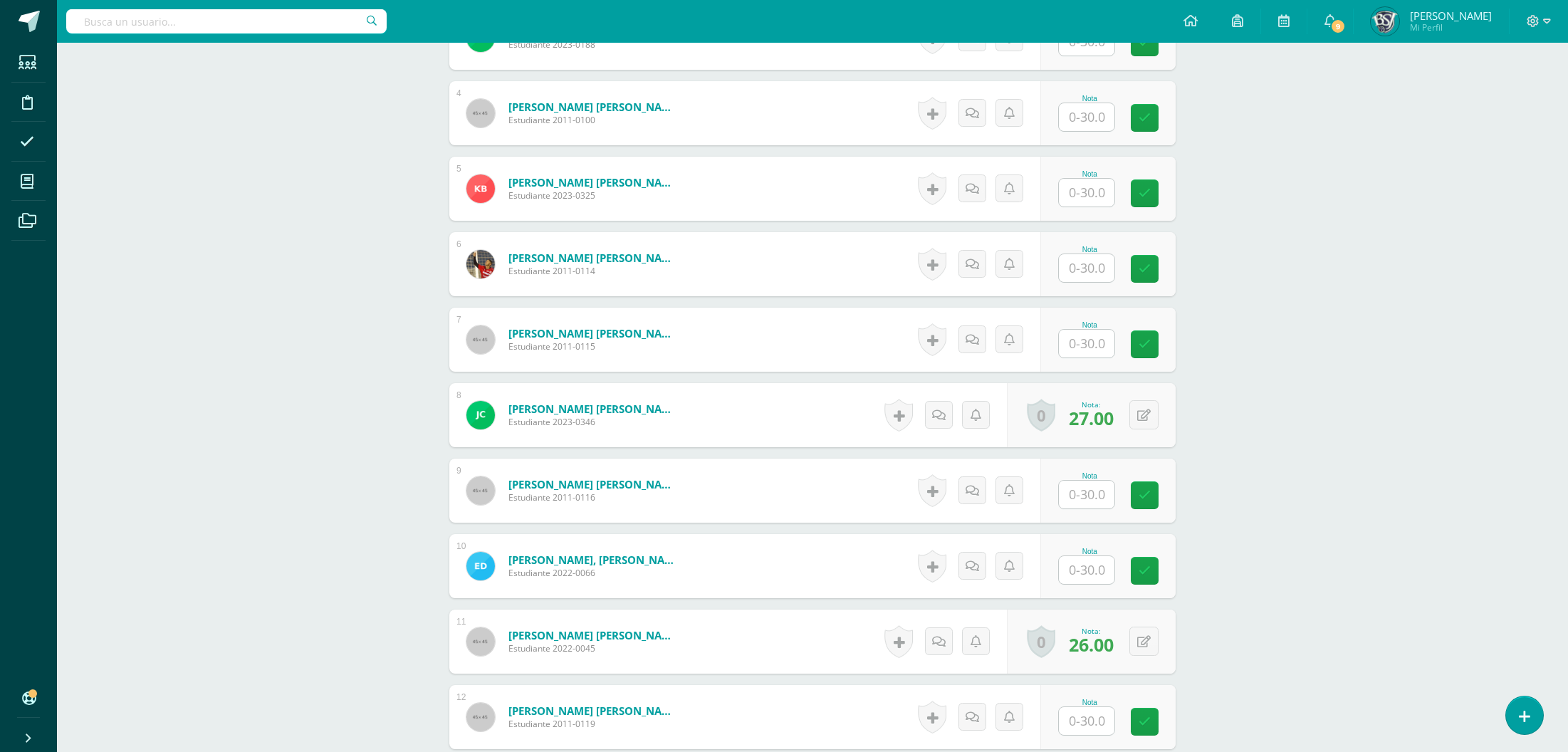
click at [1081, 184] on input "text" at bounding box center [1086, 192] width 56 height 27
type input "20.5"
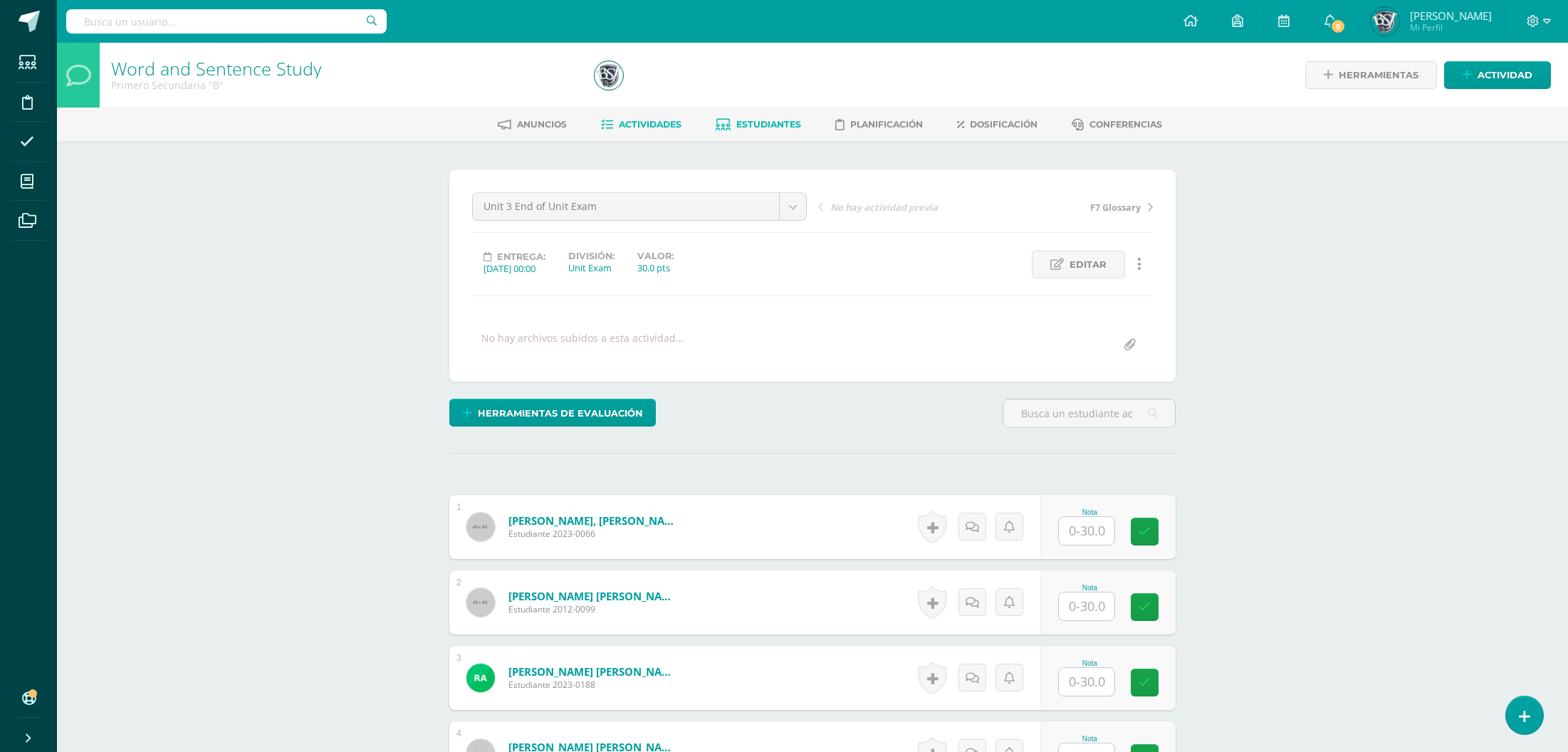
click at [736, 126] on span "Estudiantes" at bounding box center [769, 124] width 65 height 11
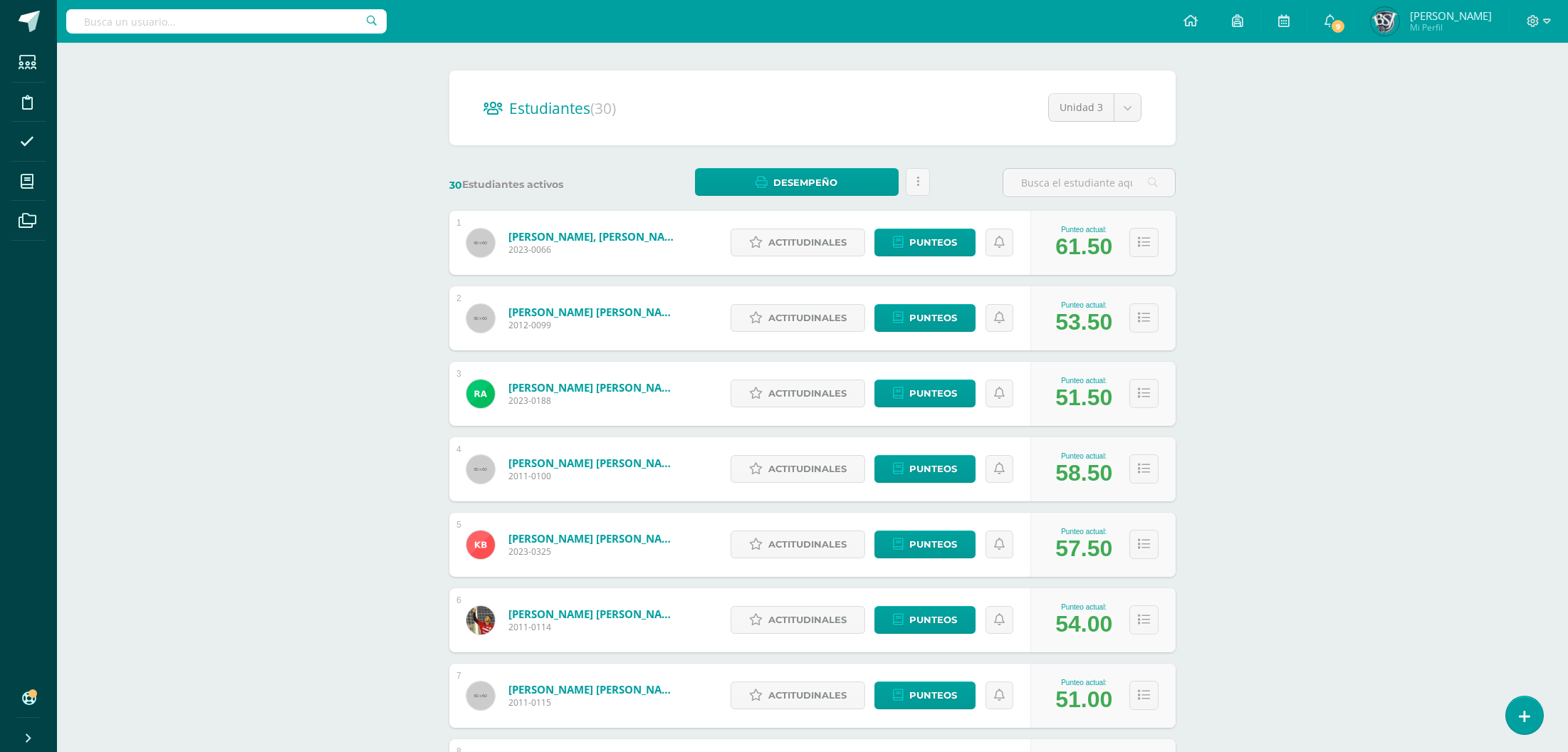
scroll to position [99, 0]
click at [955, 549] on span "Punteos" at bounding box center [933, 544] width 48 height 27
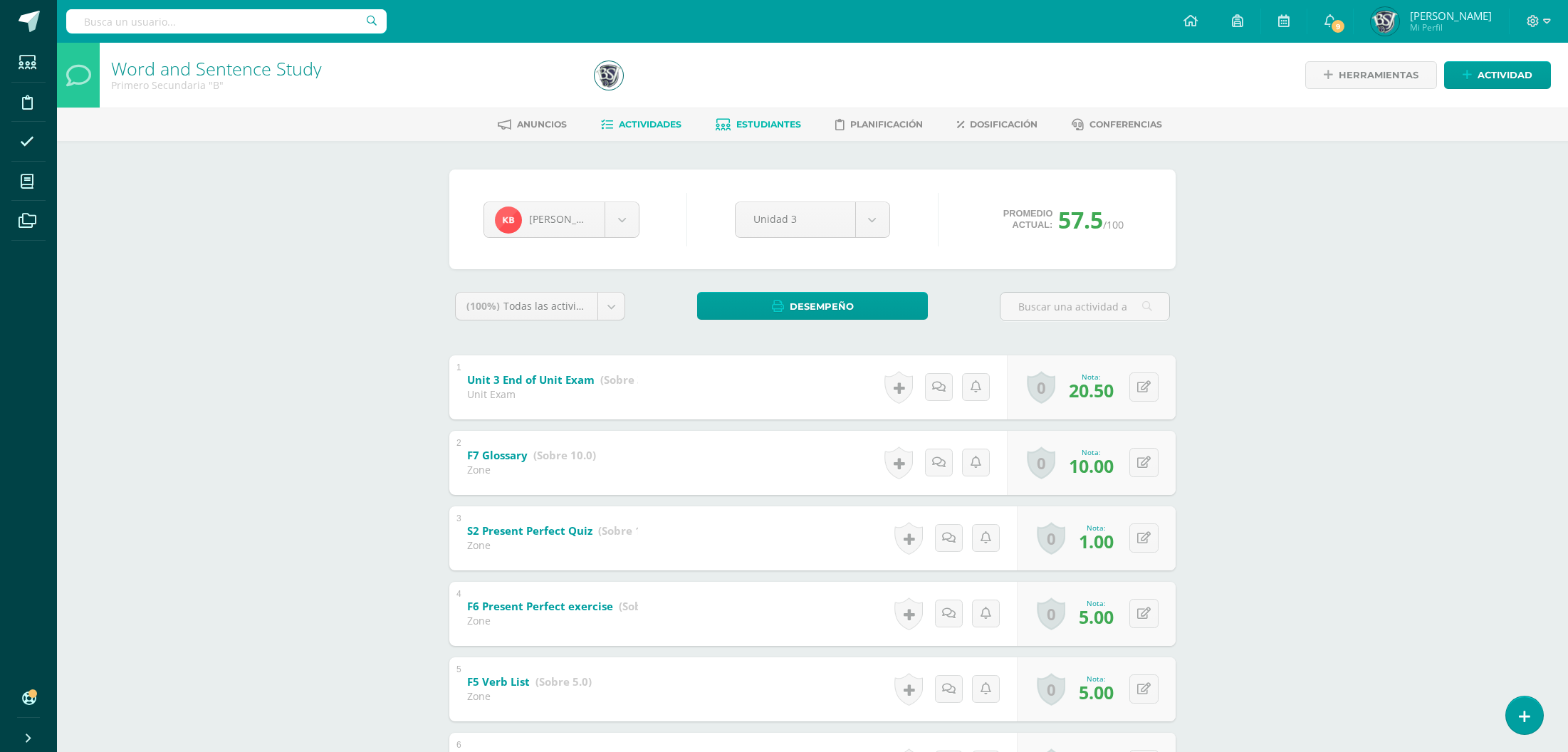
click at [666, 130] on link "Actividades" at bounding box center [641, 124] width 81 height 23
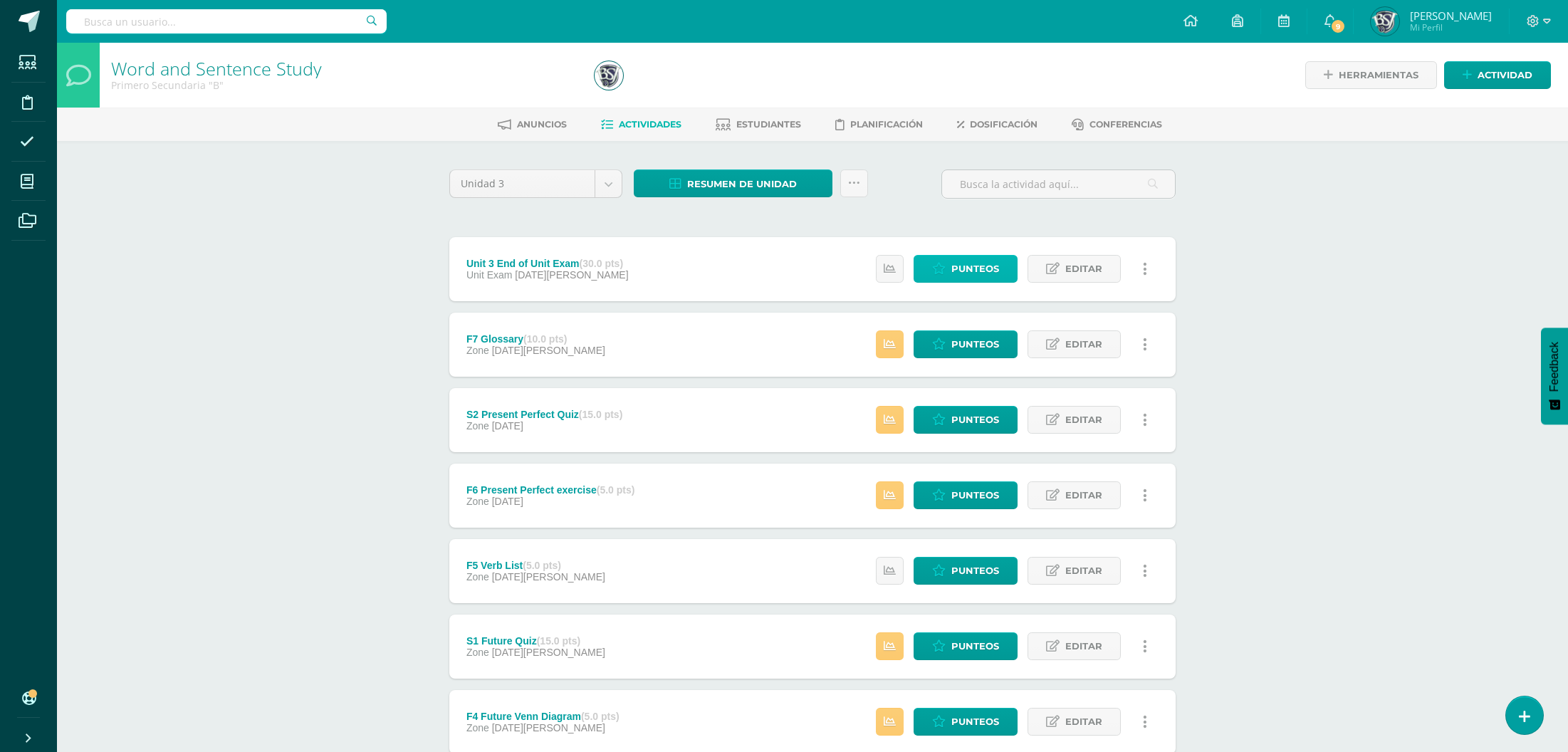
click at [961, 258] on span "Punteos" at bounding box center [975, 269] width 48 height 27
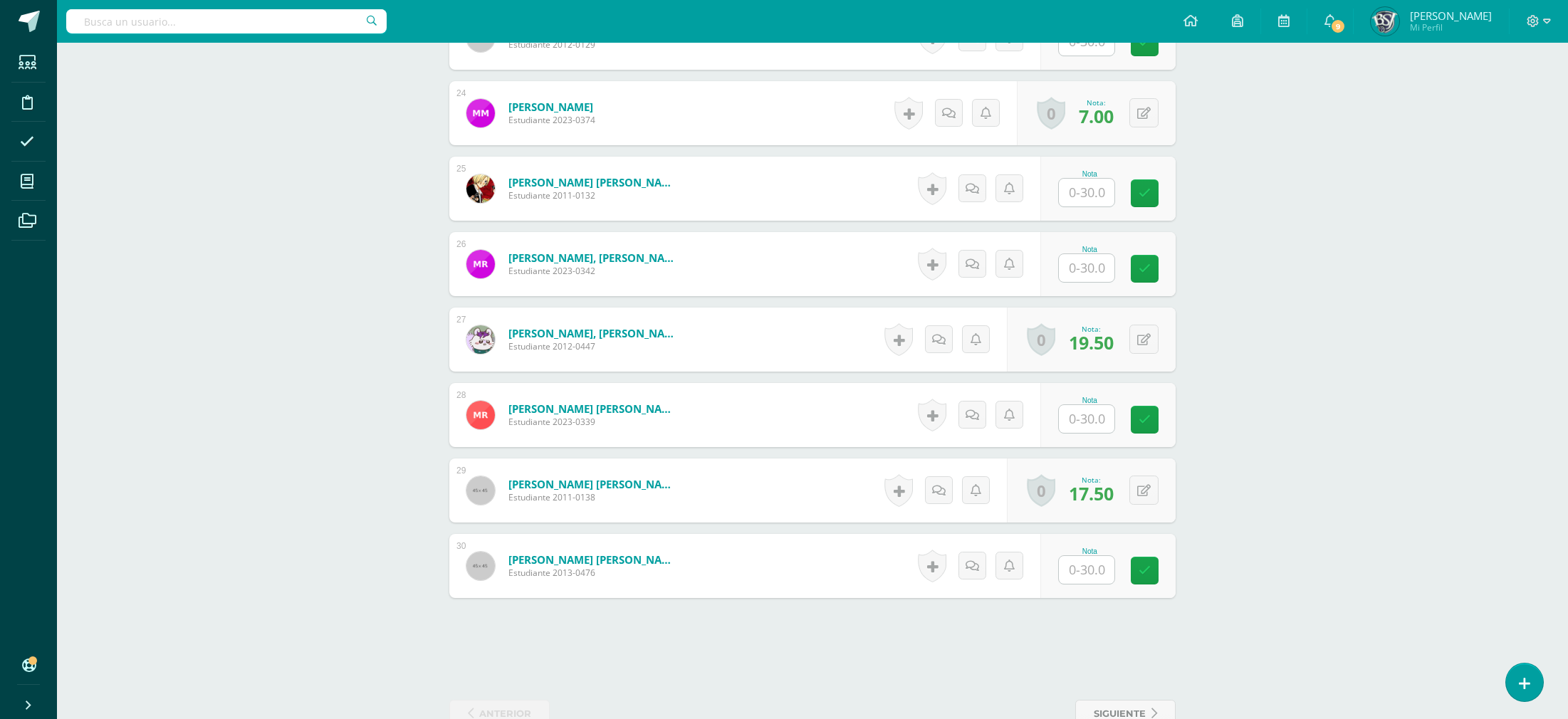
scroll to position [1442, 0]
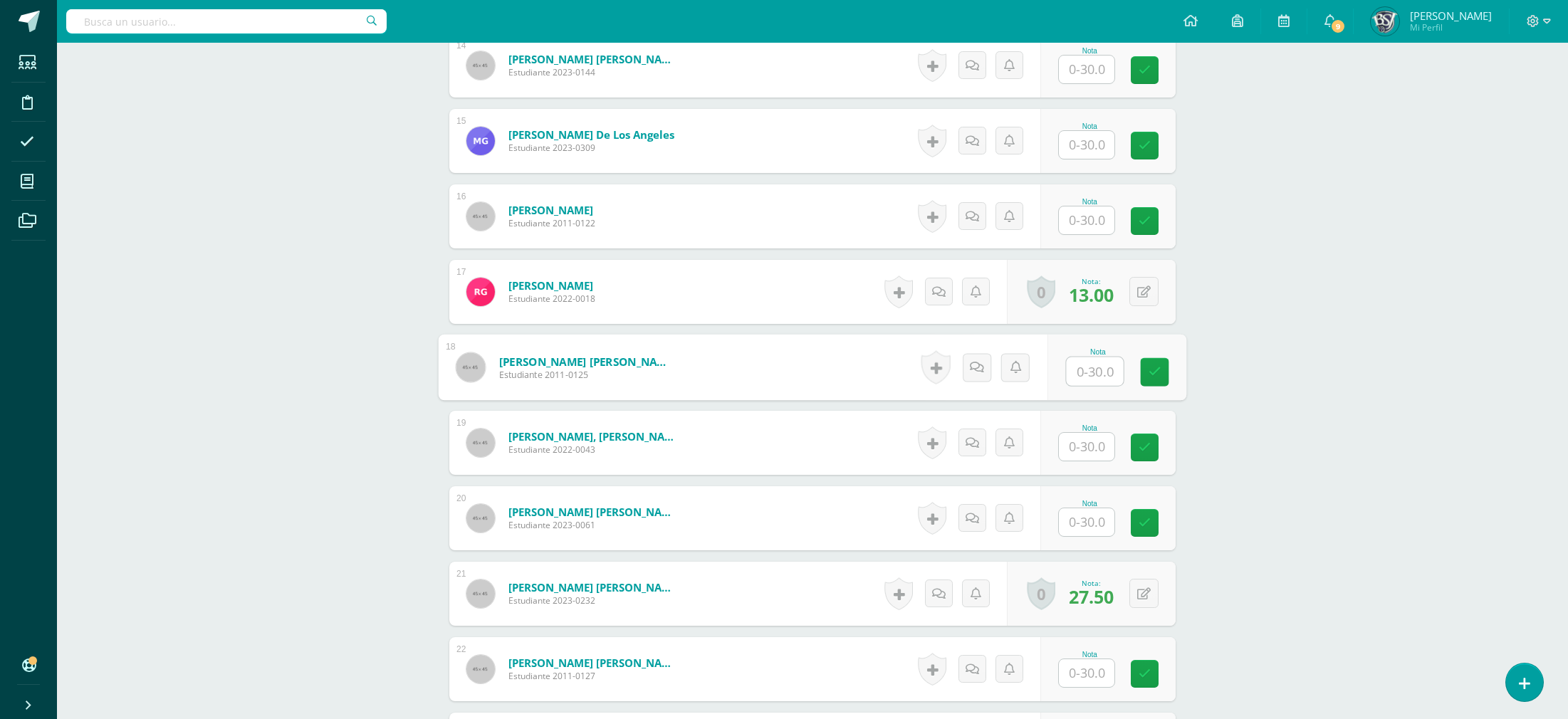
click at [1110, 376] on input "text" at bounding box center [1095, 371] width 57 height 28
click at [1197, 377] on div "¿Estás seguro que quieres eliminar esta actividad? Esto borrará la actividad y …" at bounding box center [812, 83] width 783 height 2768
click at [1108, 376] on input "text" at bounding box center [1095, 371] width 57 height 28
type input "26"
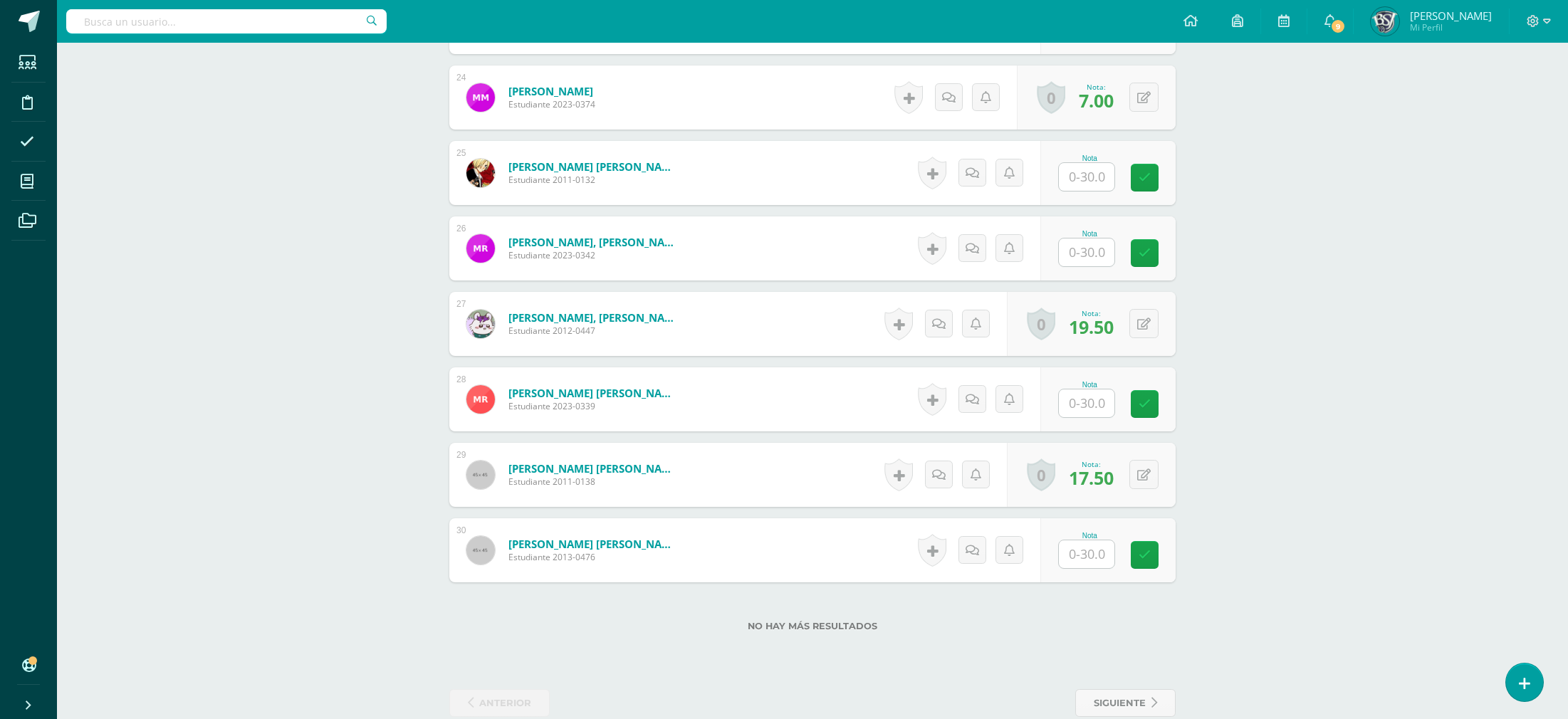
scroll to position [1215, 0]
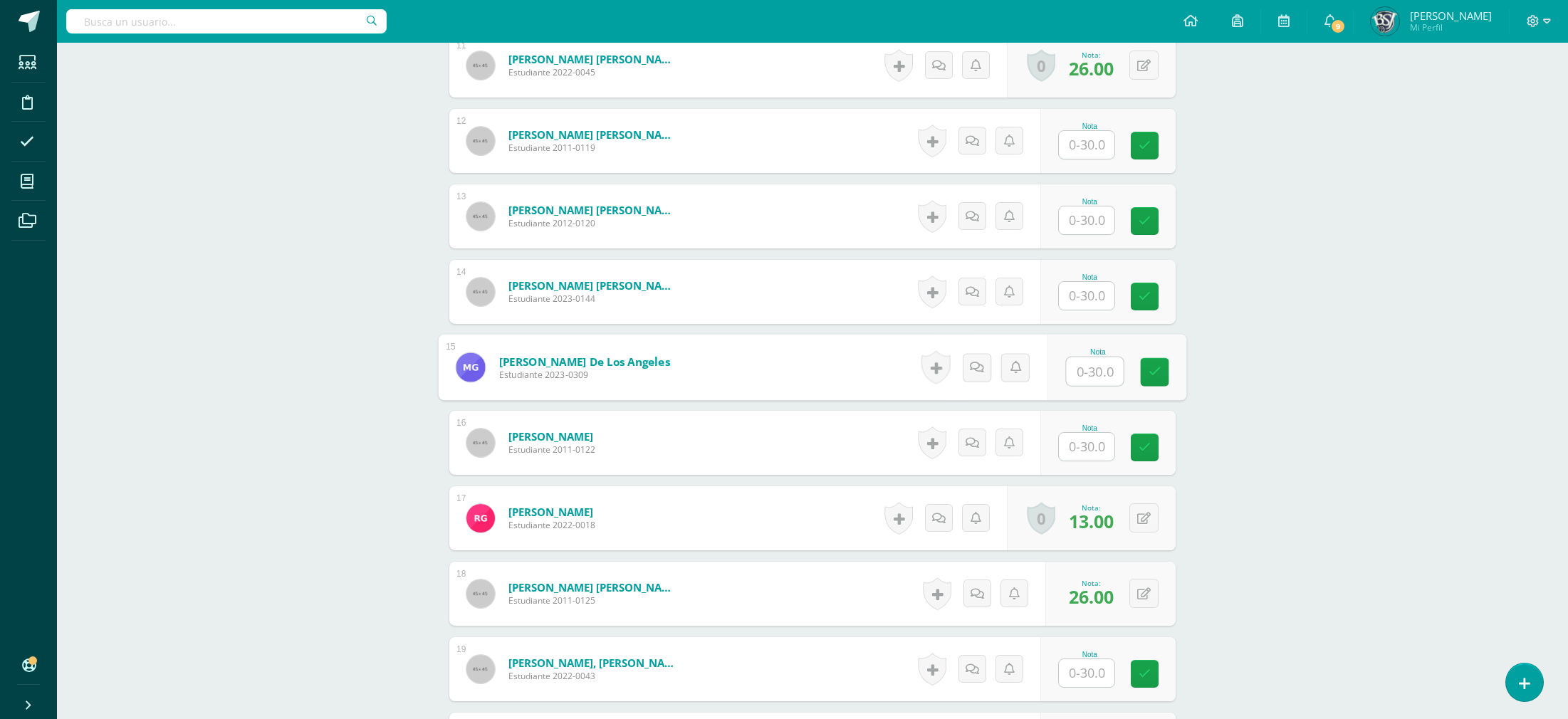
click at [1101, 362] on input "text" at bounding box center [1095, 371] width 57 height 28
type input "13"
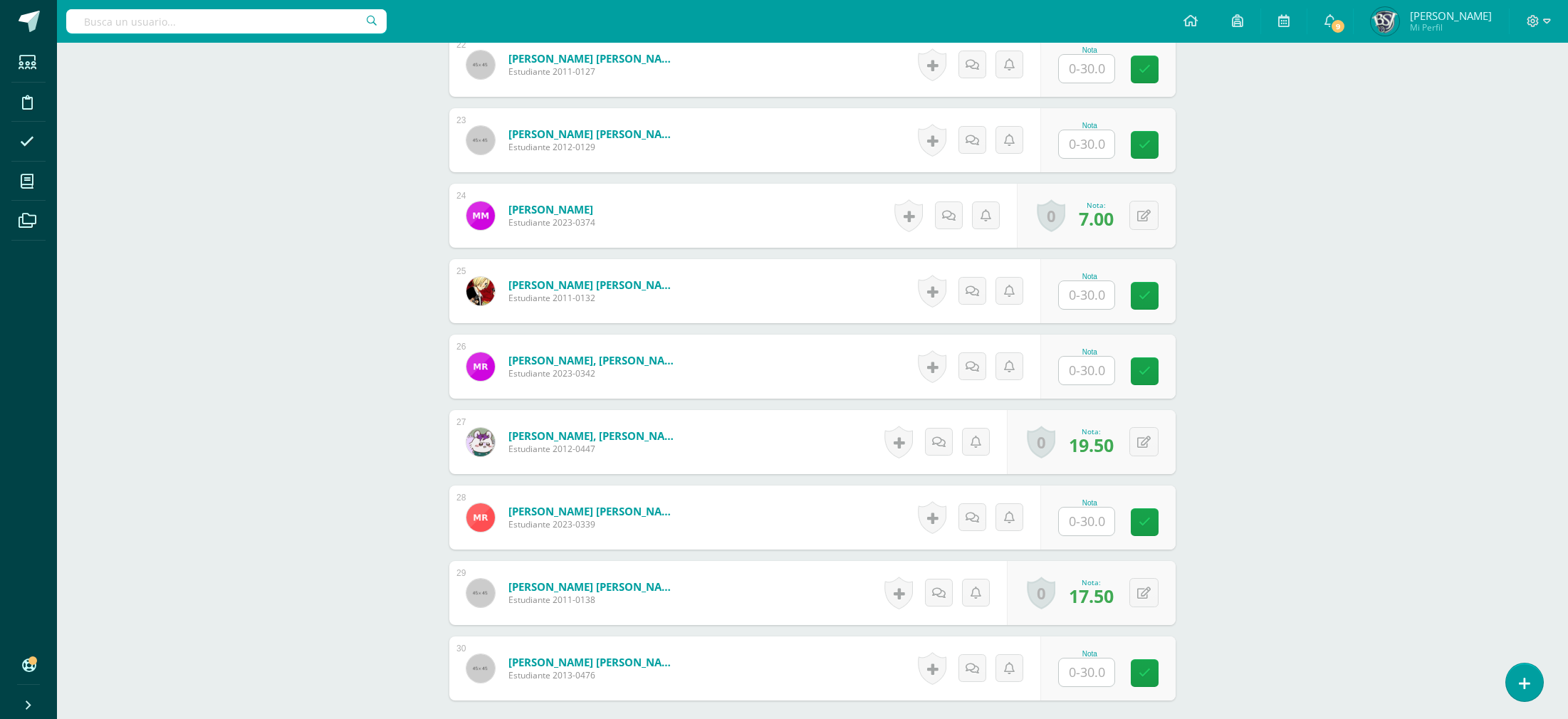
click at [1091, 370] on input "text" at bounding box center [1086, 370] width 56 height 27
type input "15"
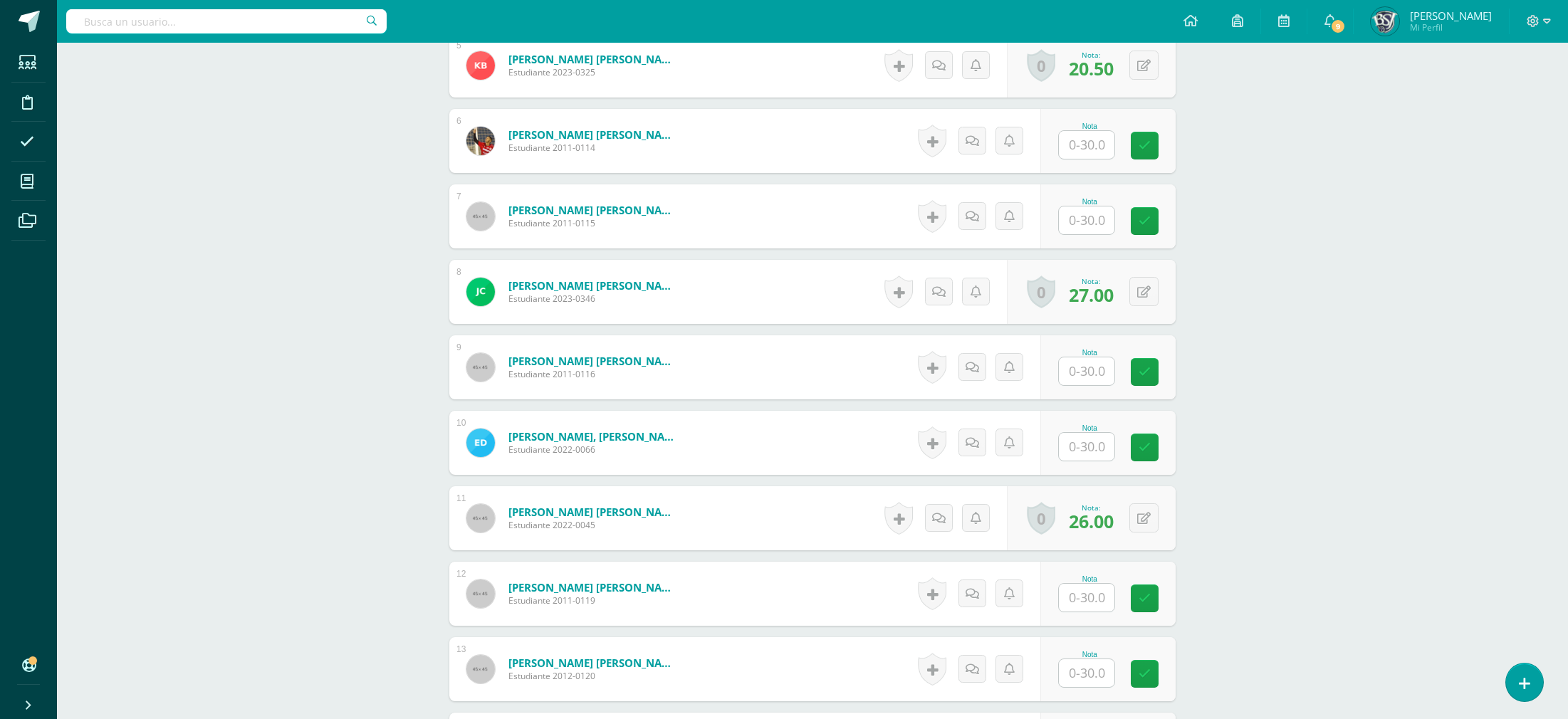
click at [1105, 378] on input "text" at bounding box center [1086, 371] width 56 height 27
click at [1270, 435] on div "Word and Sentence Study Primero Secundaria "B" Herramientas Detalle de asistenc…" at bounding box center [812, 713] width 1511 height 2866
click at [1097, 371] on input "text" at bounding box center [1095, 371] width 57 height 28
type input "12.5"
click at [1323, 378] on div "Word and Sentence Study Primero Secundaria "B" Herramientas Detalle de asistenc…" at bounding box center [812, 713] width 1511 height 2866
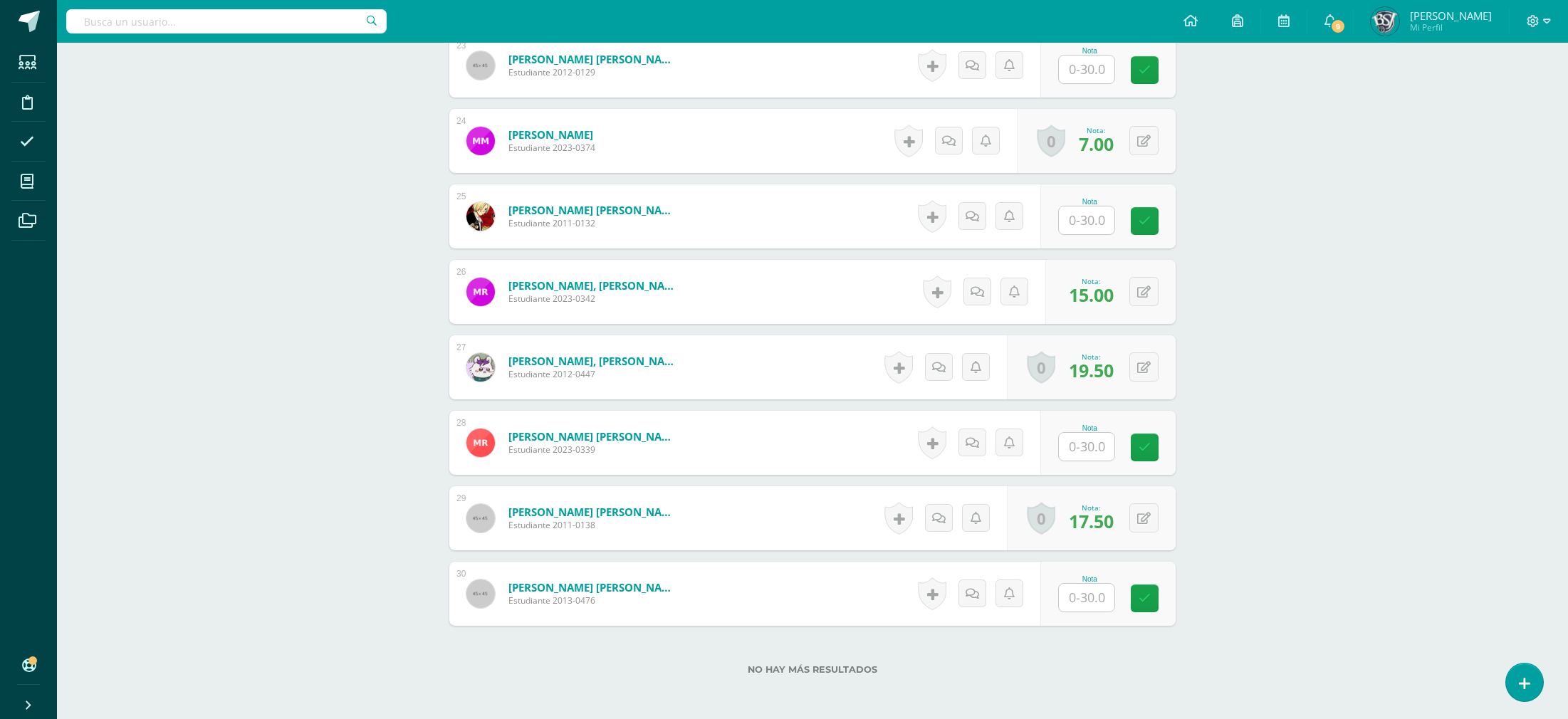
scroll to position [537, 0]
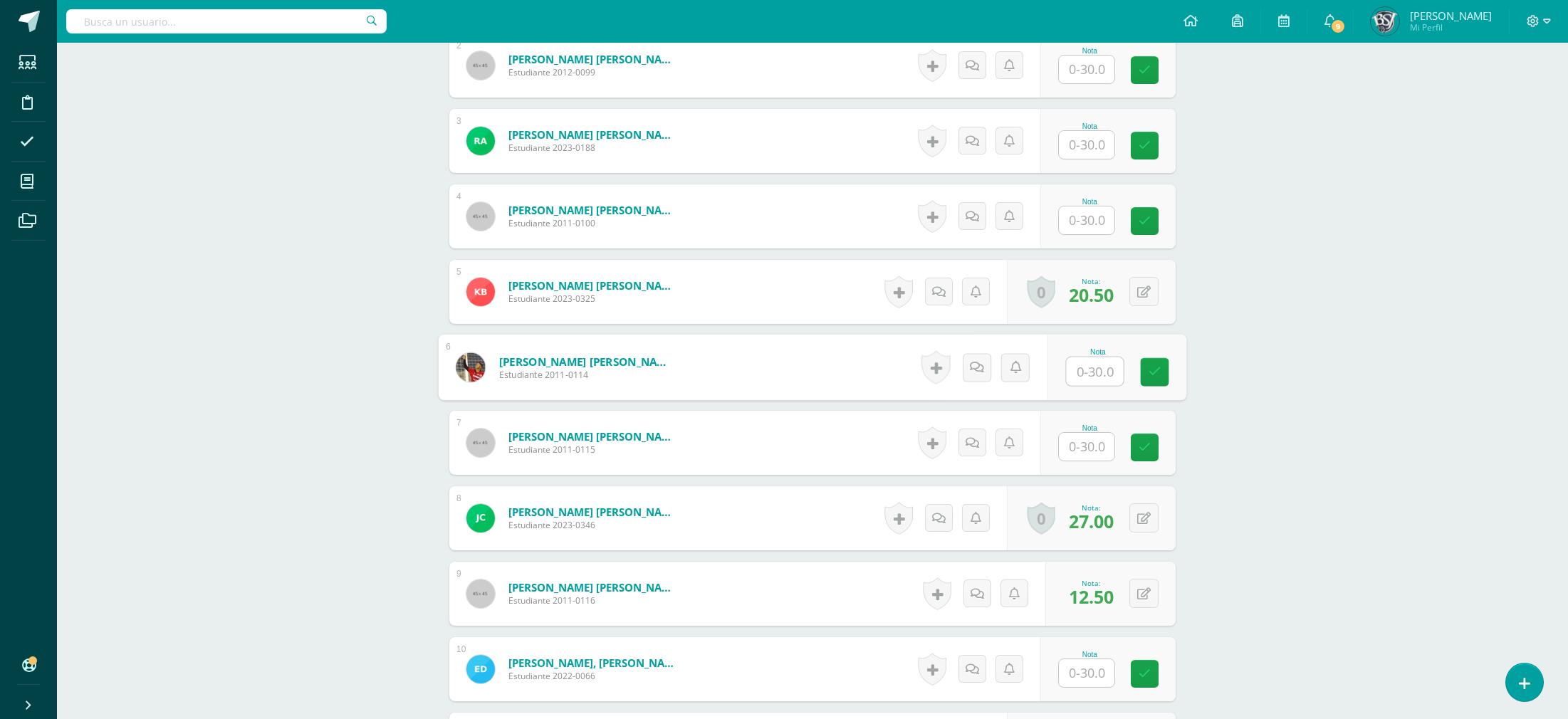
click at [1088, 370] on input "text" at bounding box center [1095, 371] width 57 height 28
type input "23"
